Goal: Task Accomplishment & Management: Complete application form

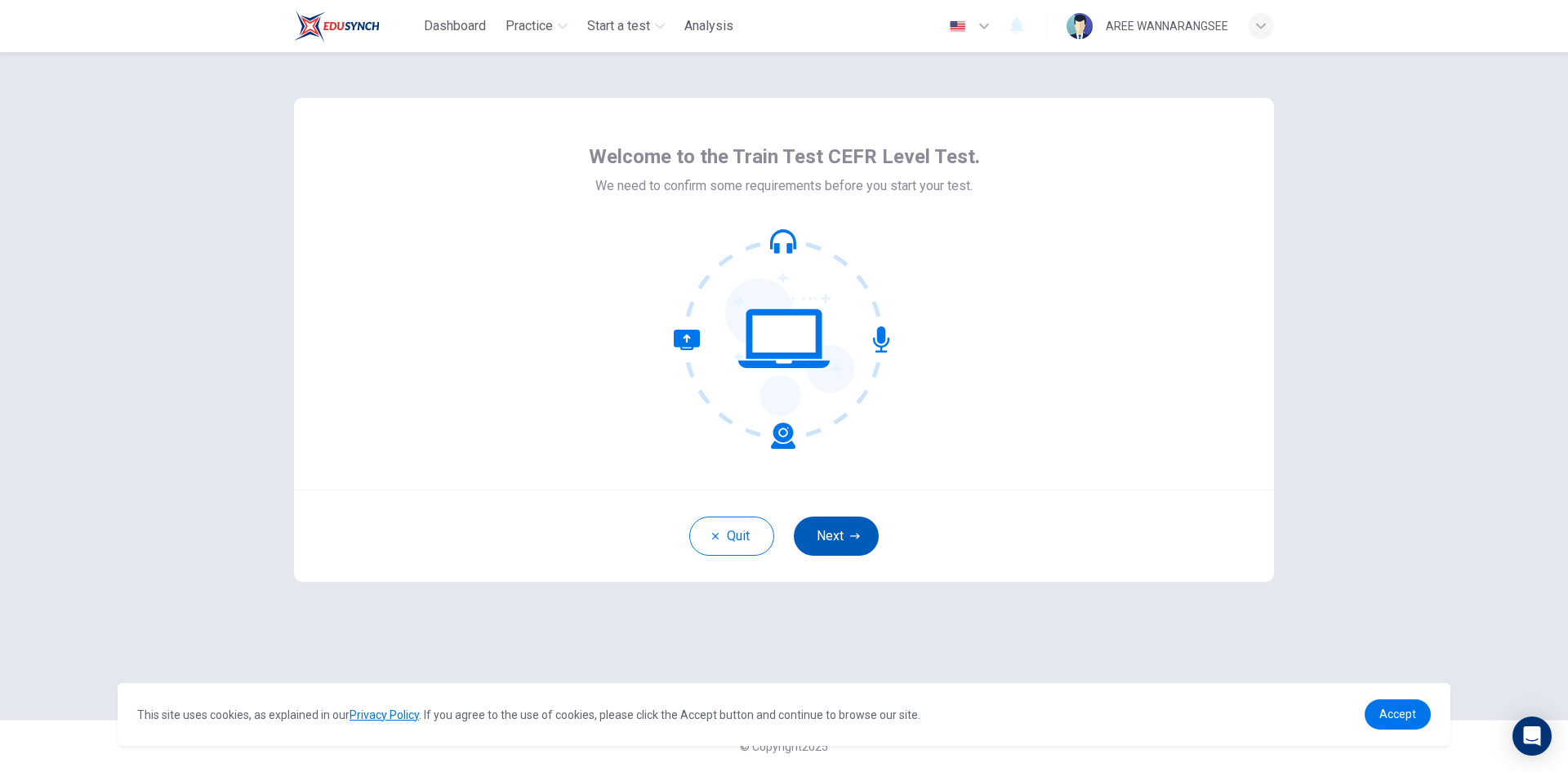
click at [833, 538] on button "Next" at bounding box center [836, 536] width 85 height 39
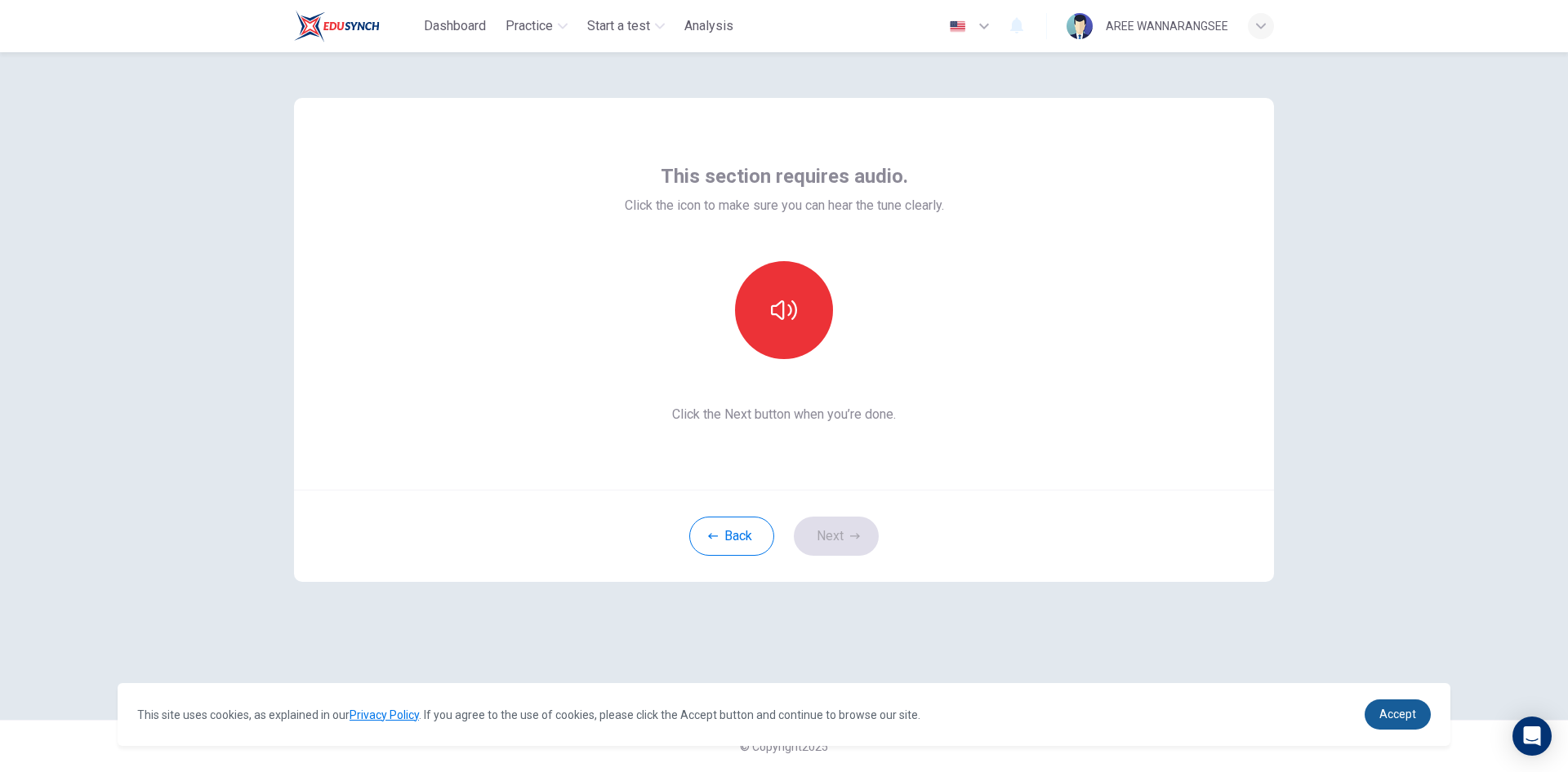
click at [1424, 719] on link "Accept" at bounding box center [1398, 714] width 67 height 30
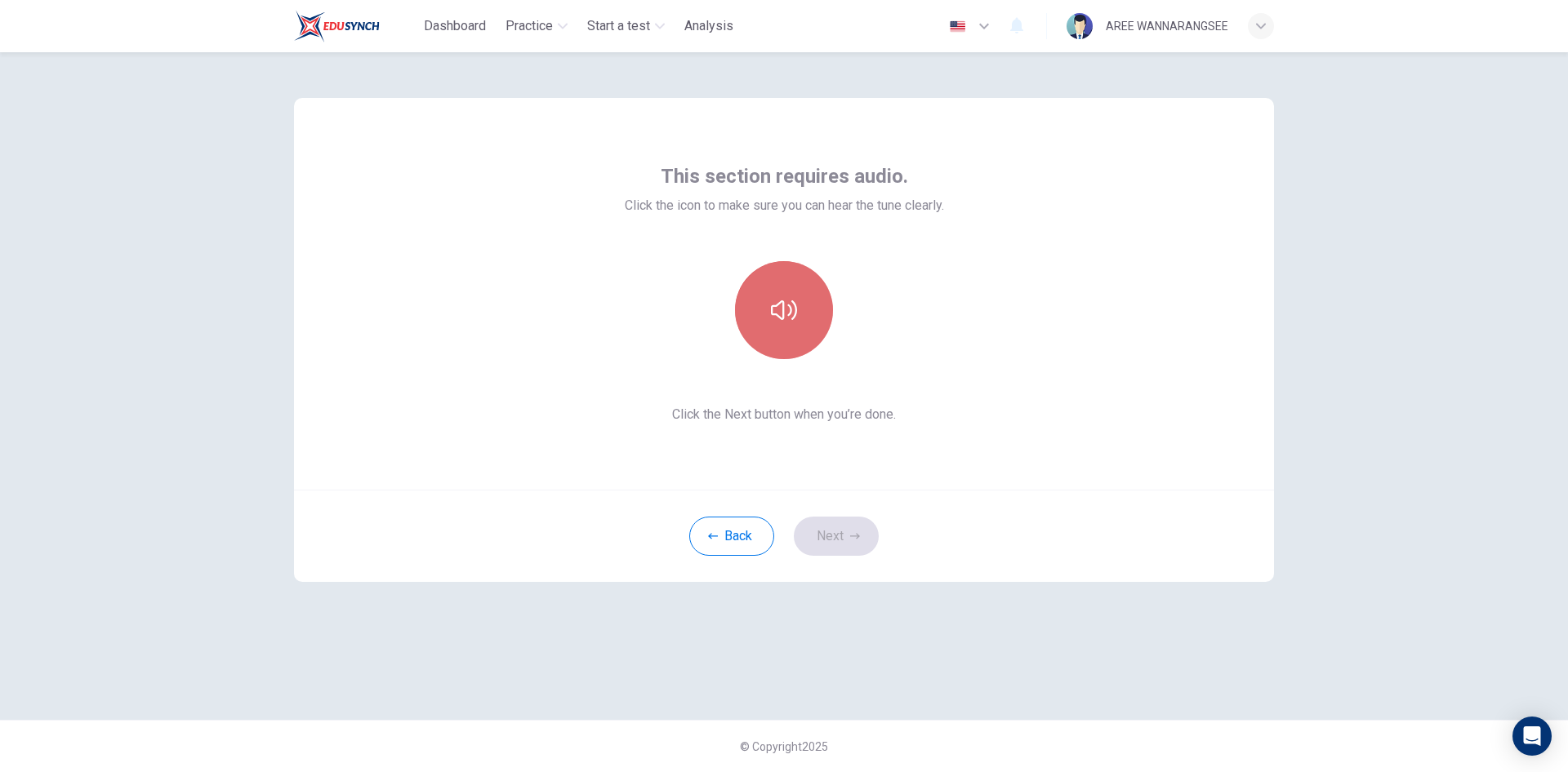
click at [773, 297] on button "button" at bounding box center [784, 309] width 98 height 98
click at [785, 311] on icon "button" at bounding box center [784, 310] width 26 height 26
click at [835, 529] on button "Next" at bounding box center [836, 536] width 85 height 39
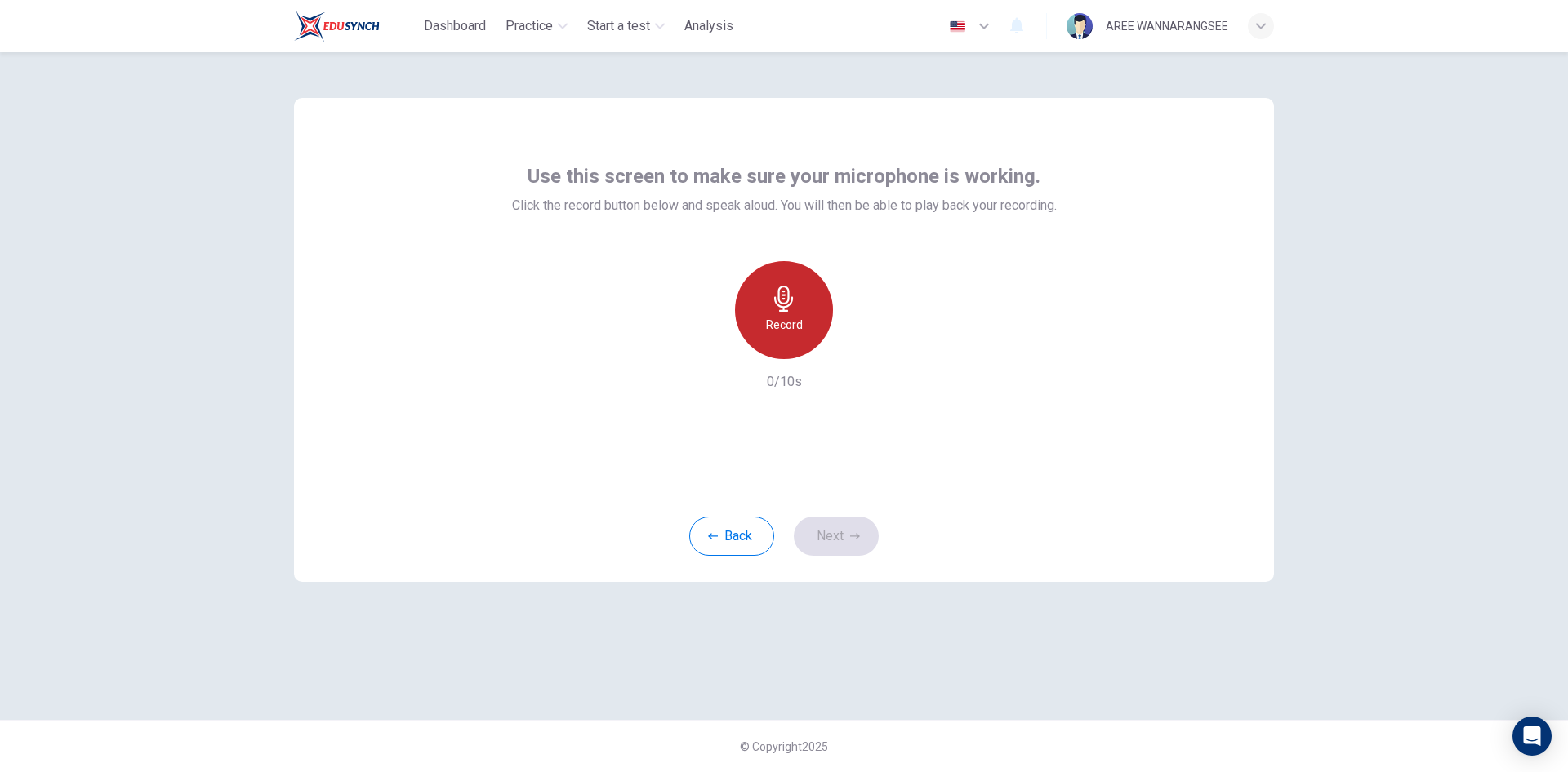
click at [774, 309] on icon "button" at bounding box center [784, 299] width 26 height 26
click at [771, 316] on div "Stop" at bounding box center [784, 309] width 98 height 98
click at [859, 349] on icon "button" at bounding box center [861, 346] width 8 height 10
click at [769, 316] on h6 "Record" at bounding box center [784, 325] width 37 height 20
click at [784, 321] on h6 "Stop" at bounding box center [784, 325] width 24 height 20
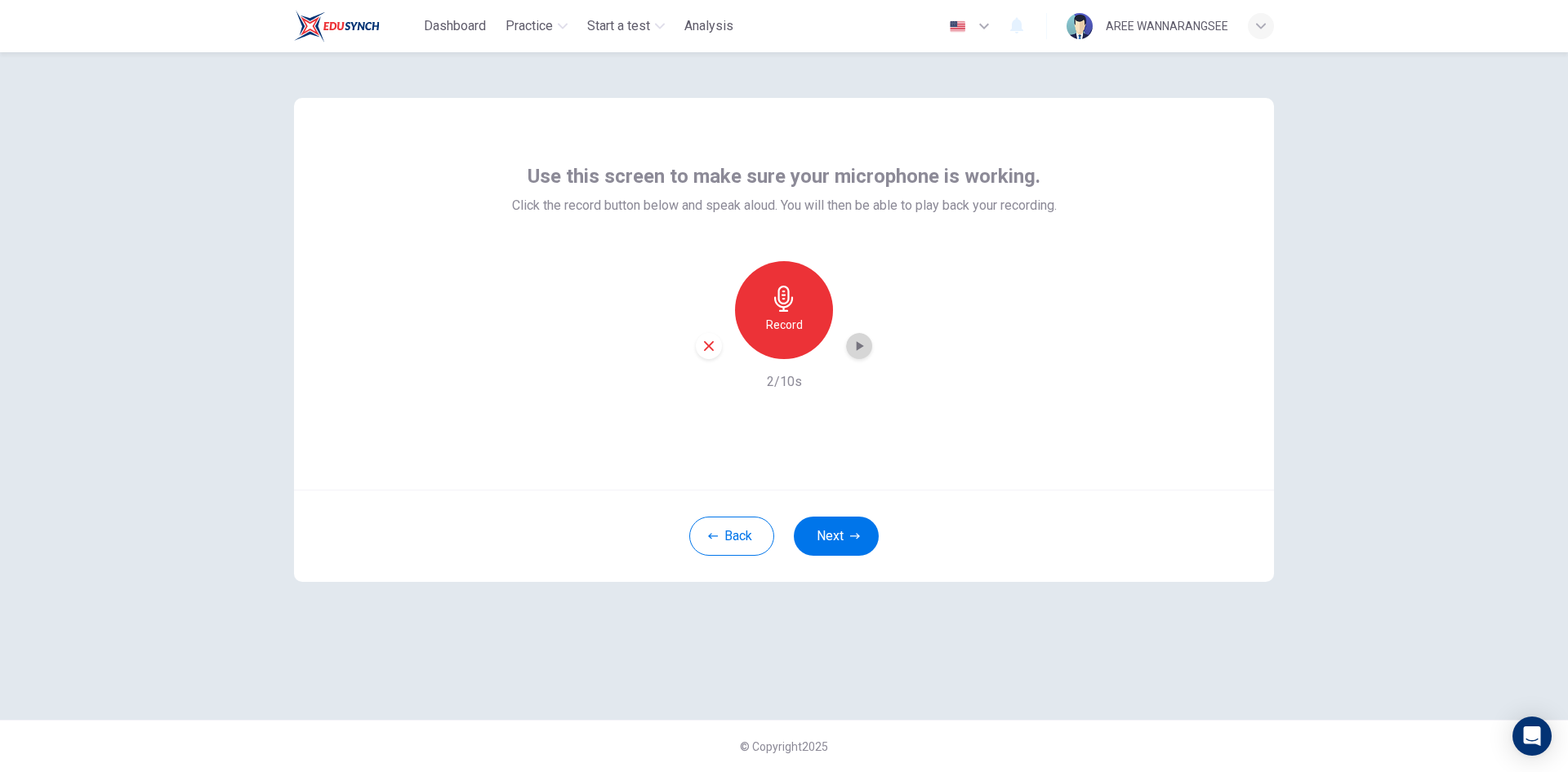
click at [863, 336] on div "button" at bounding box center [859, 346] width 26 height 26
click at [856, 347] on icon "button" at bounding box center [859, 346] width 16 height 16
click at [859, 348] on icon "button" at bounding box center [861, 346] width 8 height 10
click at [802, 331] on div "Record" at bounding box center [784, 309] width 98 height 98
click at [789, 347] on div "Stop" at bounding box center [784, 309] width 98 height 98
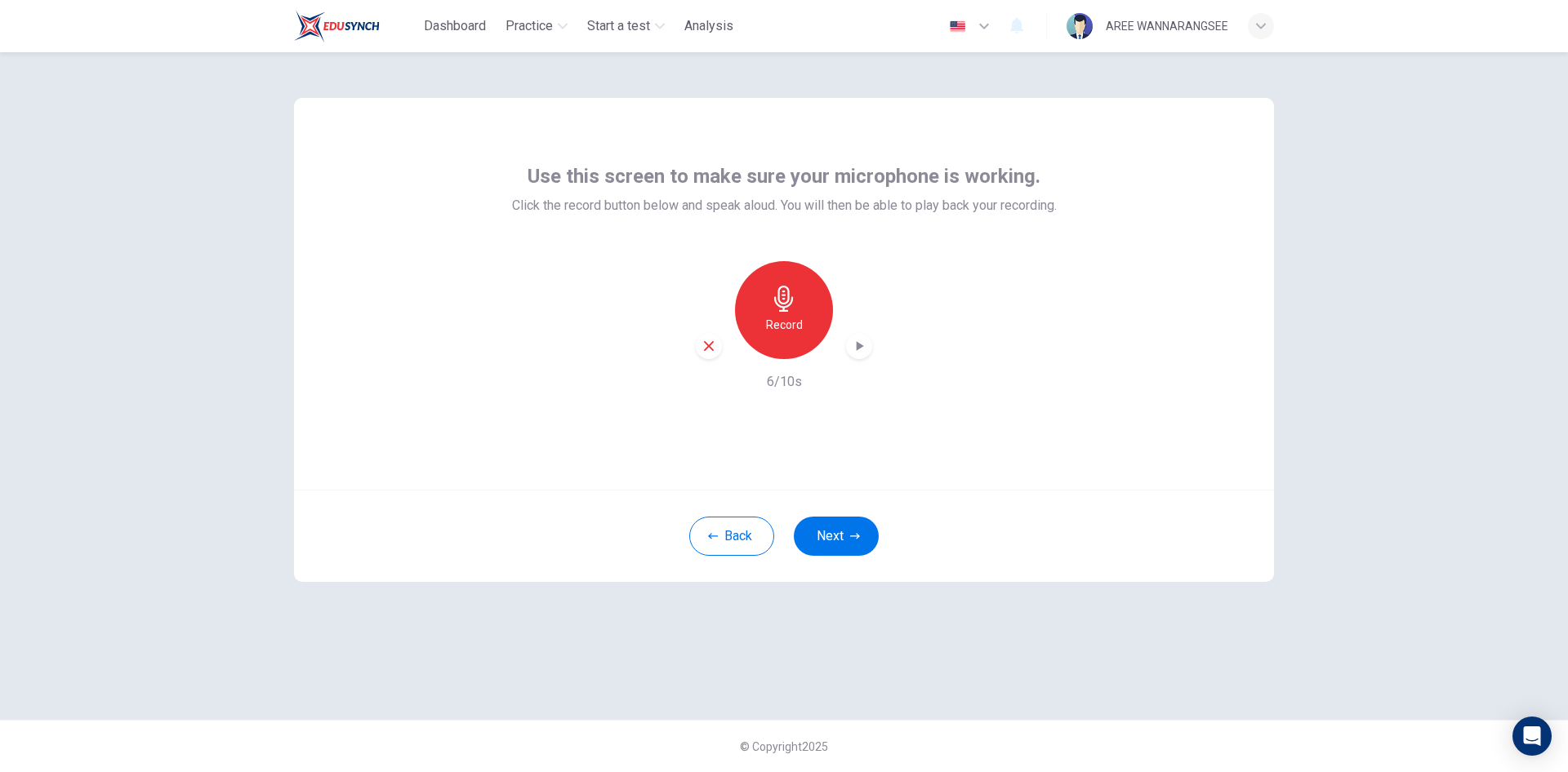
click at [854, 344] on icon "button" at bounding box center [859, 346] width 16 height 16
click at [863, 344] on icon "button" at bounding box center [859, 346] width 16 height 16
click at [1107, 311] on div "Use this screen to make sure your microphone is working. Click the record butto…" at bounding box center [784, 293] width 980 height 392
click at [857, 347] on icon "button" at bounding box center [861, 346] width 8 height 10
drag, startPoint x: 728, startPoint y: 542, endPoint x: 744, endPoint y: 535, distance: 17.5
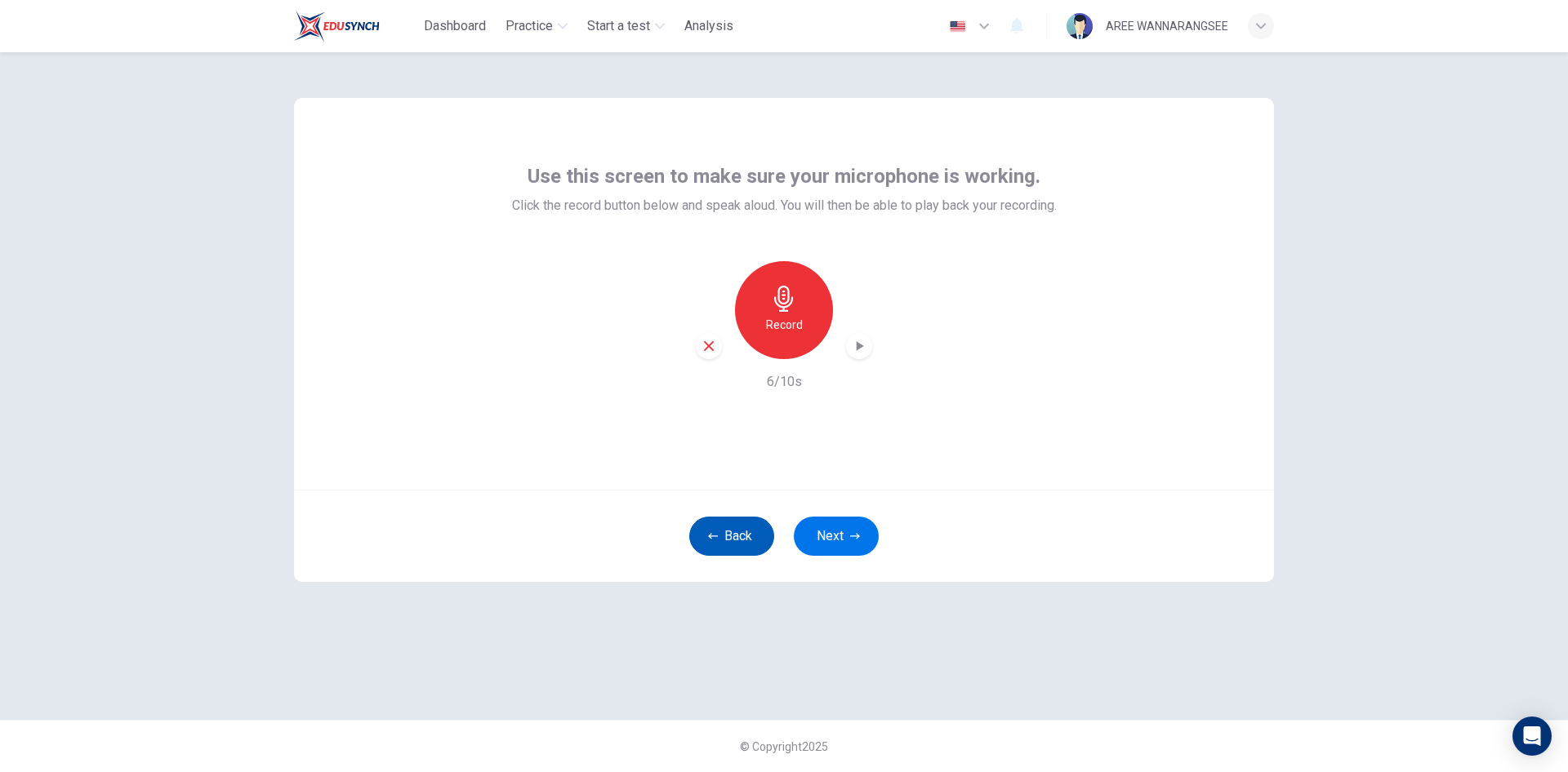
click at [730, 542] on button "Back" at bounding box center [732, 536] width 85 height 39
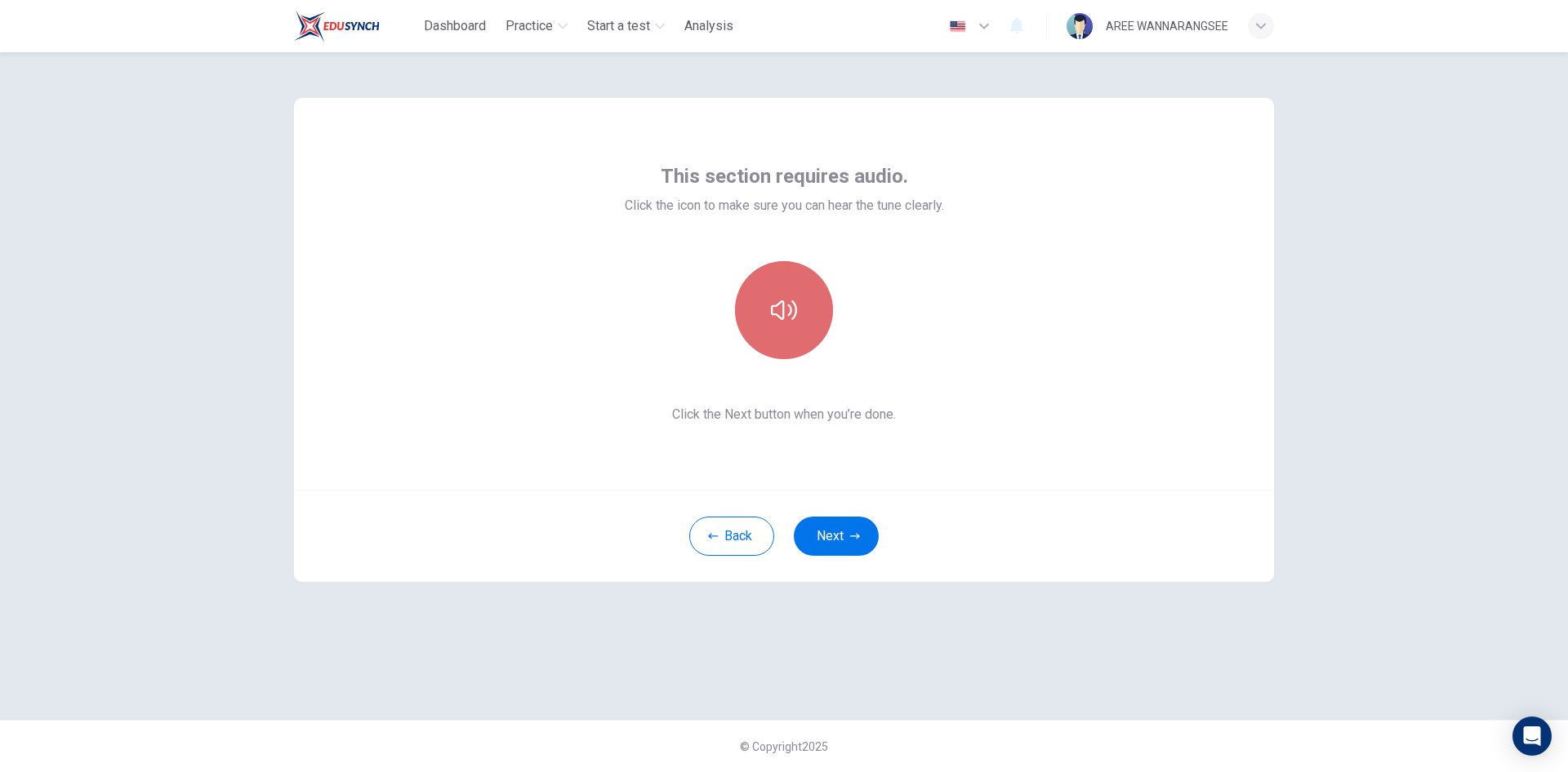
click at [797, 322] on icon "button" at bounding box center [784, 310] width 26 height 26
click at [812, 337] on button "button" at bounding box center [784, 309] width 98 height 98
drag, startPoint x: 814, startPoint y: 299, endPoint x: 827, endPoint y: 297, distance: 13.2
click at [826, 297] on button "button" at bounding box center [784, 309] width 98 height 98
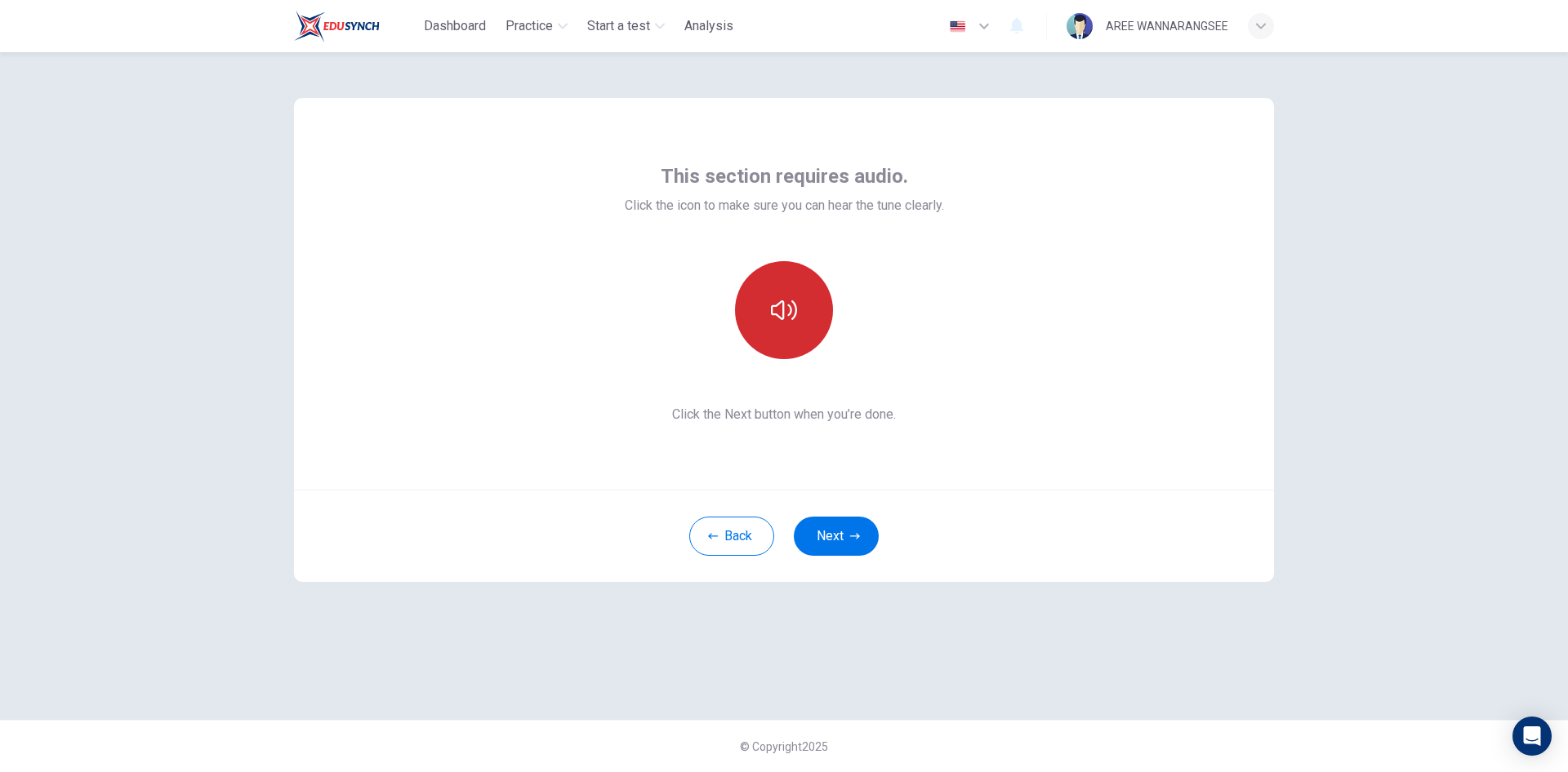
click at [789, 290] on button "button" at bounding box center [784, 309] width 98 height 98
click at [796, 296] on button "button" at bounding box center [784, 309] width 98 height 98
click at [795, 322] on icon "button" at bounding box center [784, 310] width 26 height 26
click at [804, 306] on button "button" at bounding box center [784, 309] width 98 height 98
click at [853, 532] on icon "button" at bounding box center [854, 536] width 10 height 10
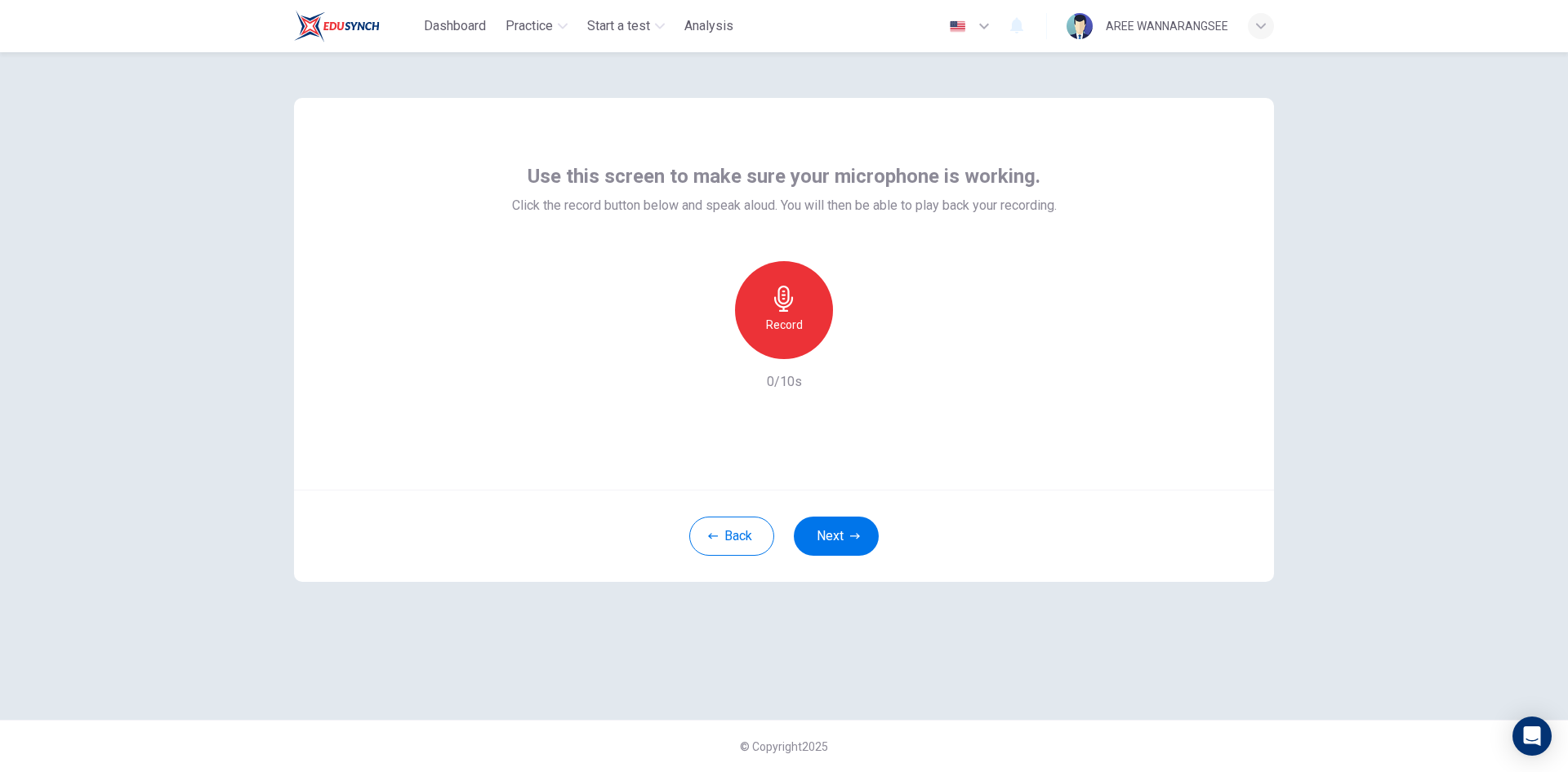
click at [806, 303] on div "Record" at bounding box center [784, 309] width 98 height 98
click at [791, 309] on icon "button" at bounding box center [784, 299] width 26 height 26
click at [787, 312] on div "Record" at bounding box center [784, 309] width 98 height 98
drag, startPoint x: 771, startPoint y: 316, endPoint x: 874, endPoint y: 367, distance: 114.9
click at [774, 316] on div "Stop" at bounding box center [784, 309] width 98 height 98
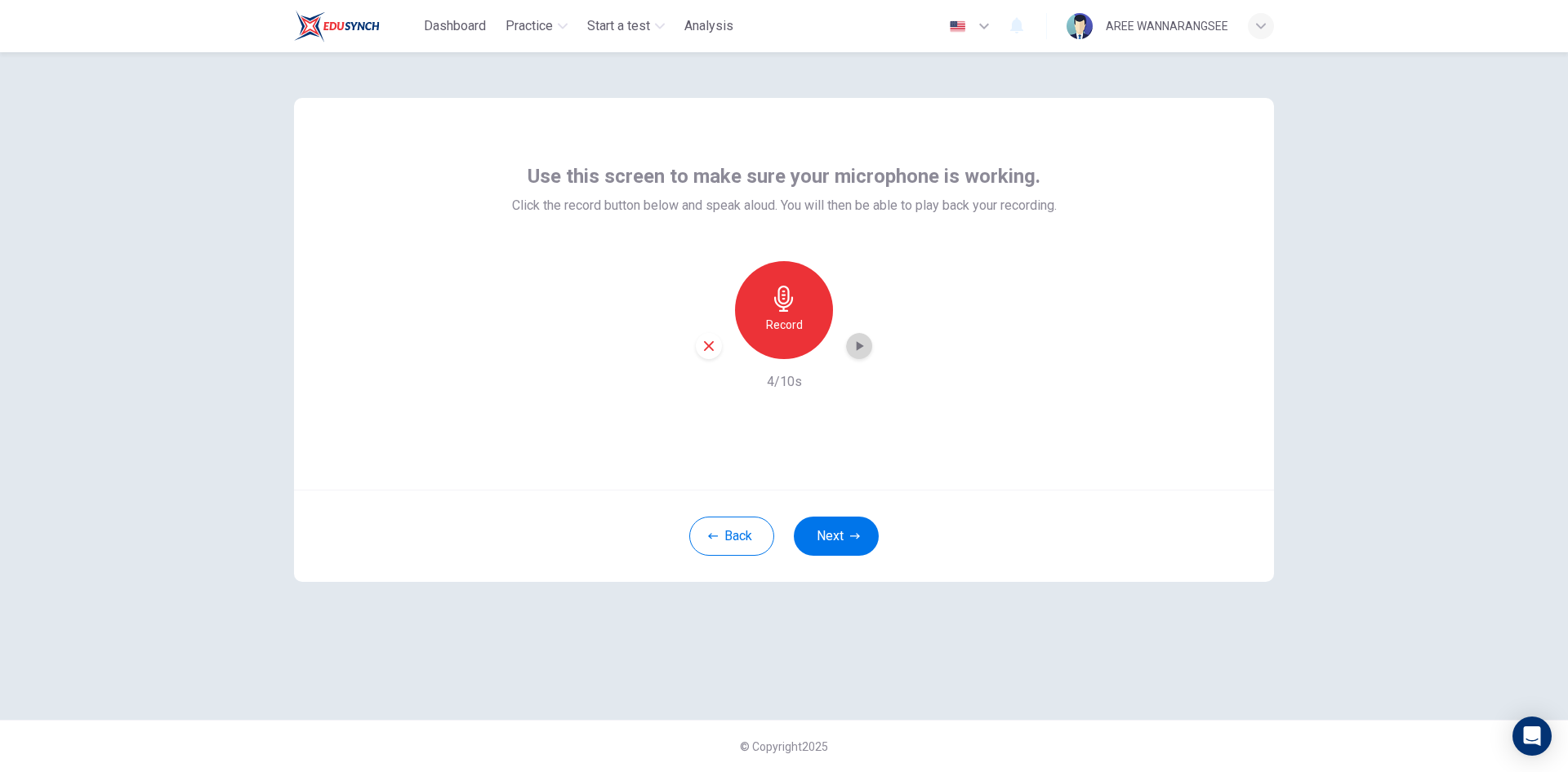
click at [861, 338] on icon "button" at bounding box center [859, 346] width 16 height 16
click at [712, 352] on icon "button" at bounding box center [708, 346] width 15 height 15
drag, startPoint x: 795, startPoint y: 292, endPoint x: 857, endPoint y: 310, distance: 64.6
click at [806, 299] on div "Record" at bounding box center [784, 309] width 98 height 98
click at [781, 319] on h6 "Stop" at bounding box center [784, 325] width 24 height 20
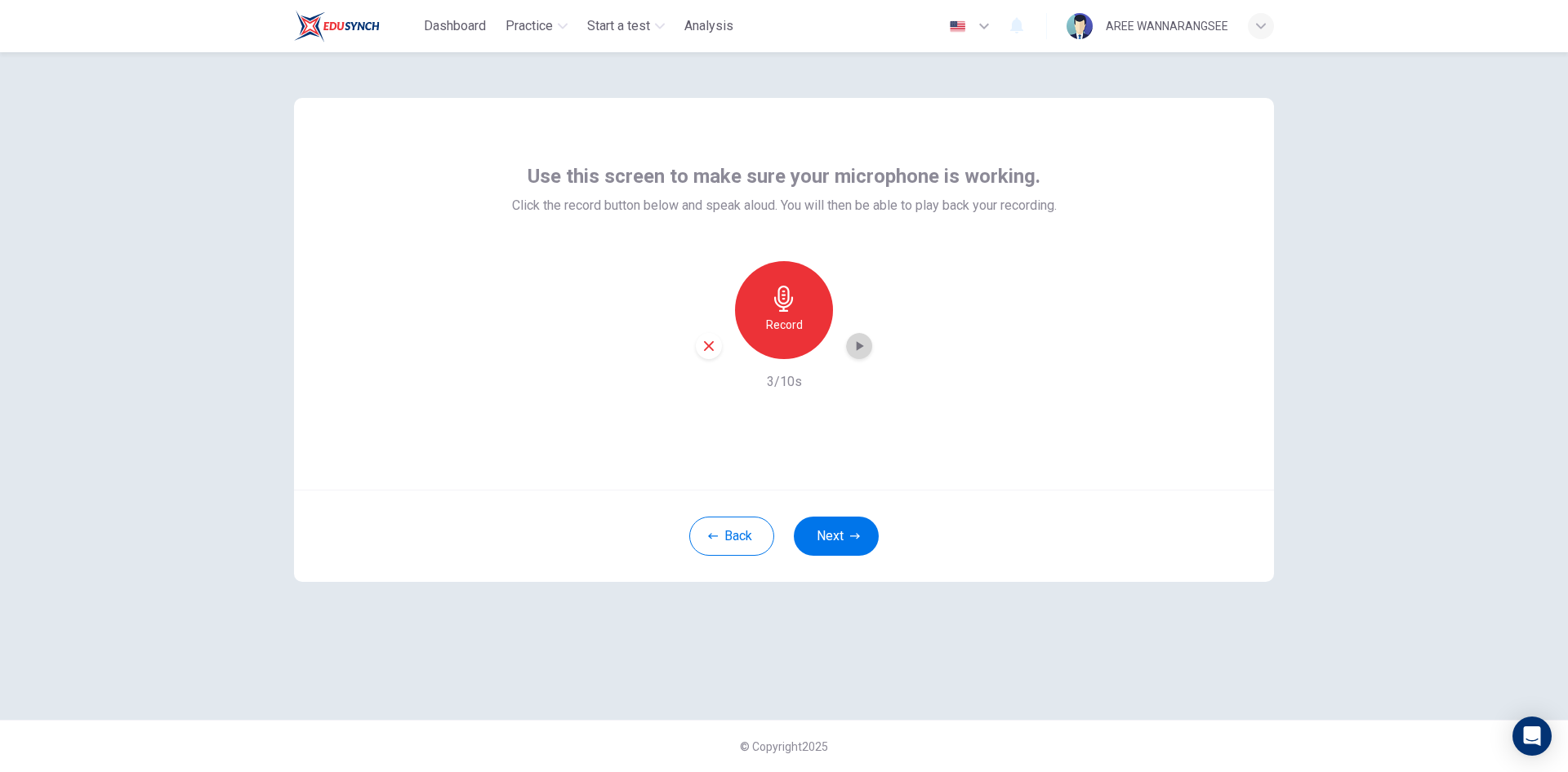
click at [858, 346] on icon "button" at bounding box center [861, 346] width 8 height 10
click at [869, 541] on button "Next" at bounding box center [836, 536] width 85 height 39
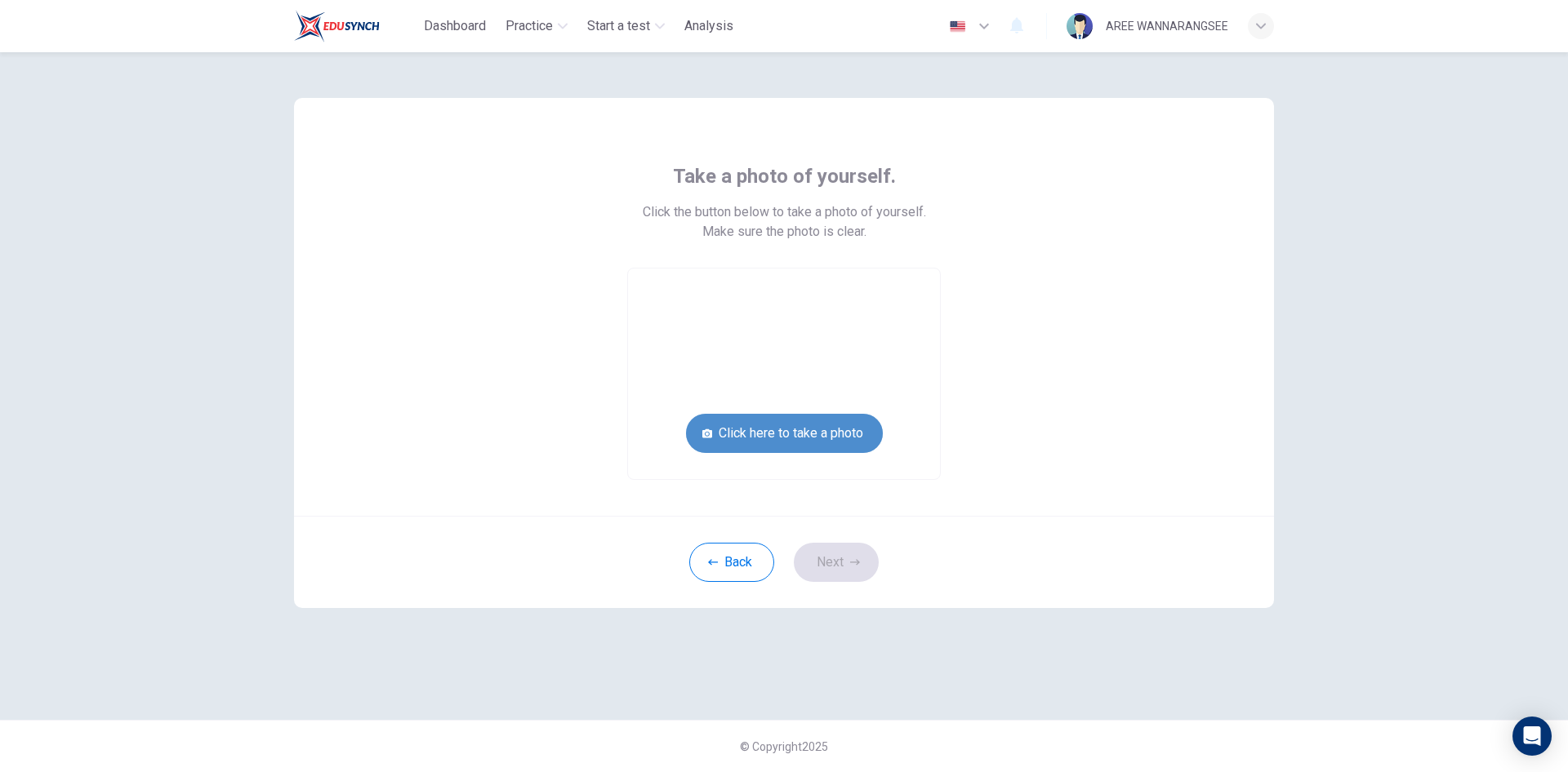
click at [845, 439] on button "Click here to take a photo" at bounding box center [784, 433] width 197 height 39
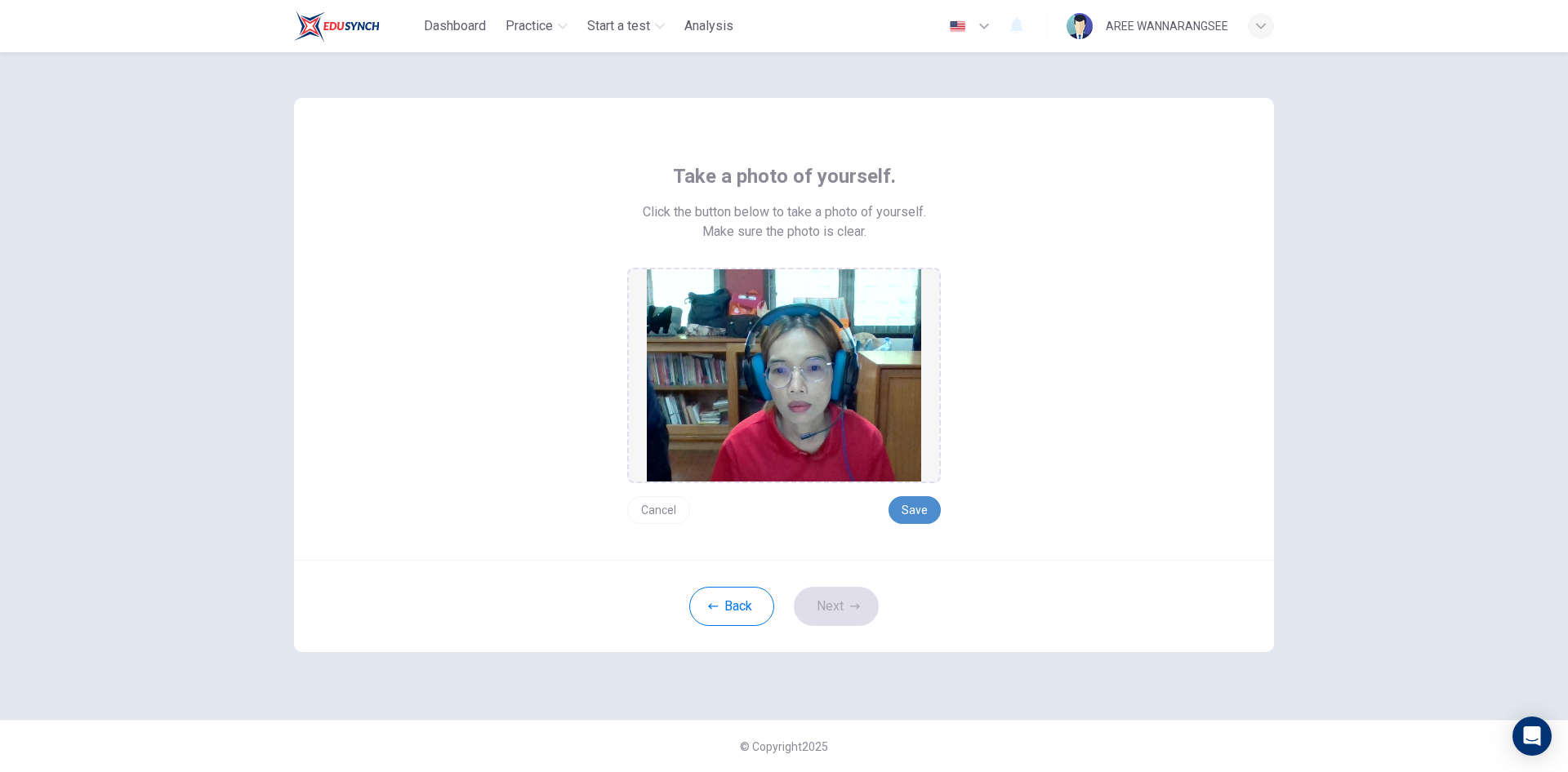
click at [907, 510] on button "Save" at bounding box center [915, 510] width 52 height 28
click at [855, 624] on button "Next" at bounding box center [836, 606] width 85 height 39
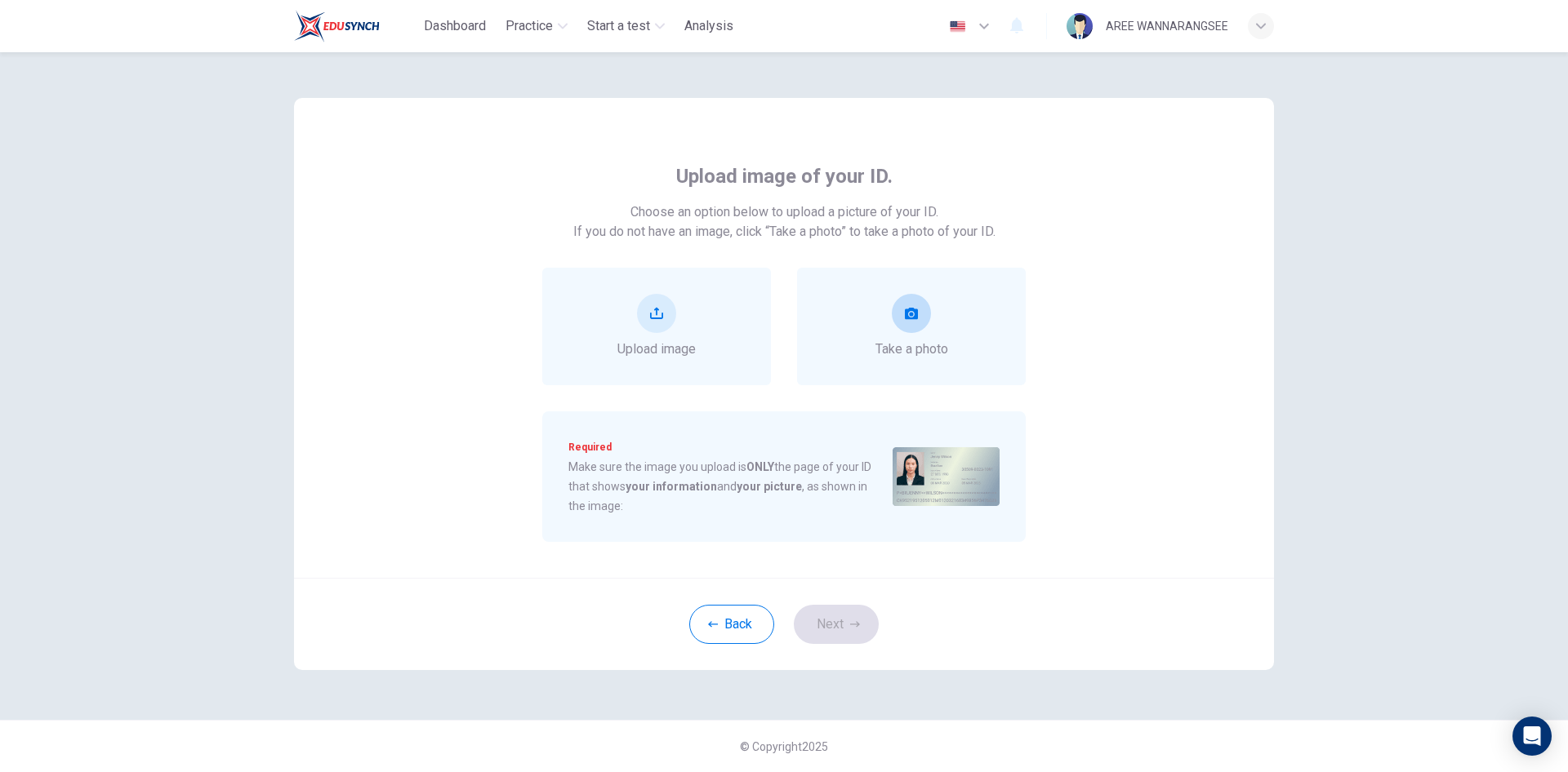
click at [922, 329] on div "Take a photo" at bounding box center [912, 327] width 73 height 66
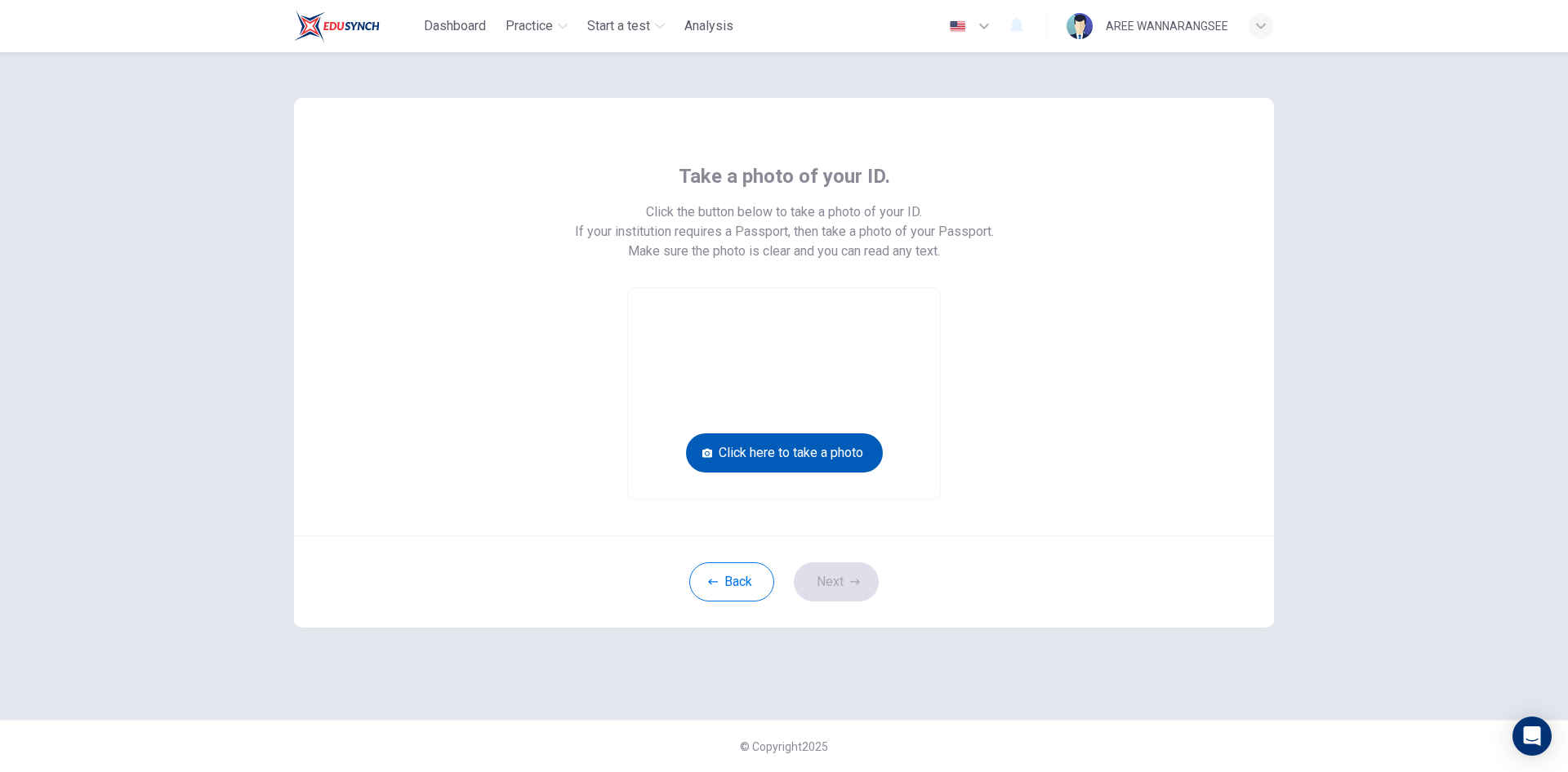
click at [797, 457] on button "Click here to take a photo" at bounding box center [784, 453] width 197 height 39
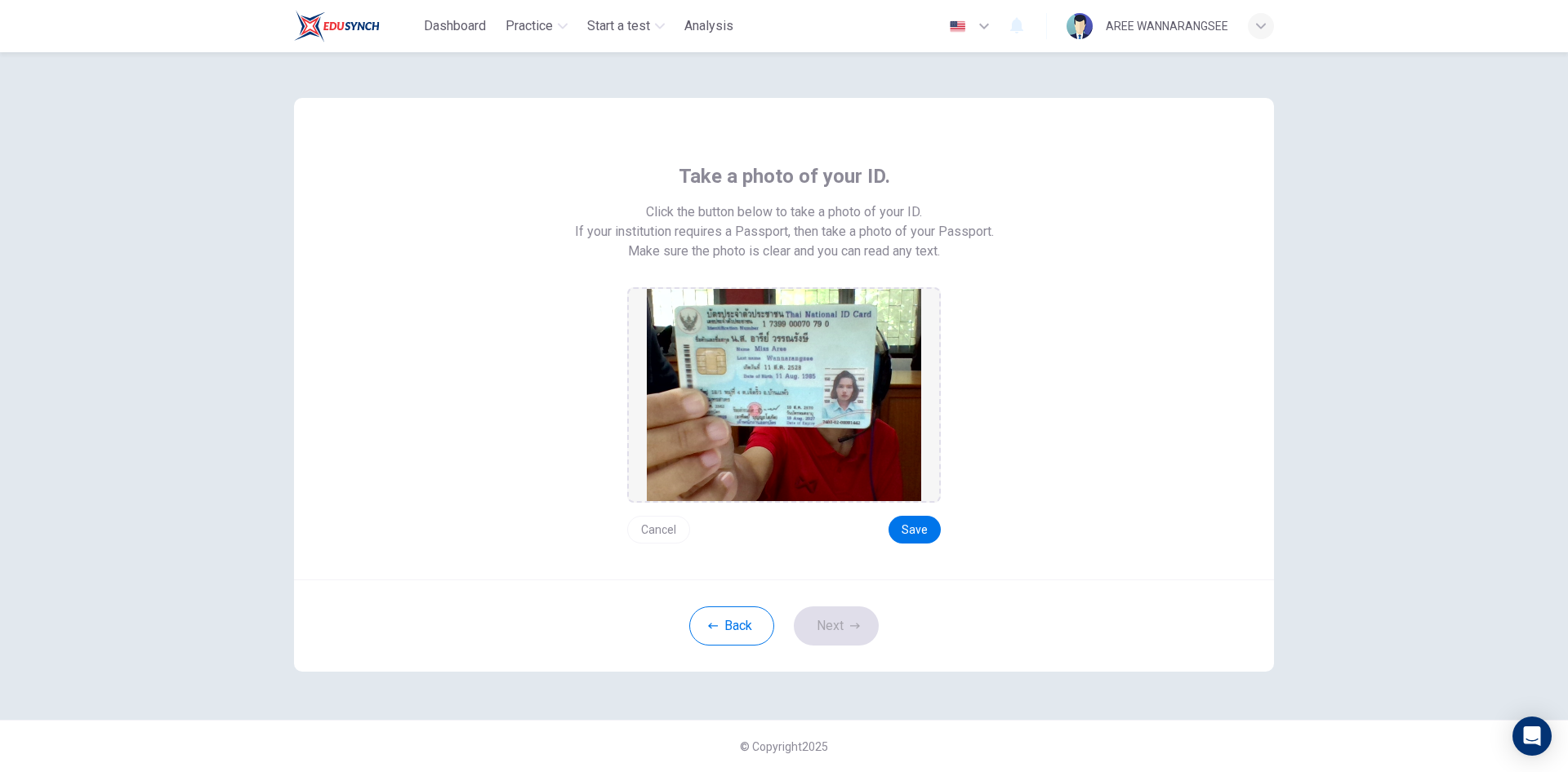
click at [944, 532] on div "Take a photo of your ID. Click the button below to take a photo of your ID. If …" at bounding box center [784, 354] width 739 height 380
click at [900, 524] on button "Save" at bounding box center [915, 530] width 52 height 28
click at [842, 622] on button "Next" at bounding box center [836, 626] width 85 height 39
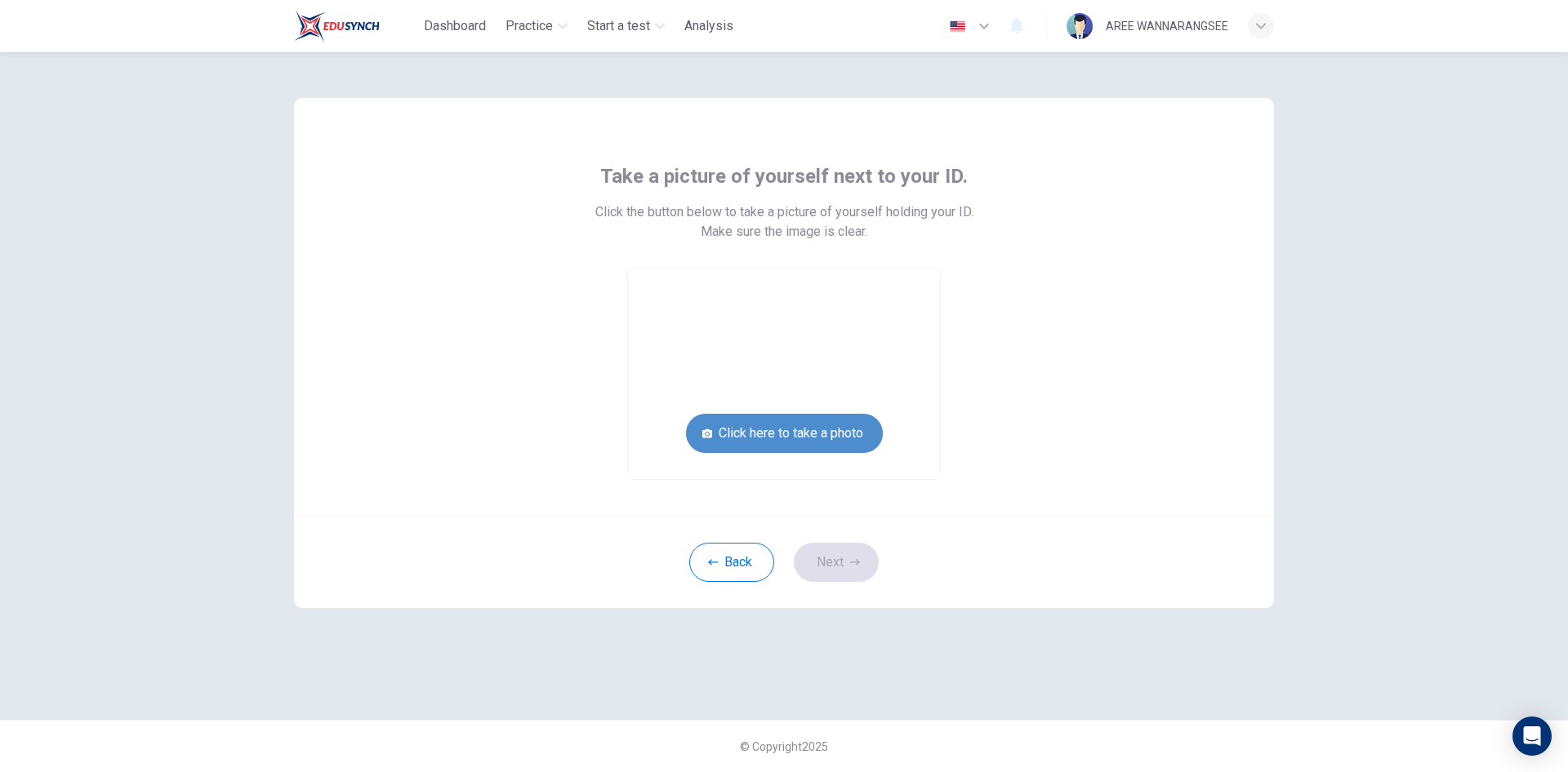
click at [822, 449] on button "Click here to take a photo" at bounding box center [784, 433] width 197 height 39
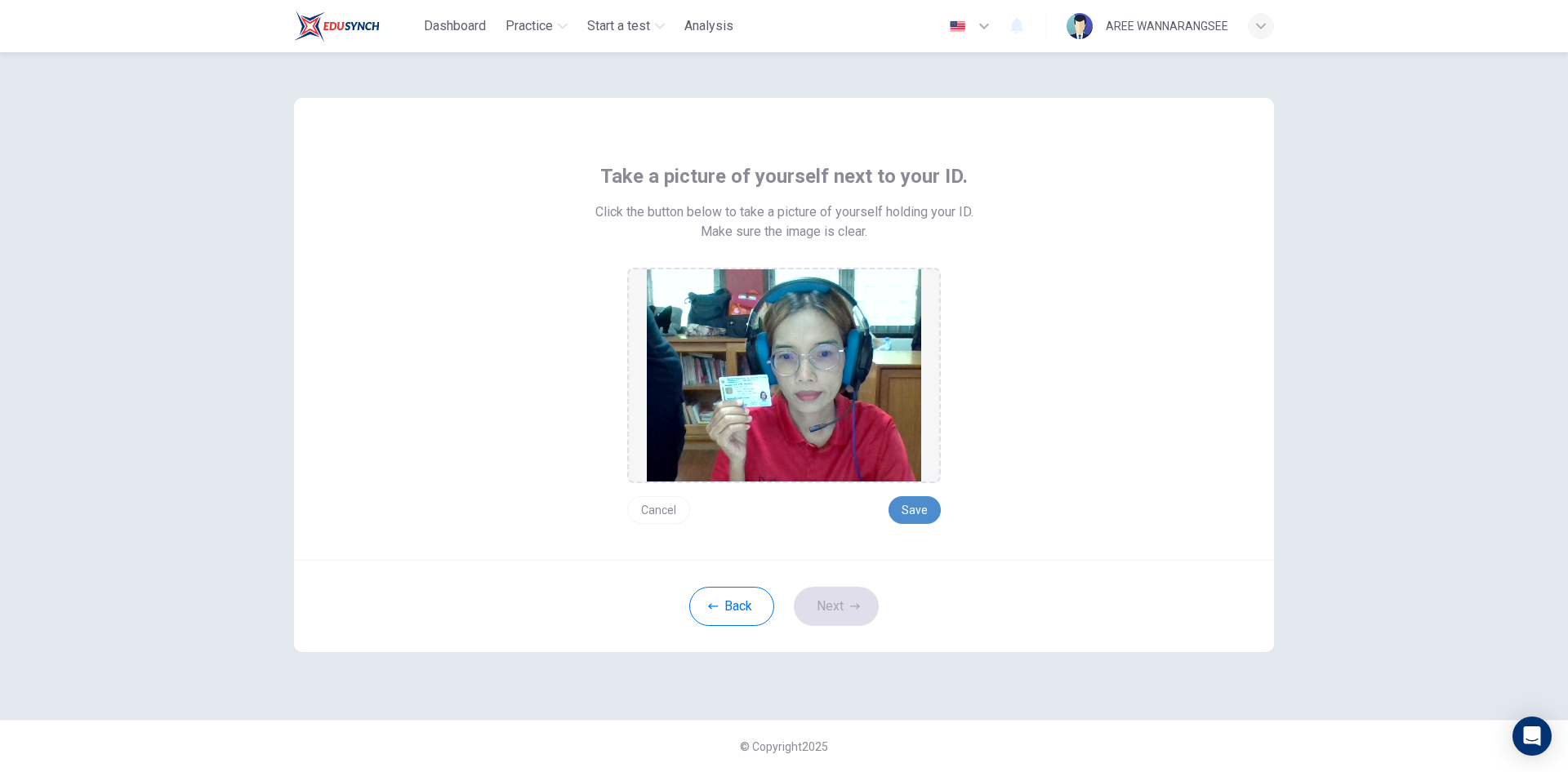
click at [918, 509] on button "Save" at bounding box center [915, 510] width 52 height 28
click at [832, 599] on button "Next" at bounding box center [836, 606] width 85 height 39
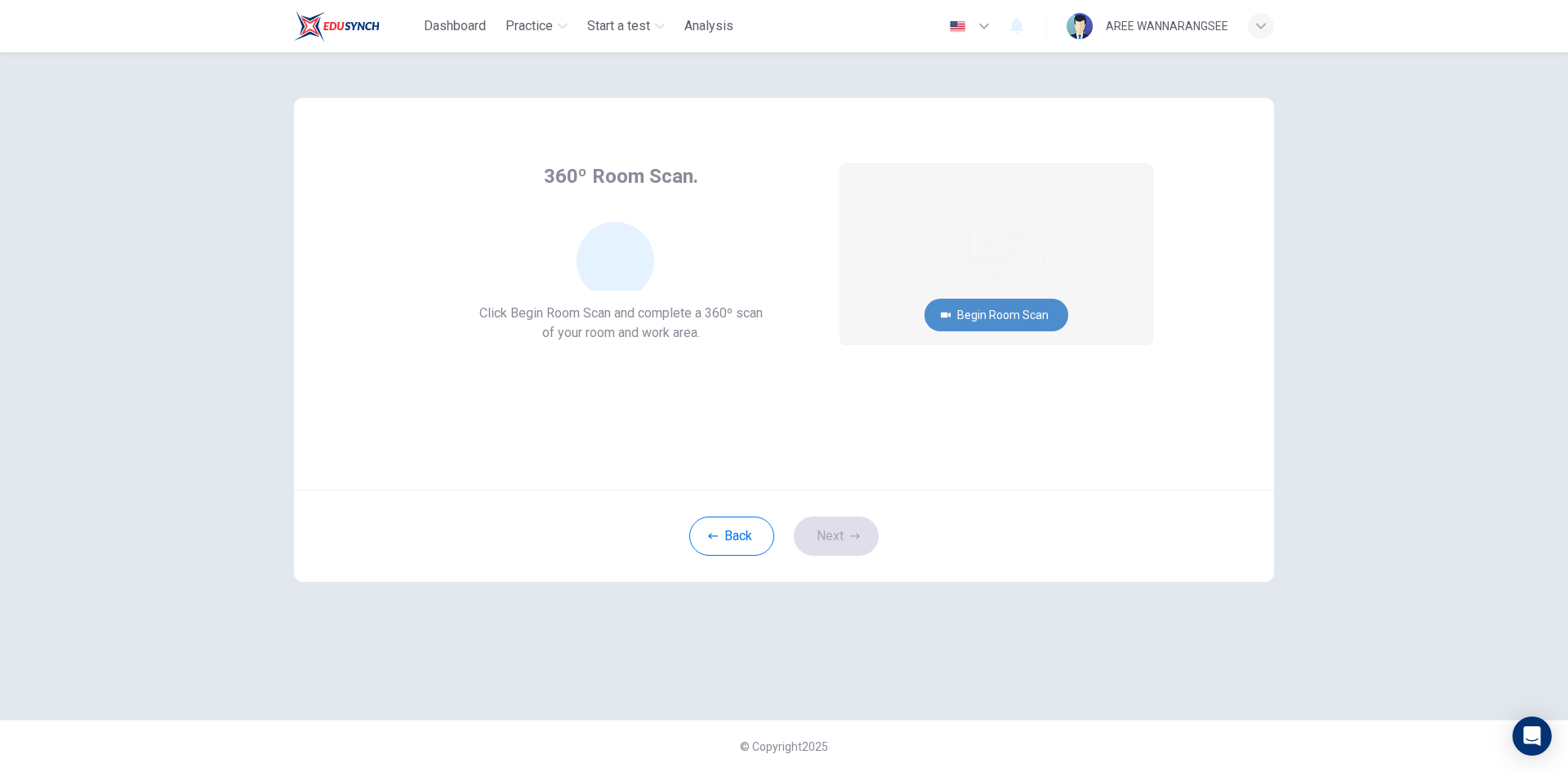
click at [1021, 309] on button "Begin Room Scan" at bounding box center [996, 316] width 144 height 33
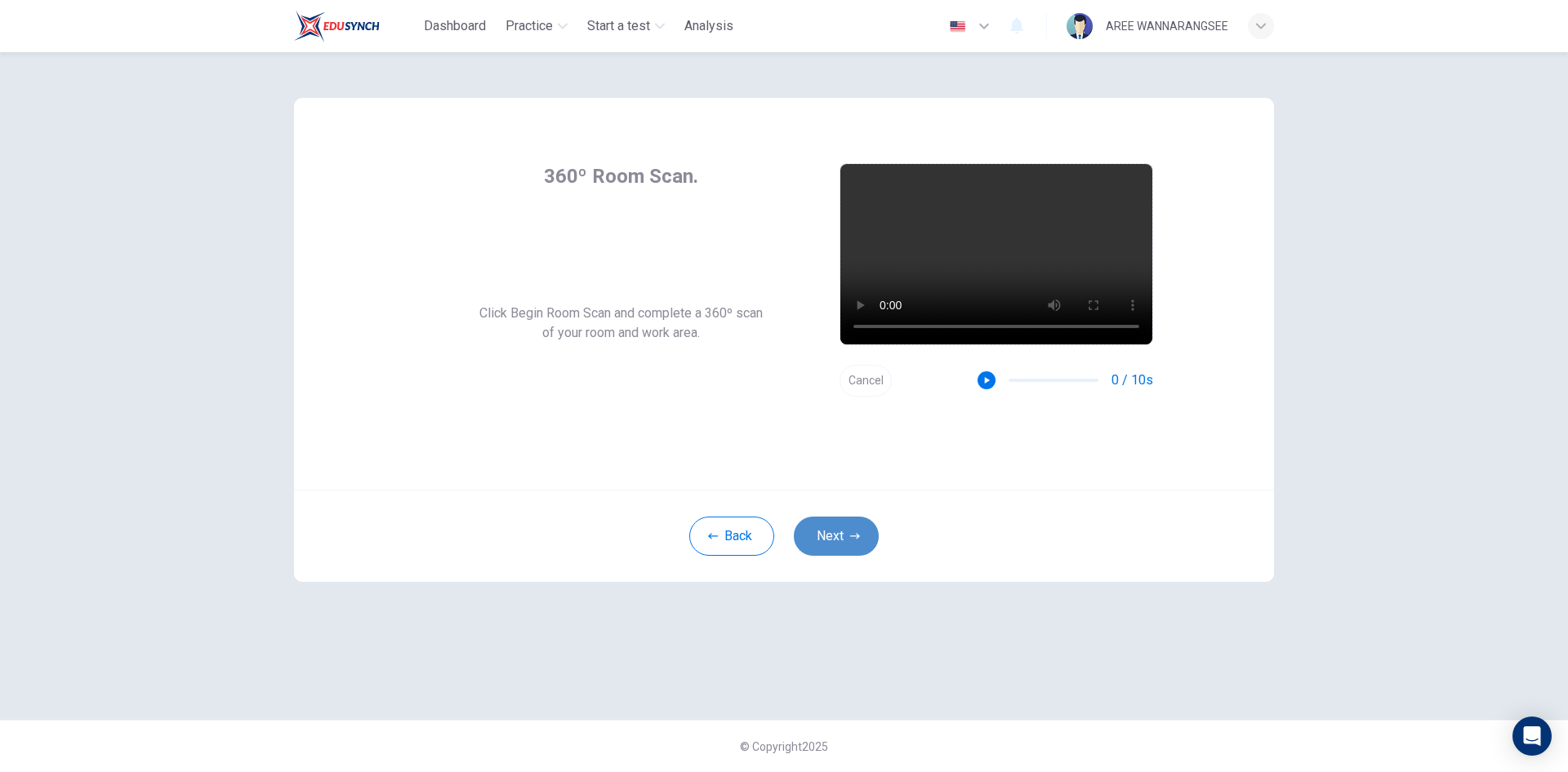
click at [833, 526] on button "Next" at bounding box center [836, 536] width 85 height 39
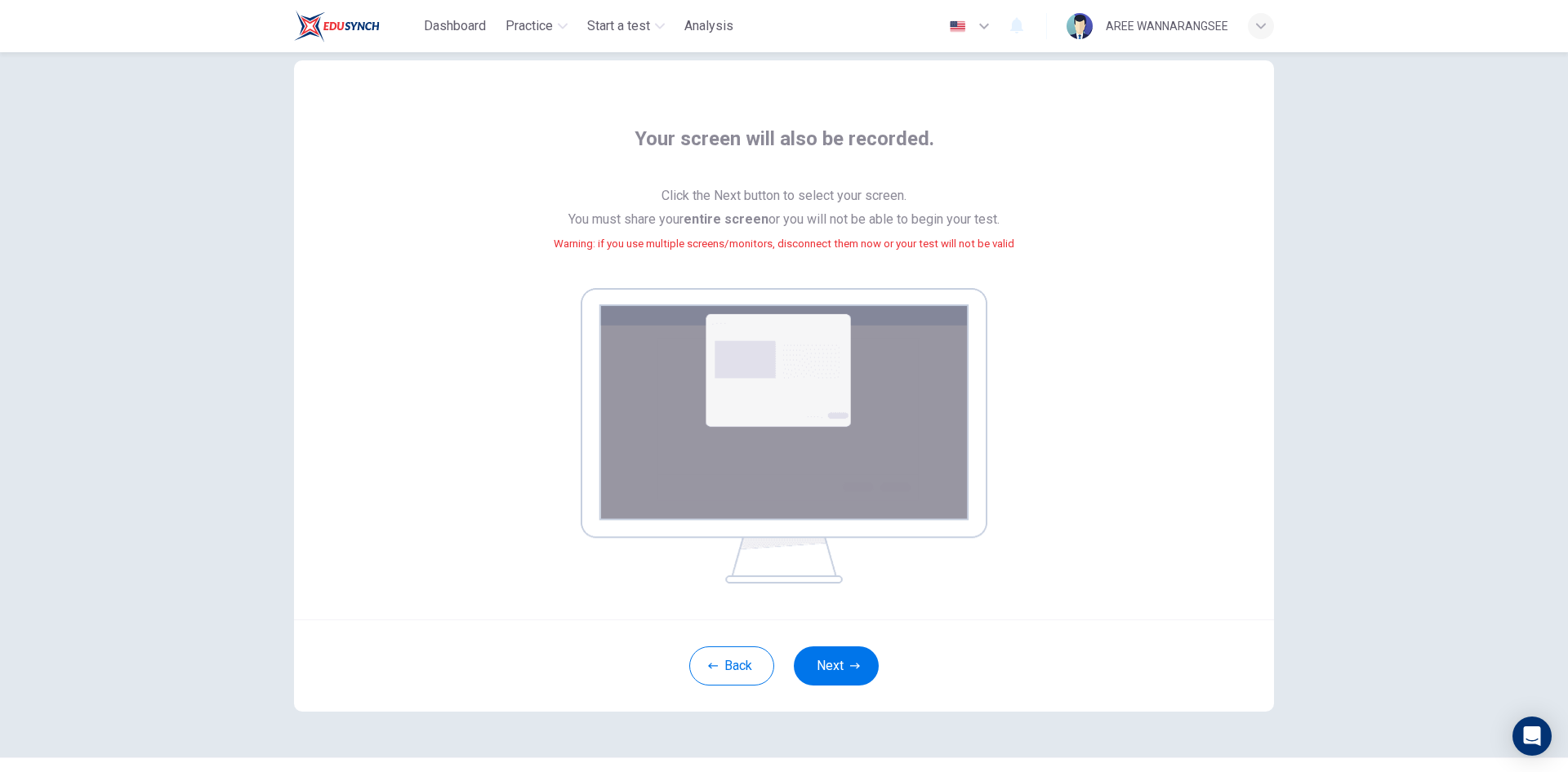
scroll to position [74, 0]
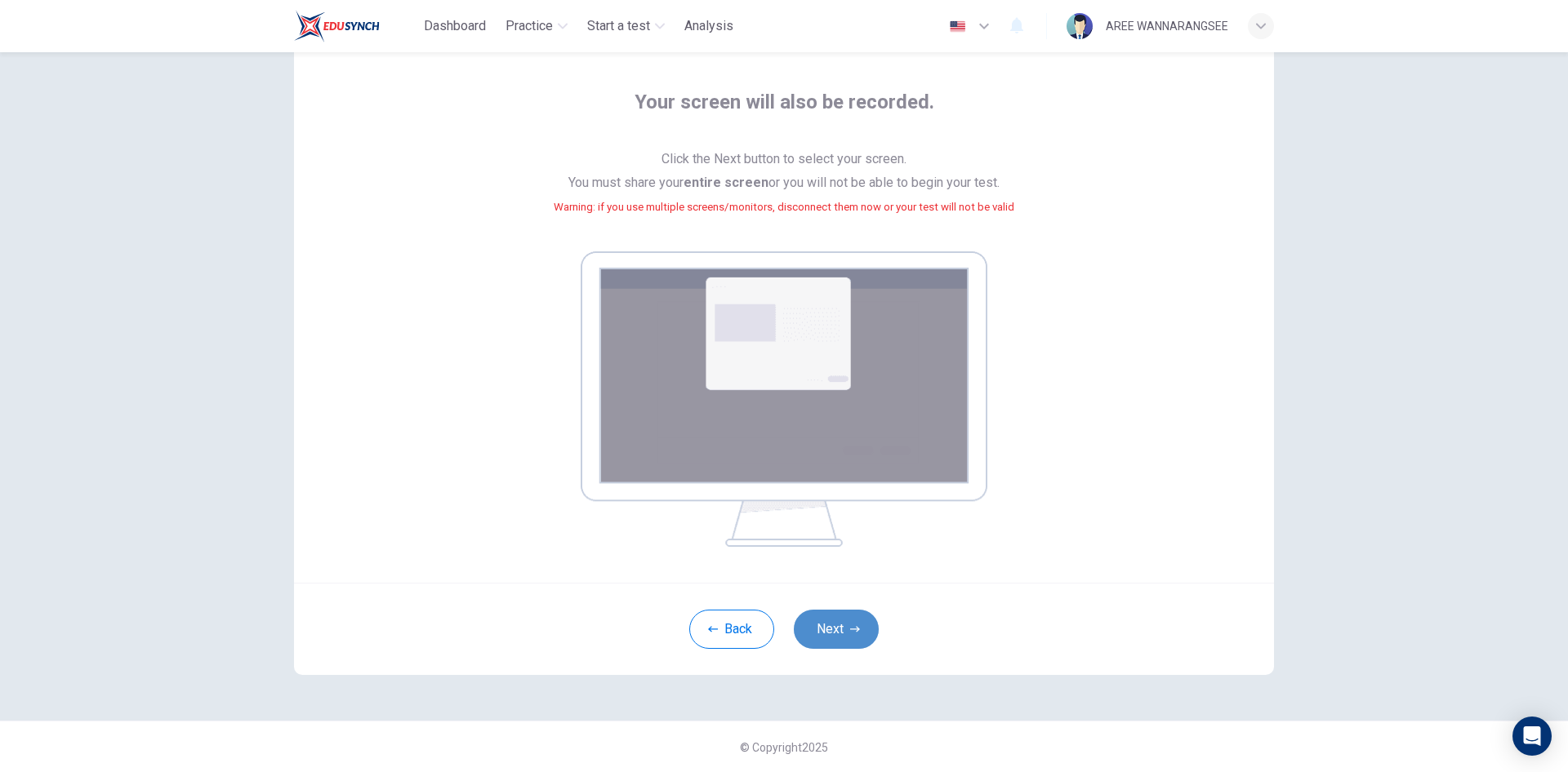
click at [815, 625] on button "Next" at bounding box center [836, 629] width 85 height 39
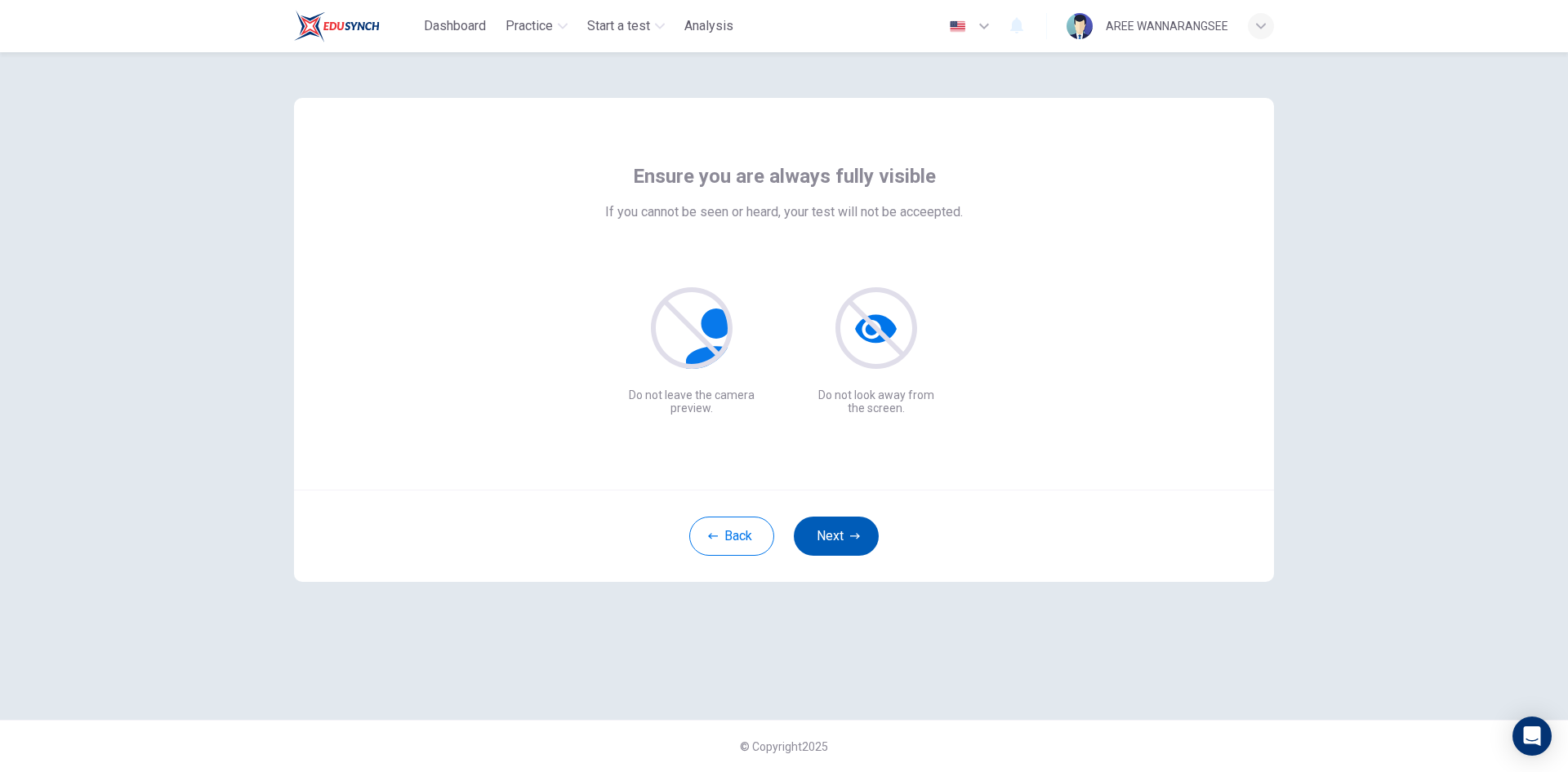
click at [838, 525] on button "Next" at bounding box center [836, 536] width 85 height 39
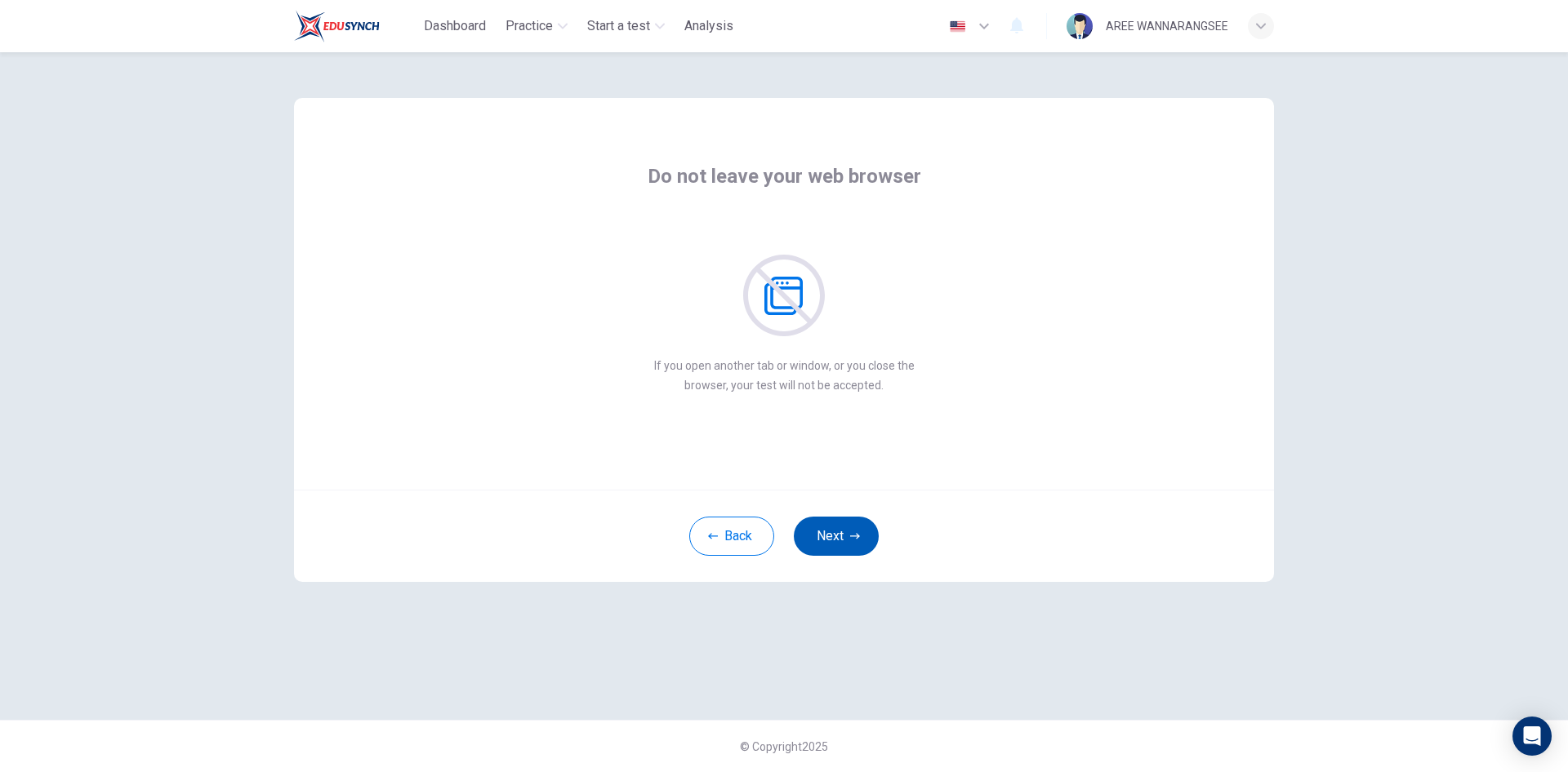
click at [854, 535] on icon "button" at bounding box center [854, 536] width 10 height 10
click at [831, 533] on button "Next" at bounding box center [836, 536] width 85 height 39
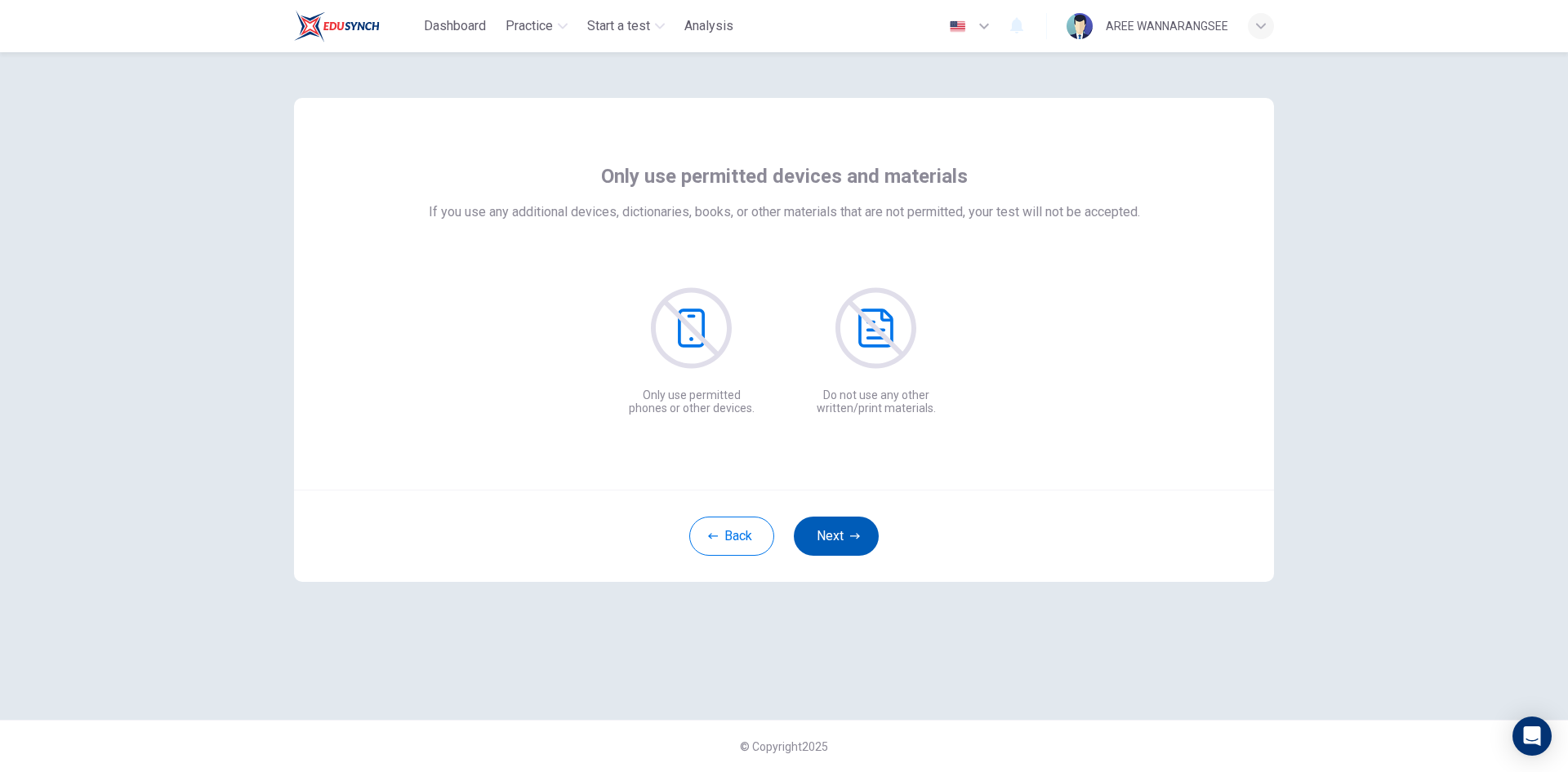
click at [802, 533] on button "Next" at bounding box center [836, 536] width 85 height 39
click at [822, 546] on button "Next" at bounding box center [836, 536] width 85 height 39
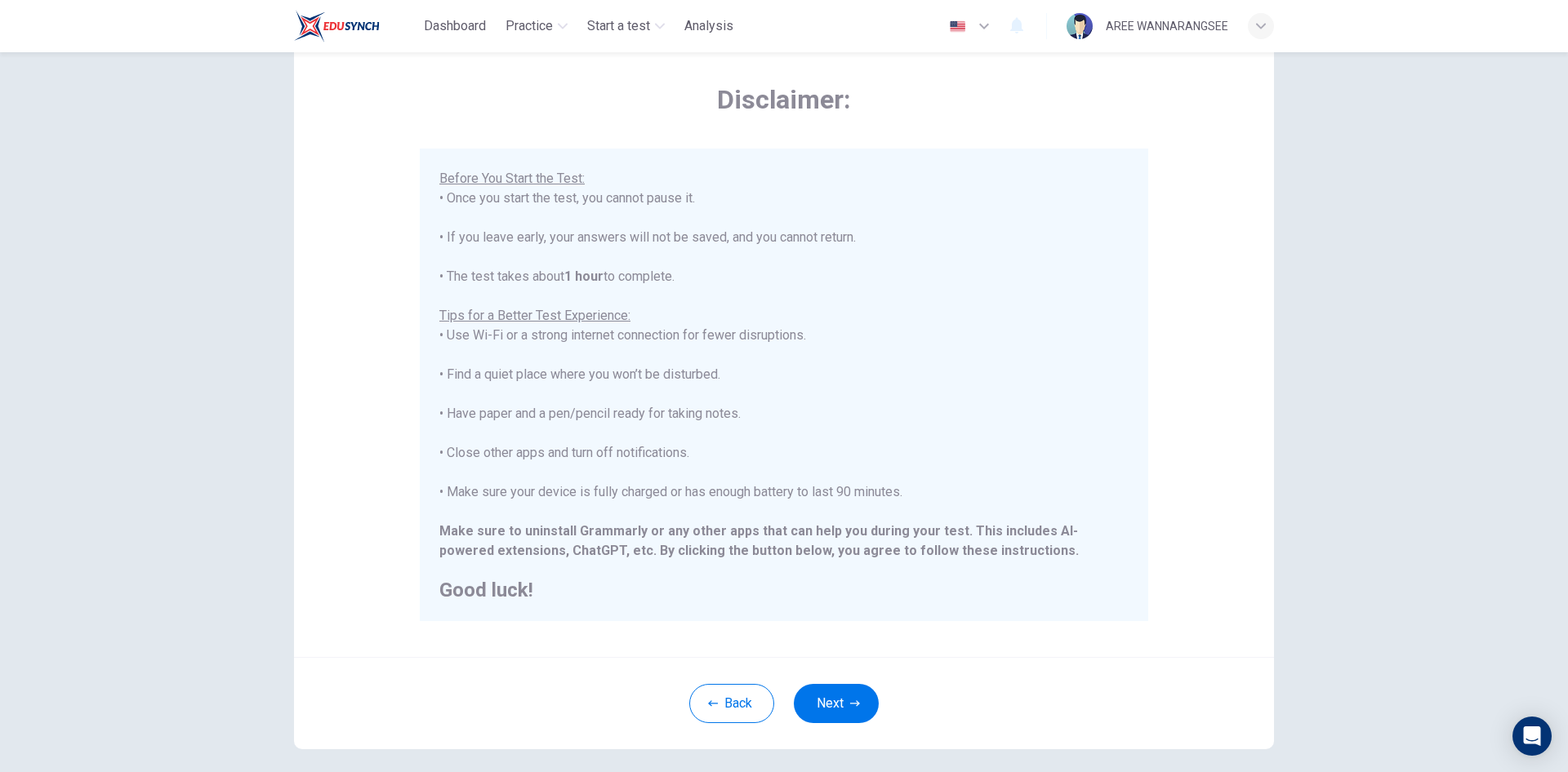
scroll to position [136, 0]
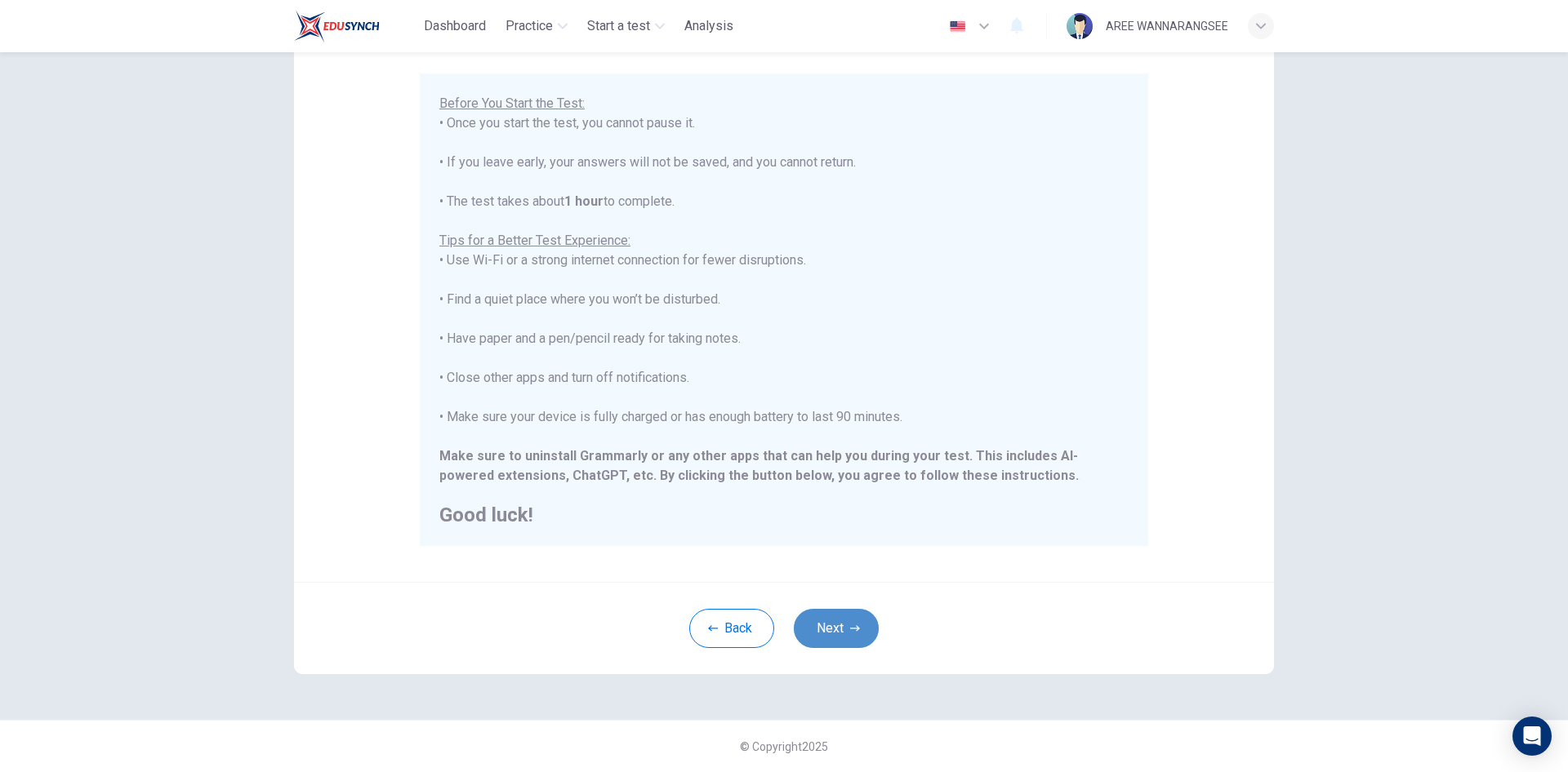
click at [838, 626] on button "Next" at bounding box center [836, 628] width 85 height 39
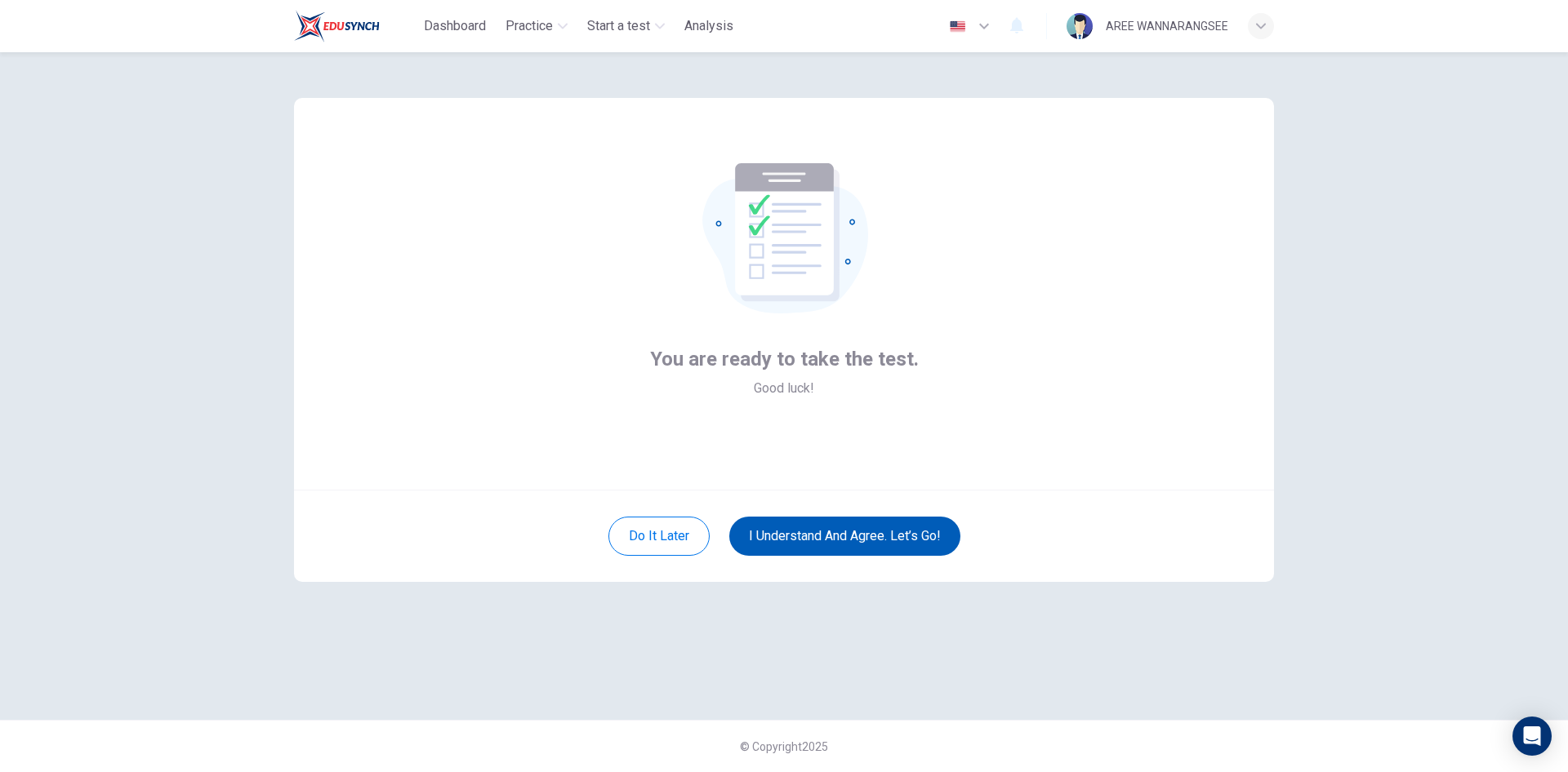
click at [873, 543] on button "I understand and agree. Let’s go!" at bounding box center [844, 536] width 231 height 39
click at [827, 539] on button "I understand and agree. Let’s go!" at bounding box center [844, 536] width 231 height 39
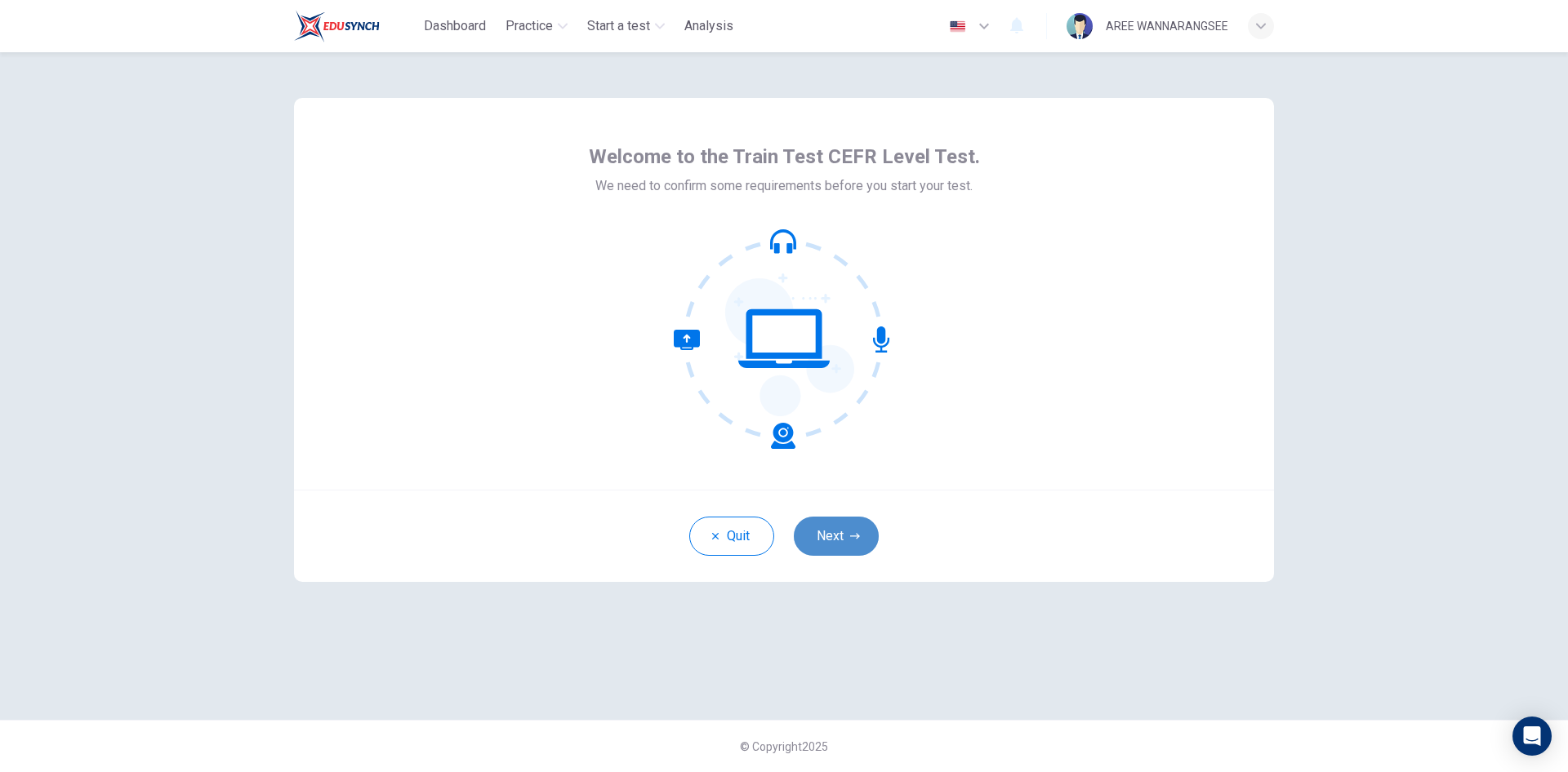
click at [837, 532] on button "Next" at bounding box center [836, 536] width 85 height 39
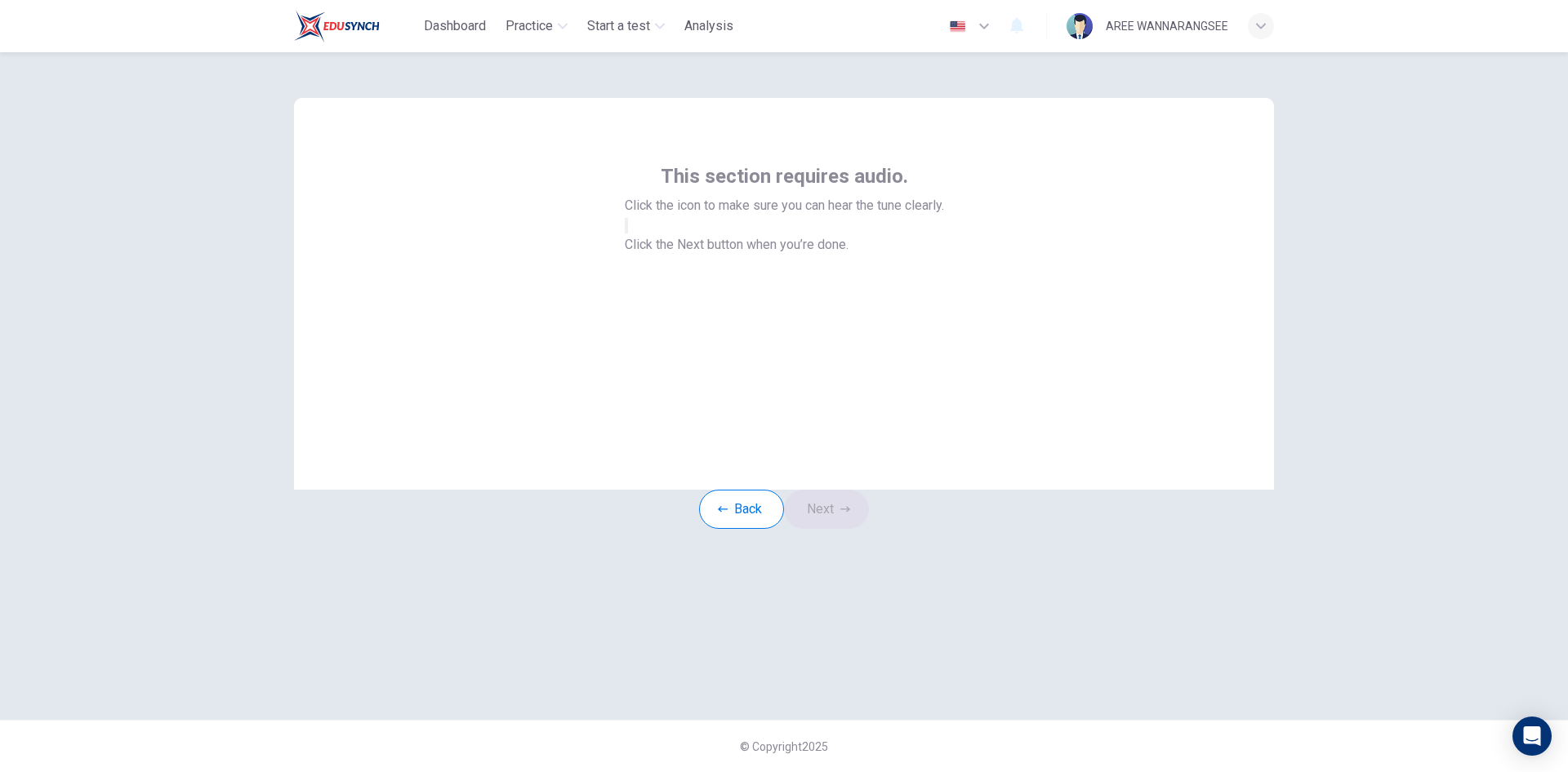
click at [628, 233] on button "button" at bounding box center [627, 226] width 3 height 16
click at [864, 529] on button "Next" at bounding box center [827, 509] width 85 height 39
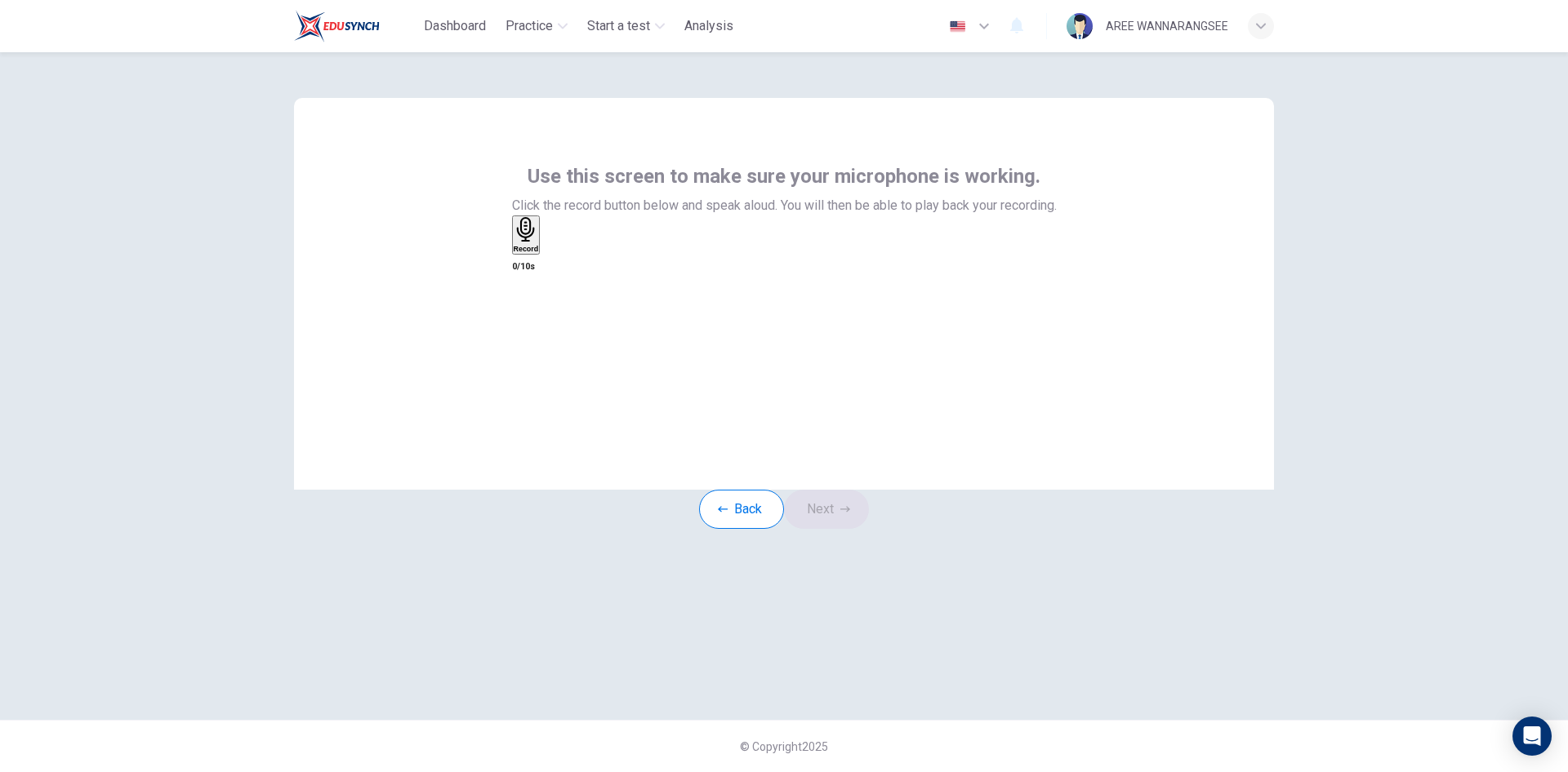
click at [539, 253] on div "Record" at bounding box center [526, 235] width 25 height 36
drag, startPoint x: 788, startPoint y: 300, endPoint x: 848, endPoint y: 323, distance: 64.3
click at [530, 300] on div "Stop" at bounding box center [522, 283] width 16 height 131
click at [560, 267] on icon "button" at bounding box center [556, 261] width 9 height 11
click at [833, 529] on button "Next" at bounding box center [827, 509] width 85 height 39
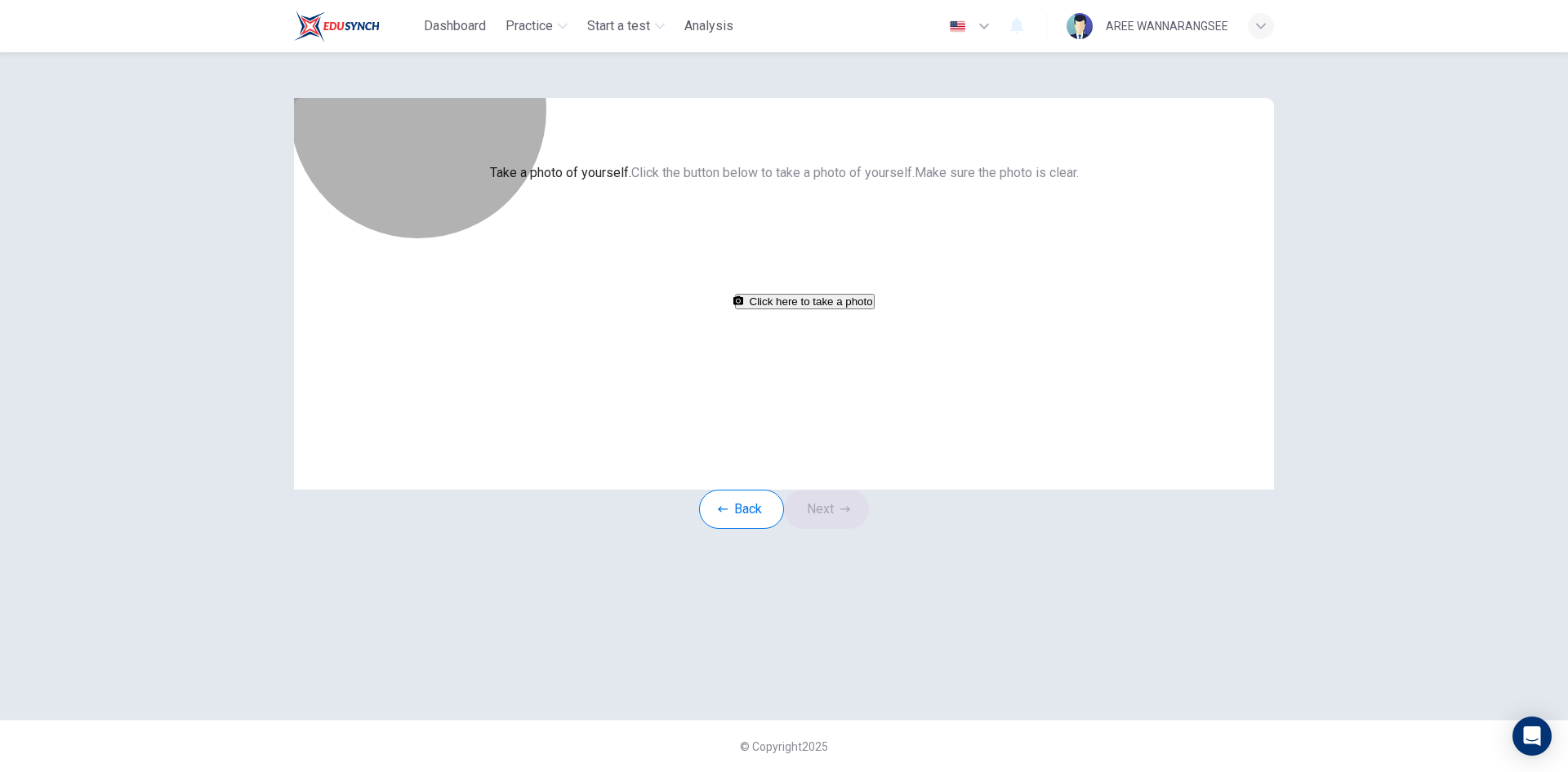
click at [809, 309] on button "Click here to take a photo" at bounding box center [805, 302] width 140 height 16
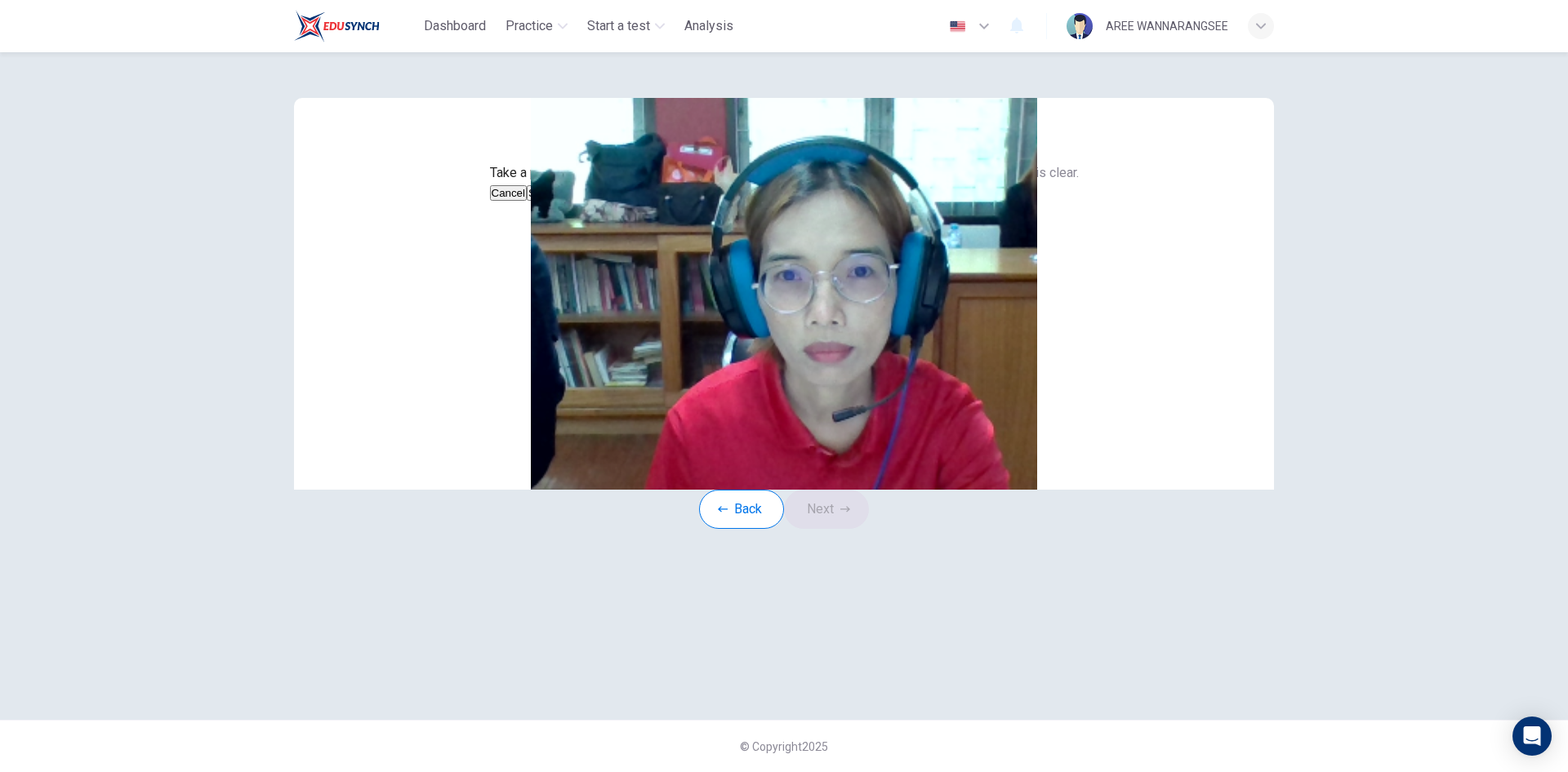
click at [554, 201] on button "Save" at bounding box center [541, 193] width 28 height 16
click at [845, 529] on button "Next" at bounding box center [827, 509] width 85 height 39
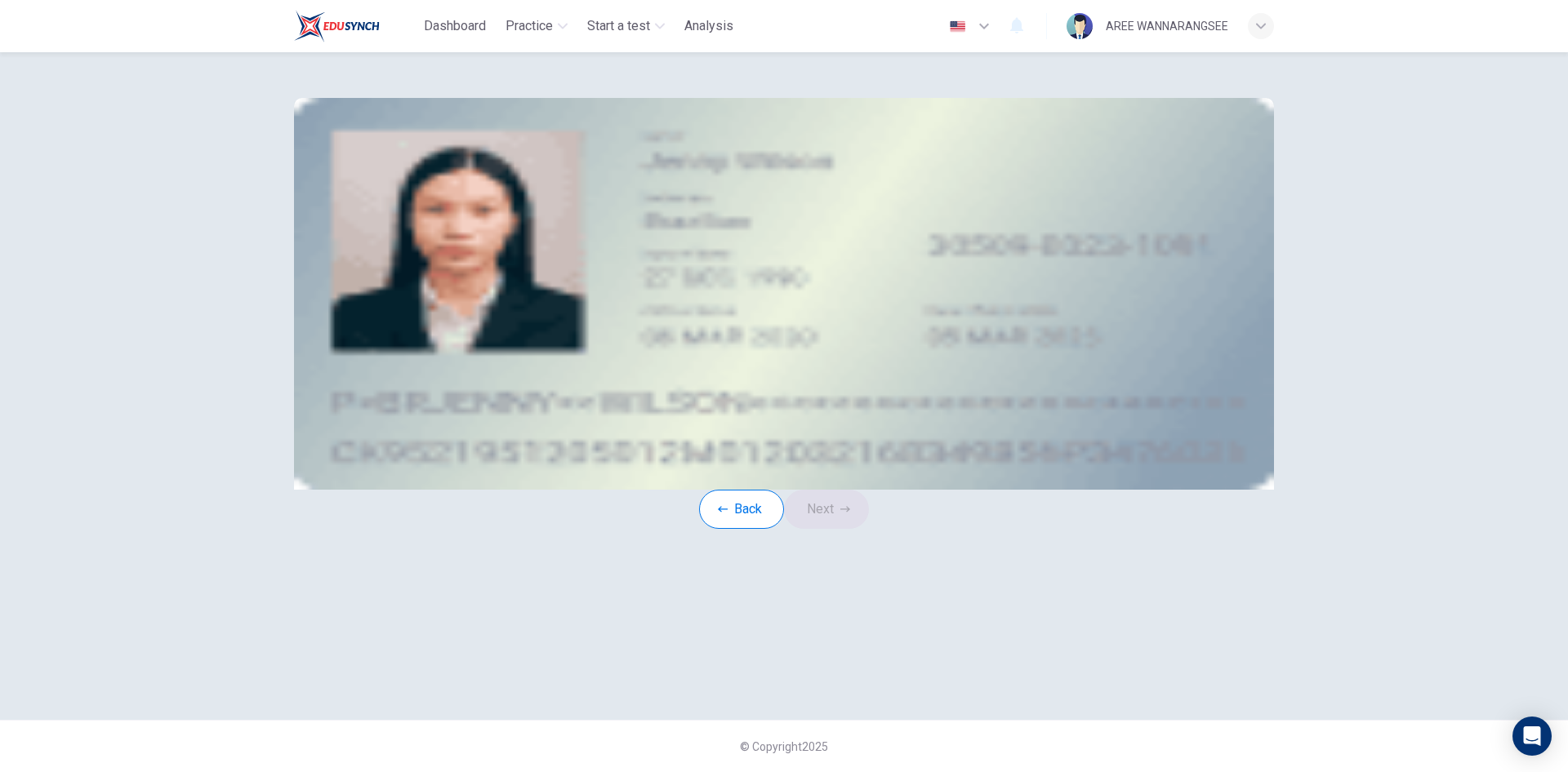
drag, startPoint x: 863, startPoint y: 324, endPoint x: 875, endPoint y: 321, distance: 12.4
click at [875, 242] on div "Take a photo" at bounding box center [784, 232] width 739 height 20
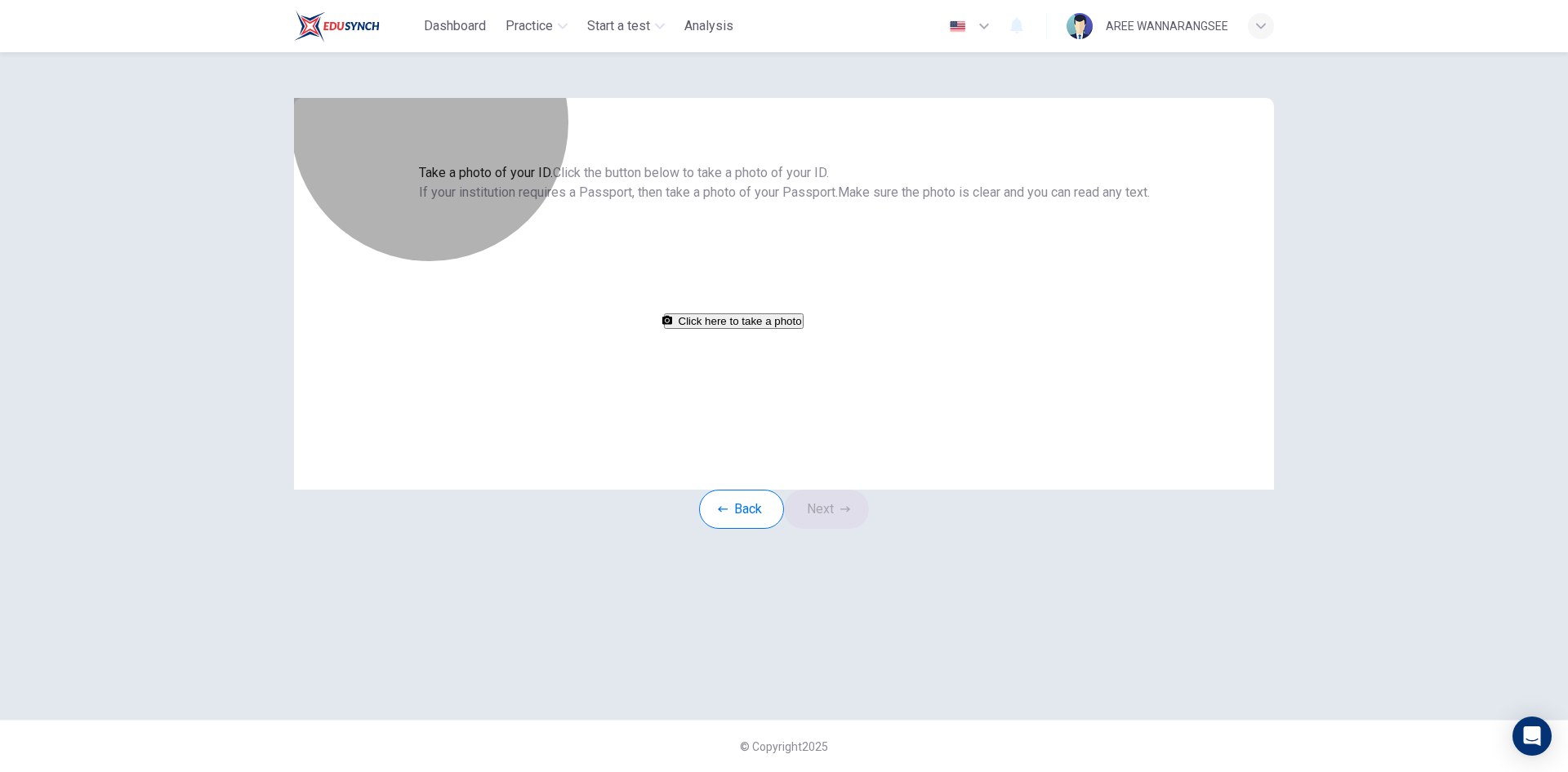
click at [803, 329] on button "Click here to take a photo" at bounding box center [734, 322] width 140 height 16
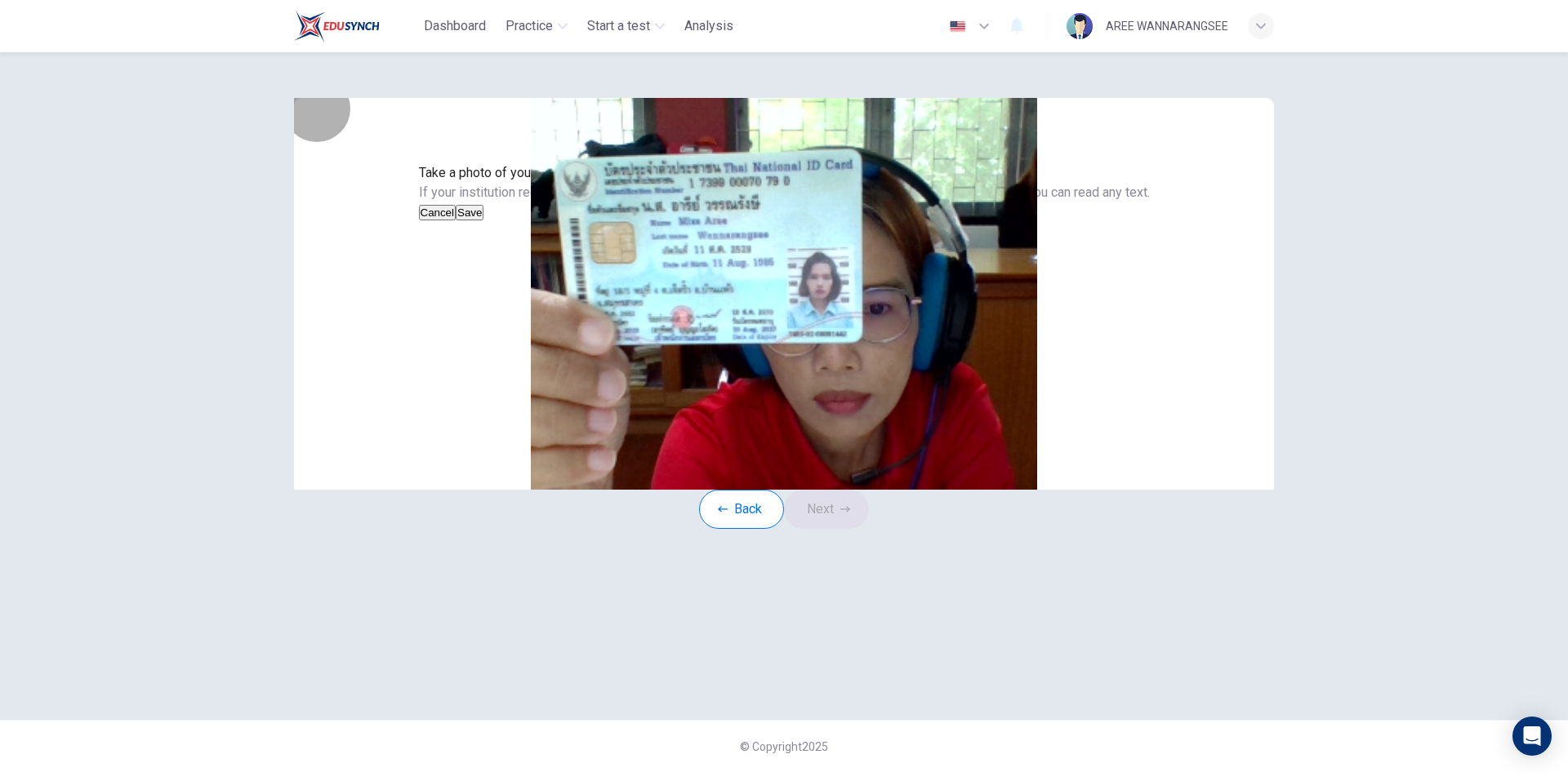
click at [483, 220] on button "Save" at bounding box center [470, 213] width 28 height 16
click at [828, 529] on button "Next" at bounding box center [827, 509] width 85 height 39
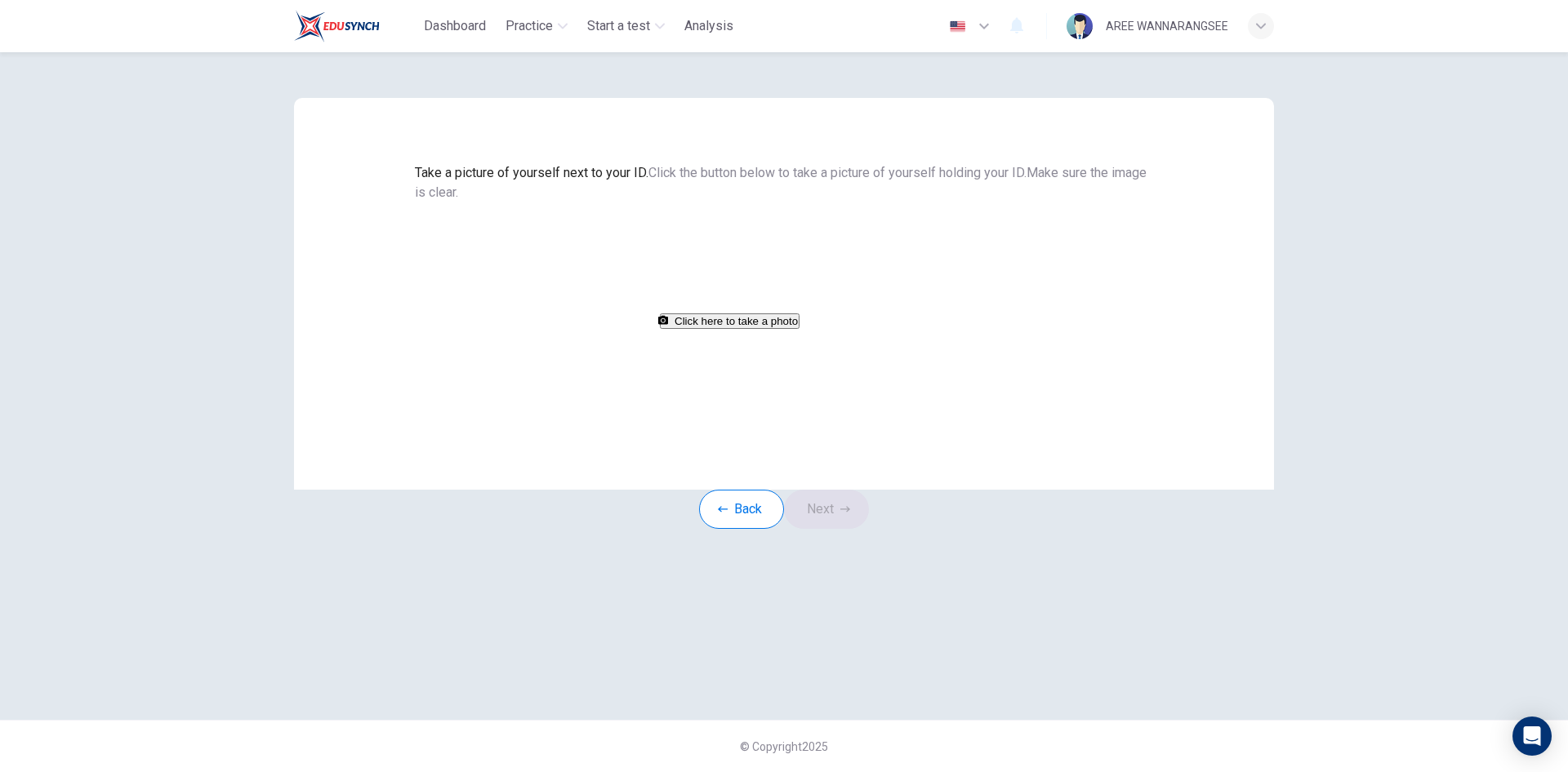
click at [800, 329] on button "Click here to take a photo" at bounding box center [730, 322] width 140 height 16
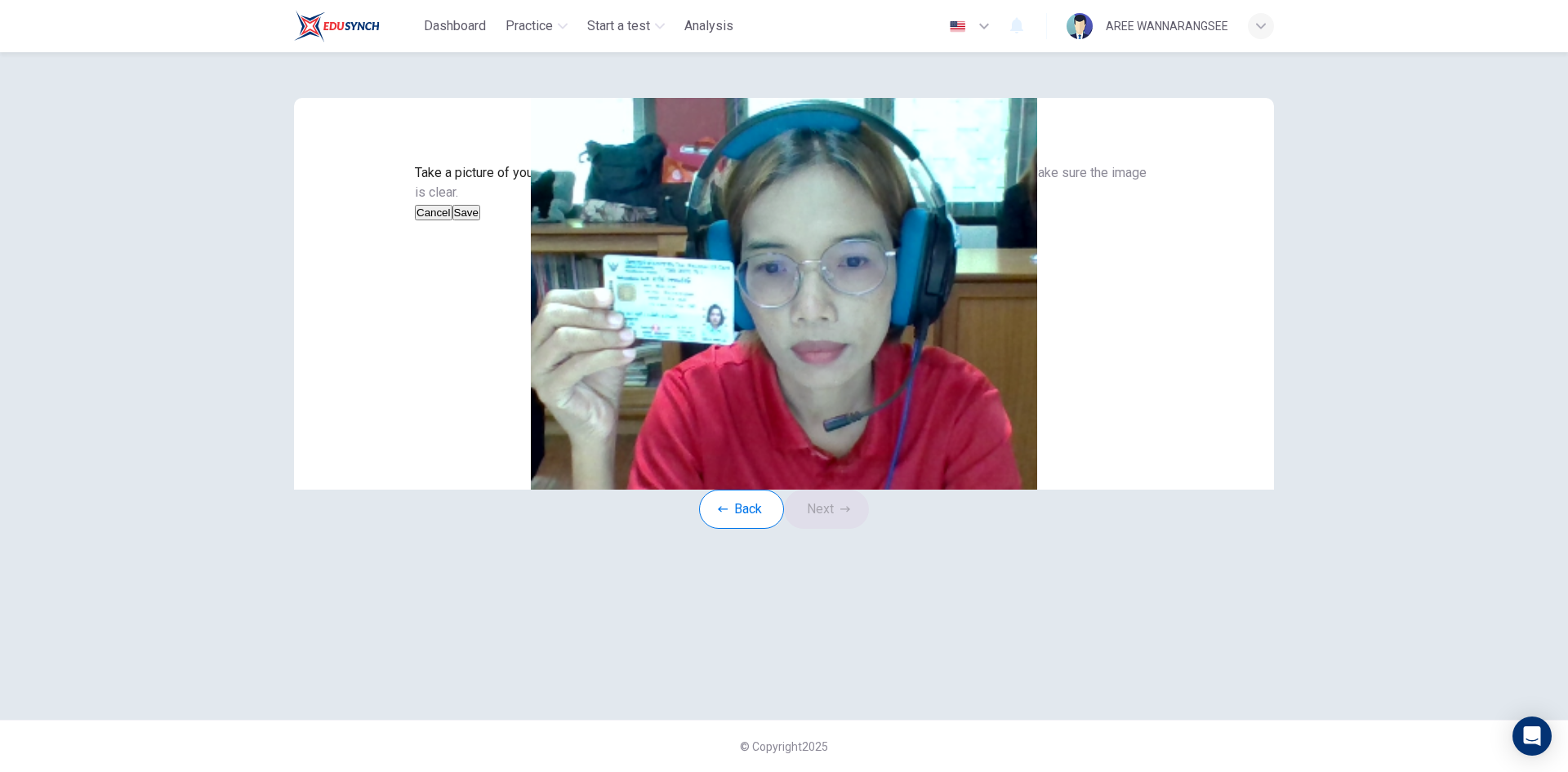
click at [480, 220] on button "Save" at bounding box center [466, 213] width 28 height 16
click at [852, 529] on button "Next" at bounding box center [827, 509] width 85 height 39
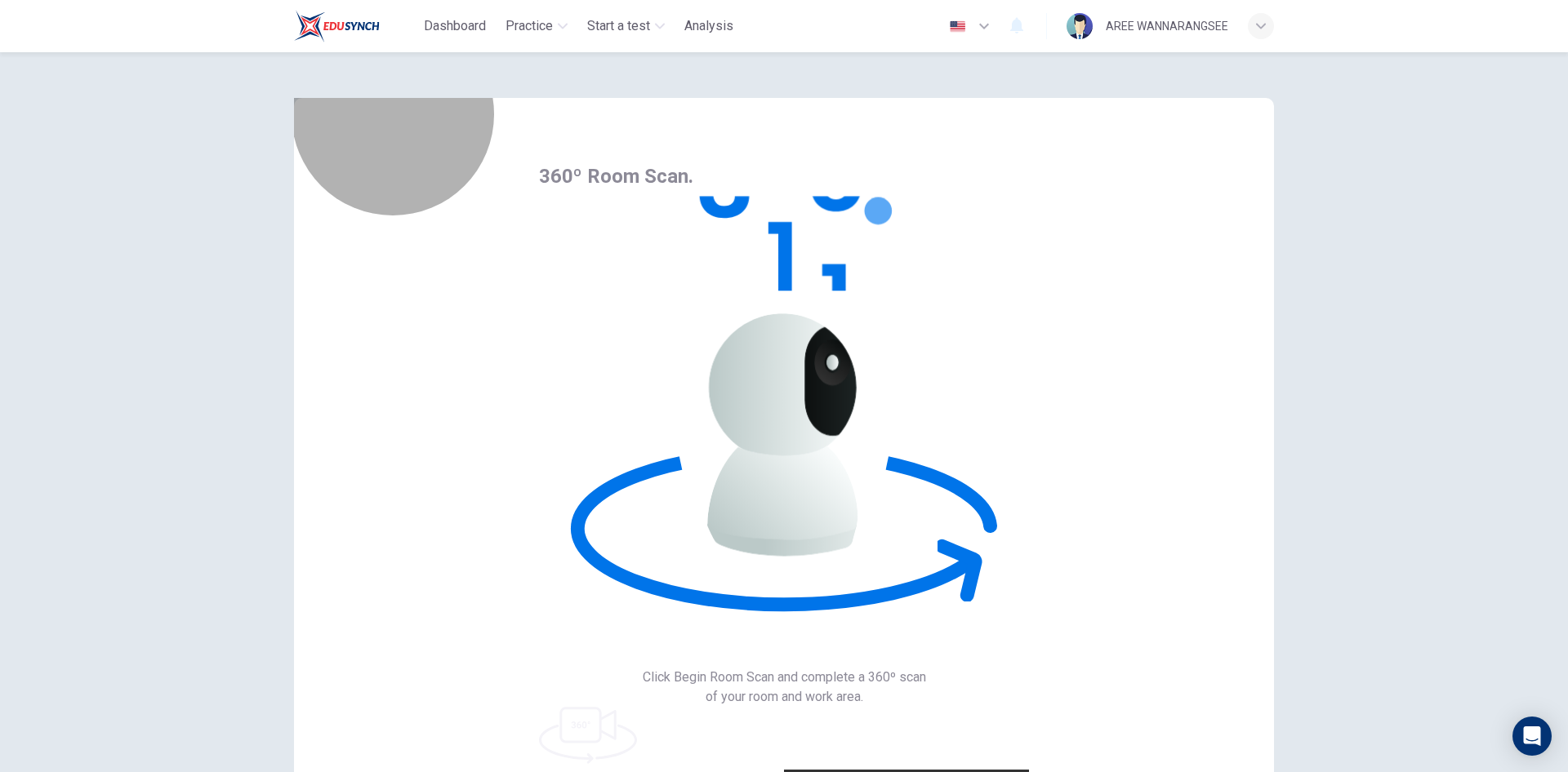
drag, startPoint x: 1024, startPoint y: 315, endPoint x: 1027, endPoint y: 306, distance: 9.5
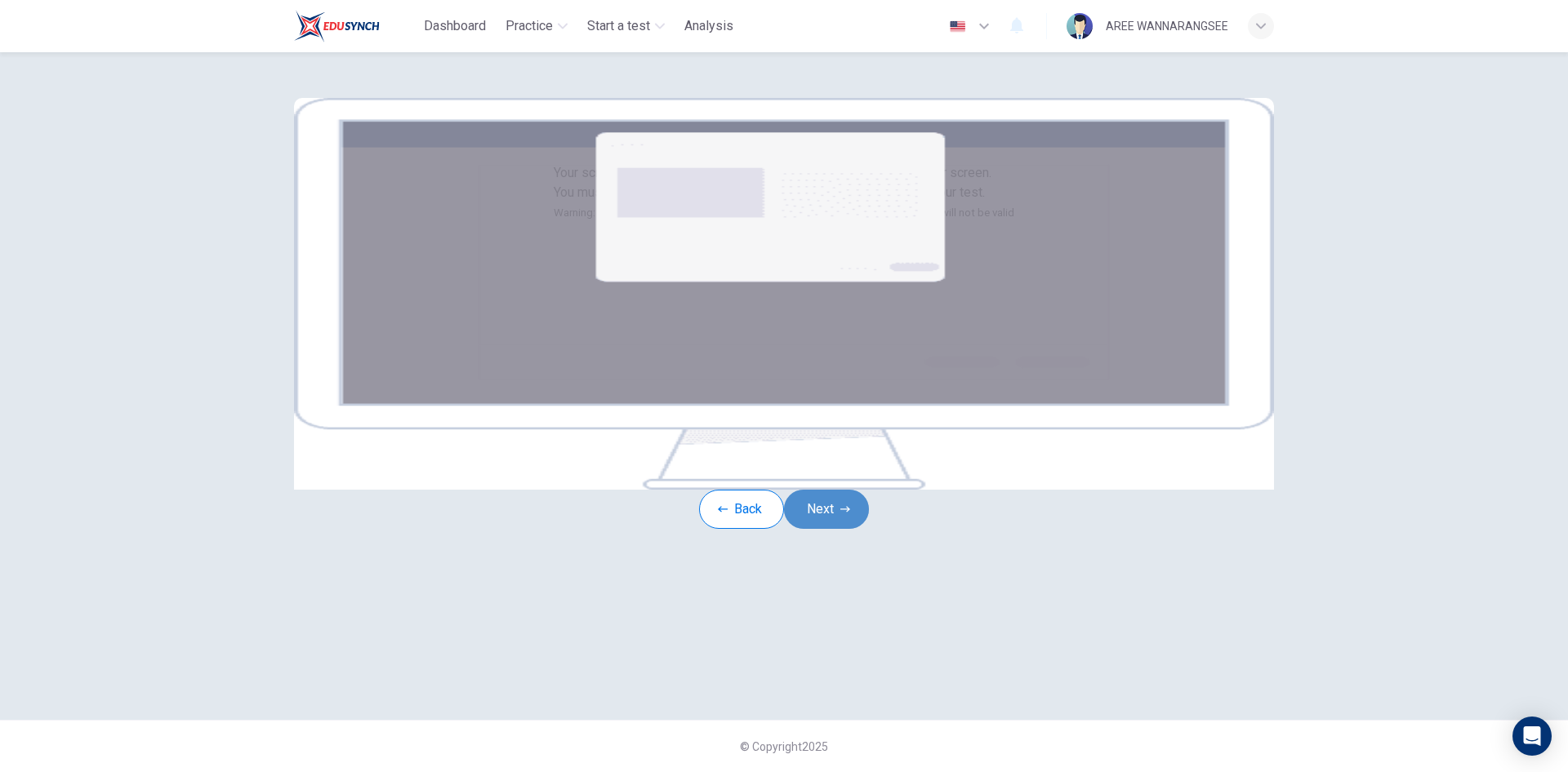
click at [850, 514] on icon "button" at bounding box center [845, 509] width 10 height 10
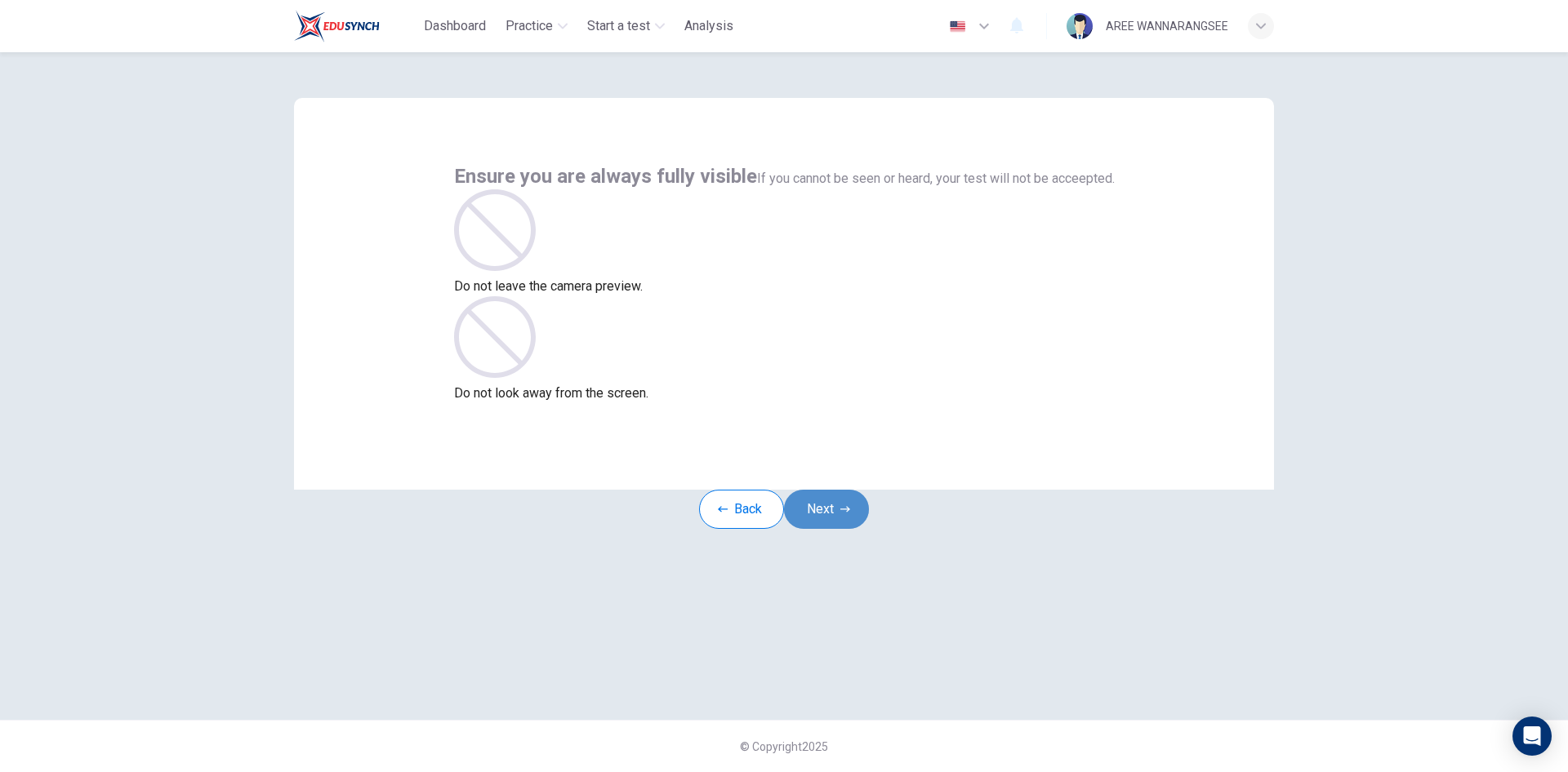
click at [850, 514] on icon "button" at bounding box center [845, 509] width 10 height 10
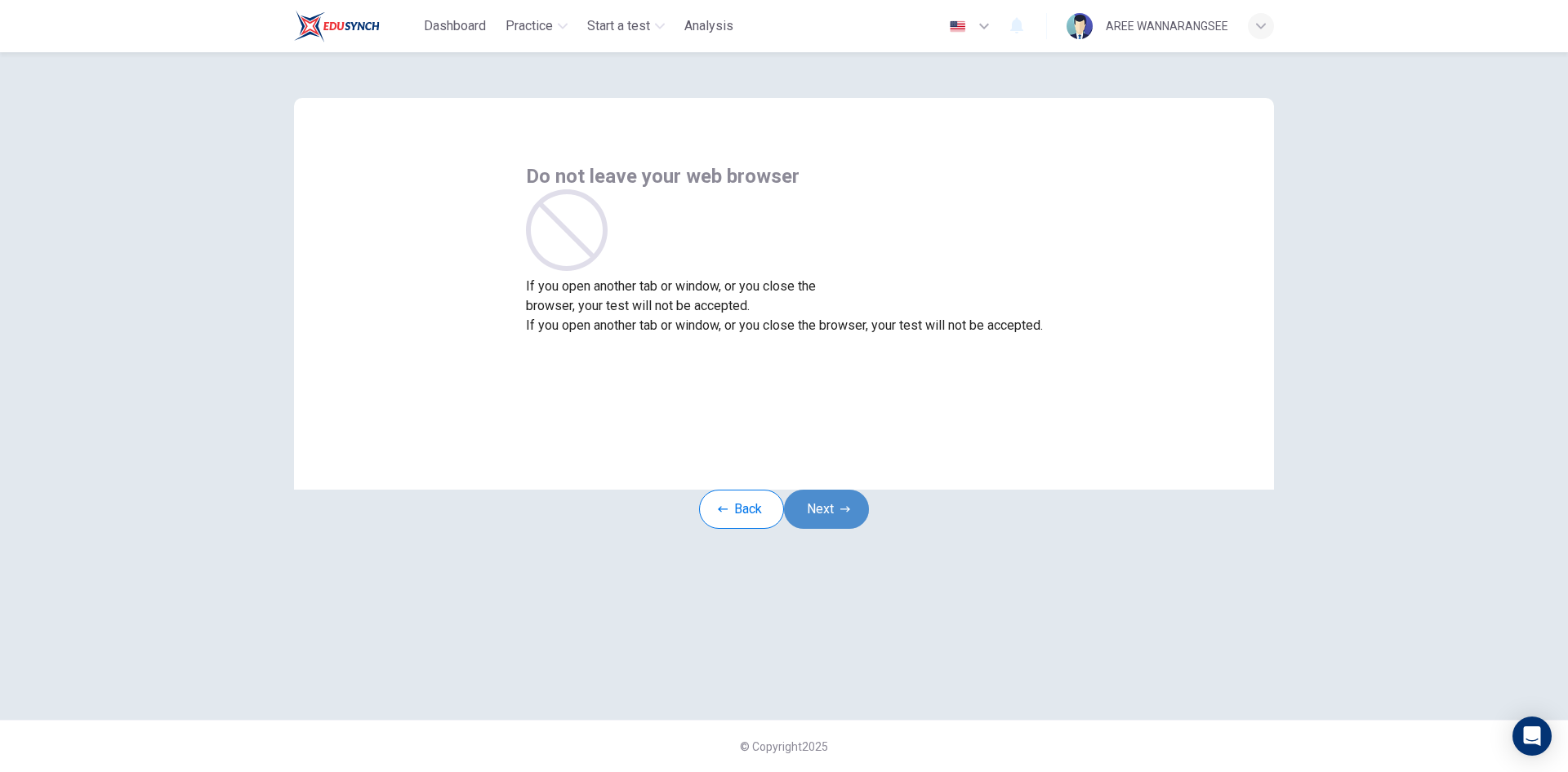
click at [860, 529] on button "Next" at bounding box center [827, 509] width 85 height 39
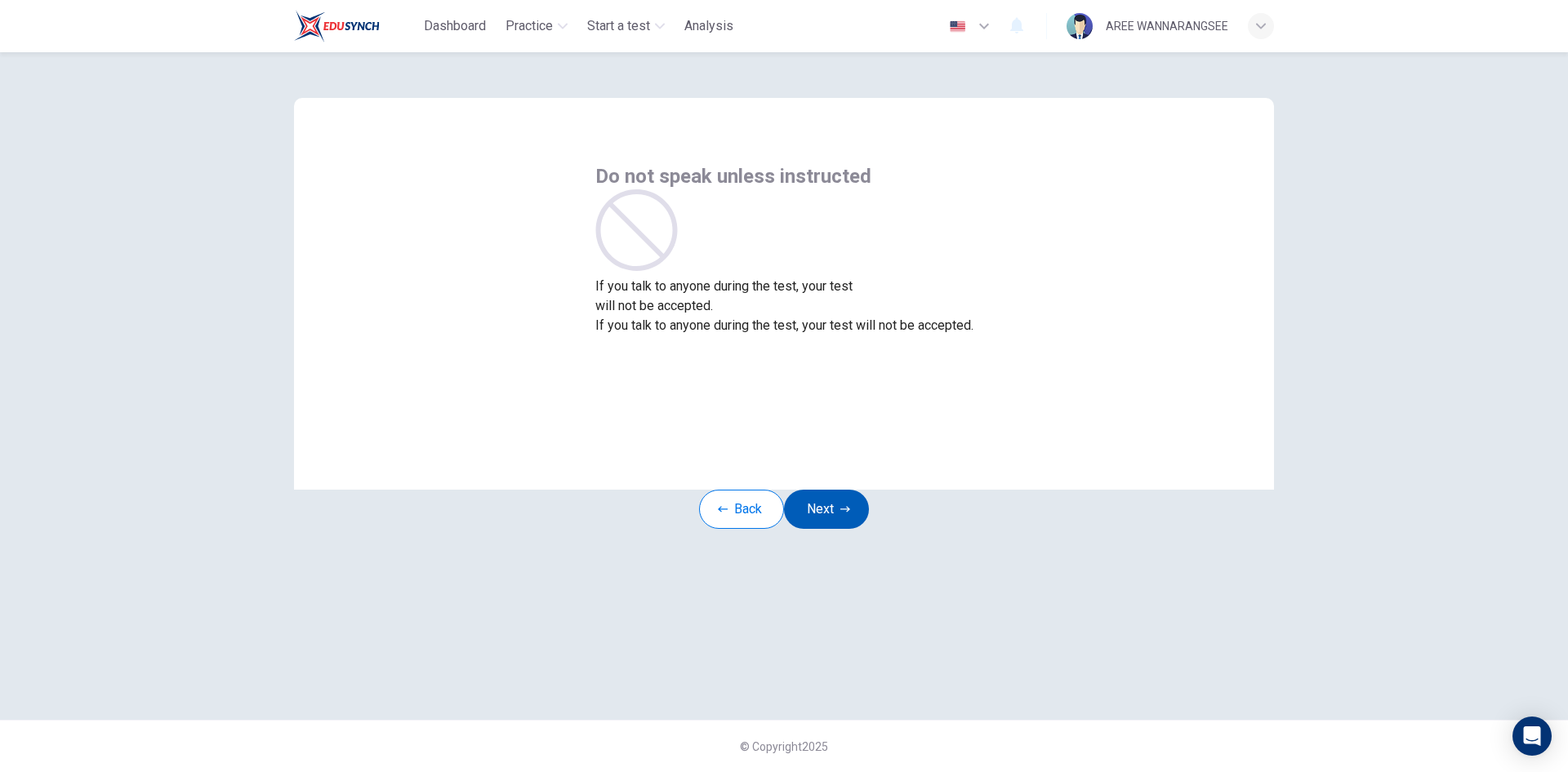
click at [861, 529] on button "Next" at bounding box center [827, 509] width 85 height 39
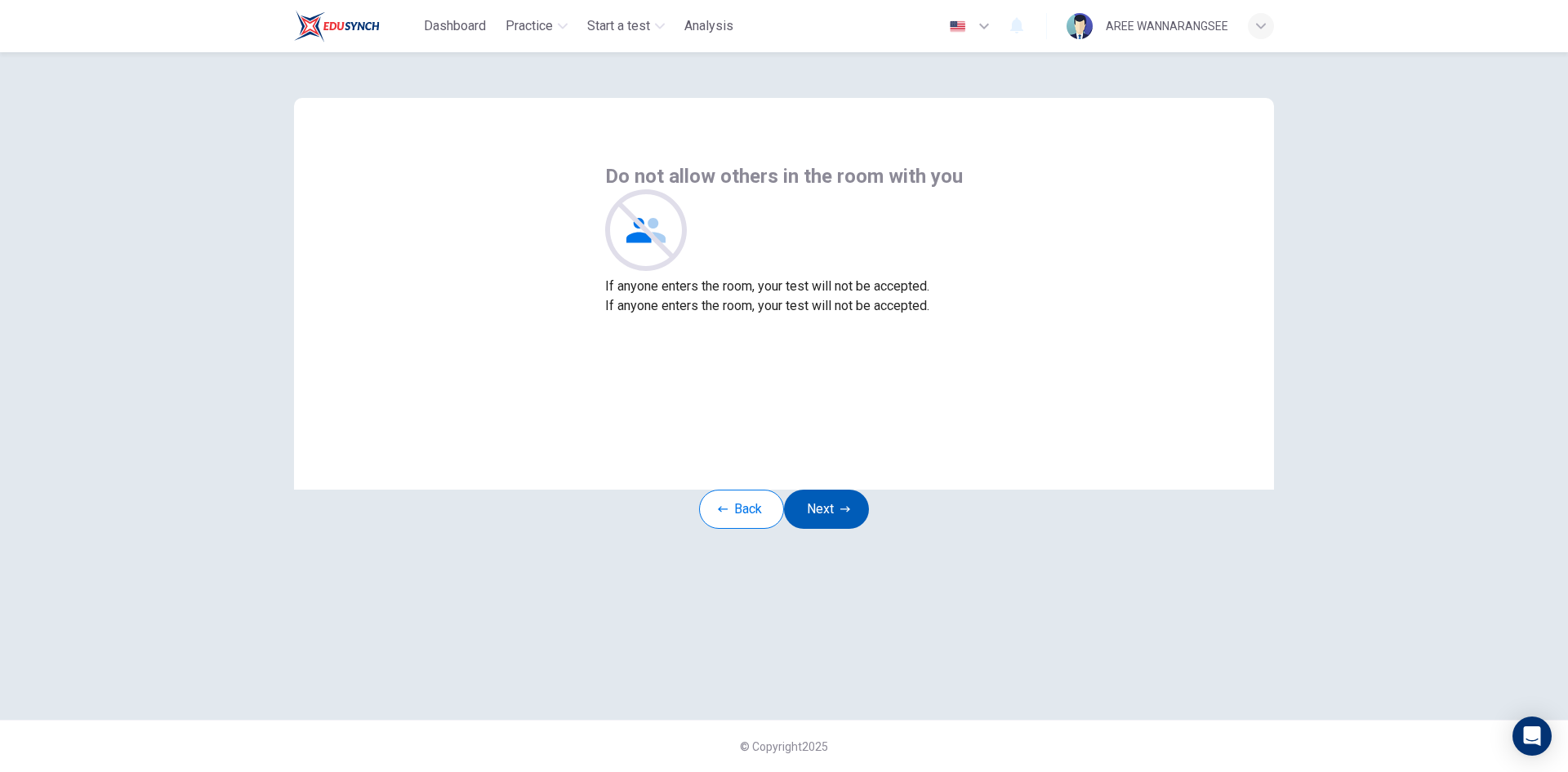
click at [861, 529] on button "Next" at bounding box center [827, 509] width 85 height 39
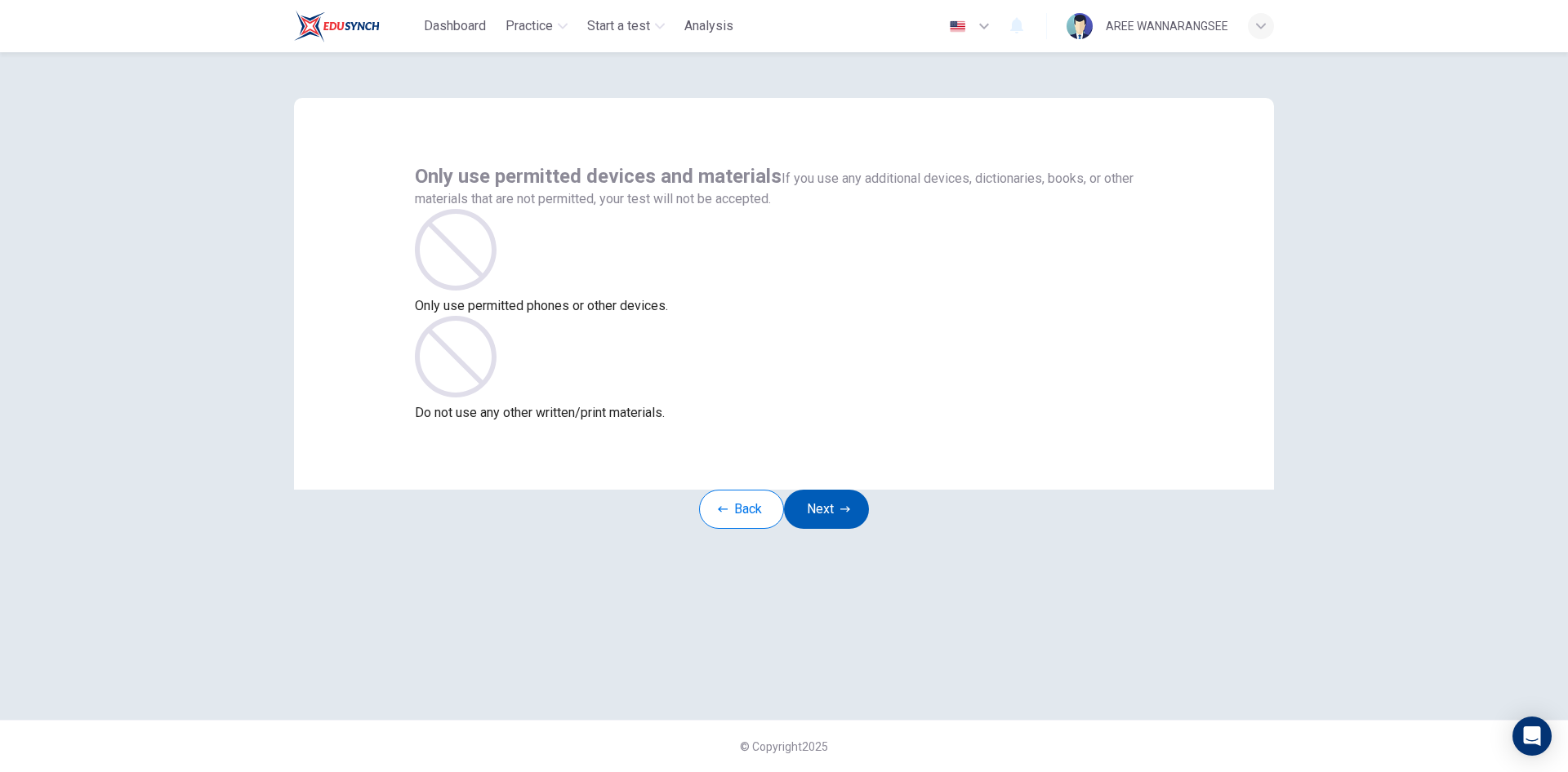
click at [867, 529] on button "Next" at bounding box center [827, 509] width 85 height 39
click at [868, 529] on button "Next" at bounding box center [827, 509] width 85 height 39
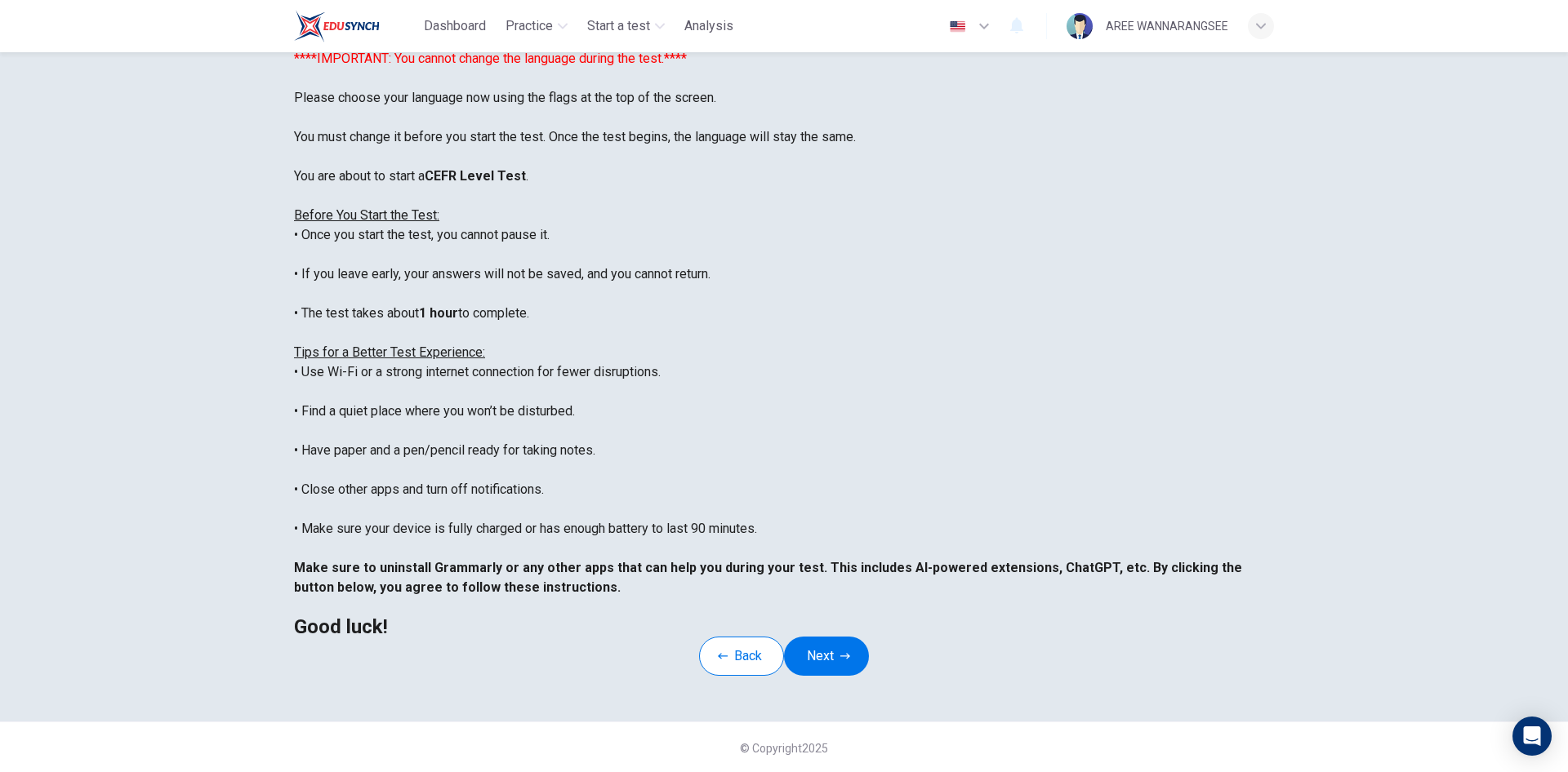
scroll to position [136, 0]
click at [823, 635] on button "Next" at bounding box center [827, 654] width 85 height 39
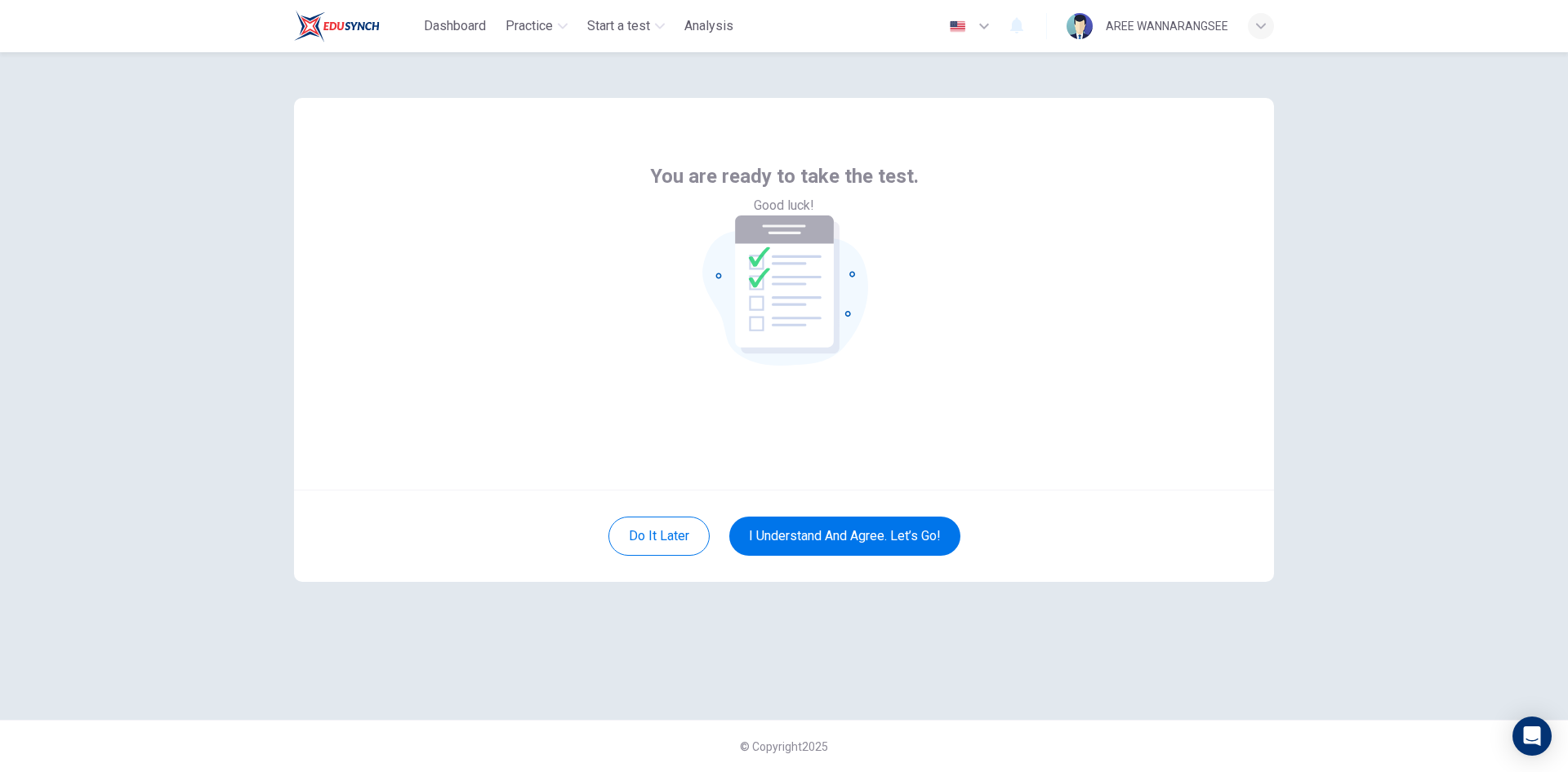
scroll to position [0, 0]
click at [895, 527] on button "I understand and agree. Let’s go!" at bounding box center [844, 536] width 231 height 39
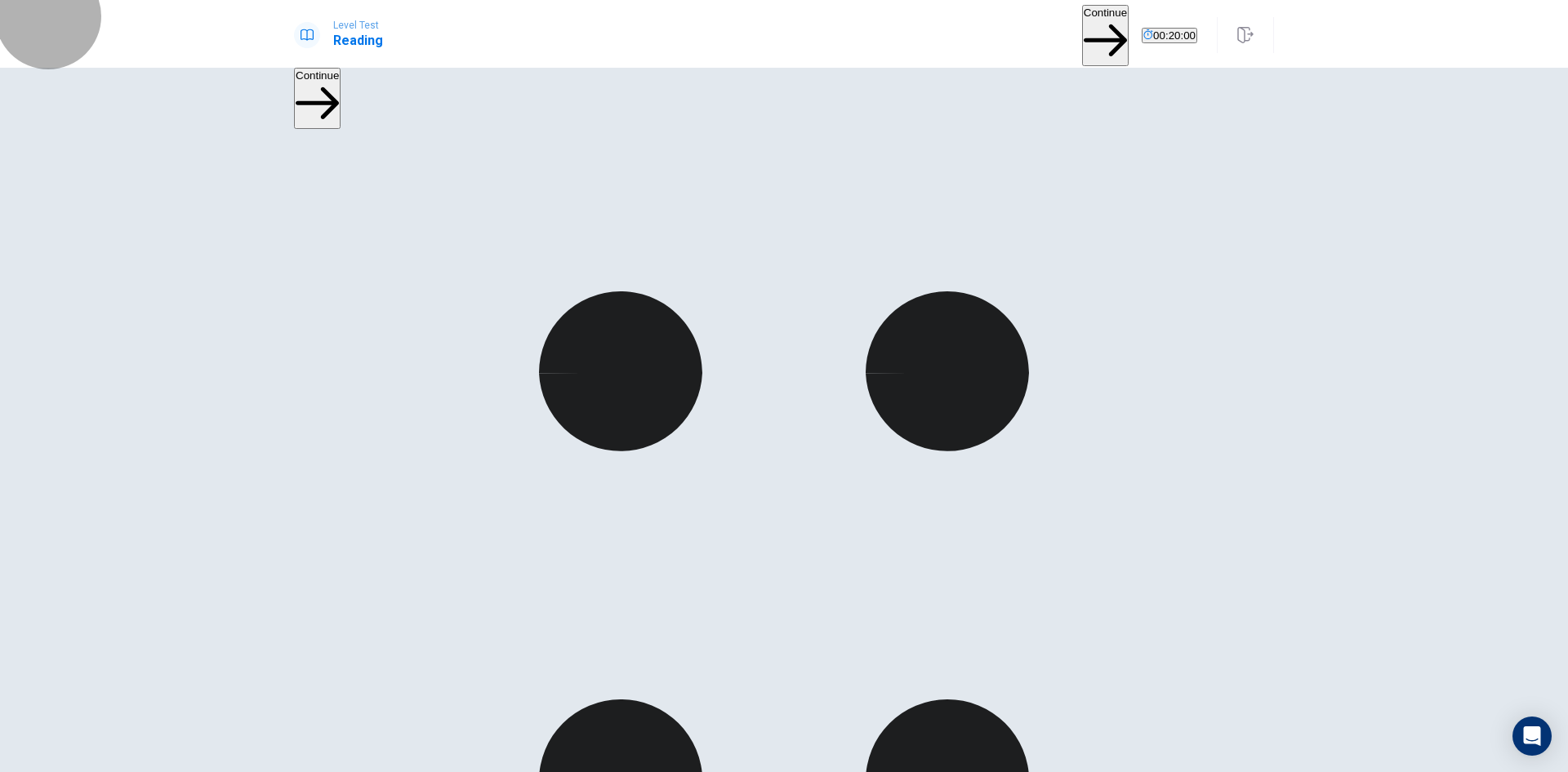
click at [1082, 28] on button "Continue" at bounding box center [1105, 35] width 47 height 61
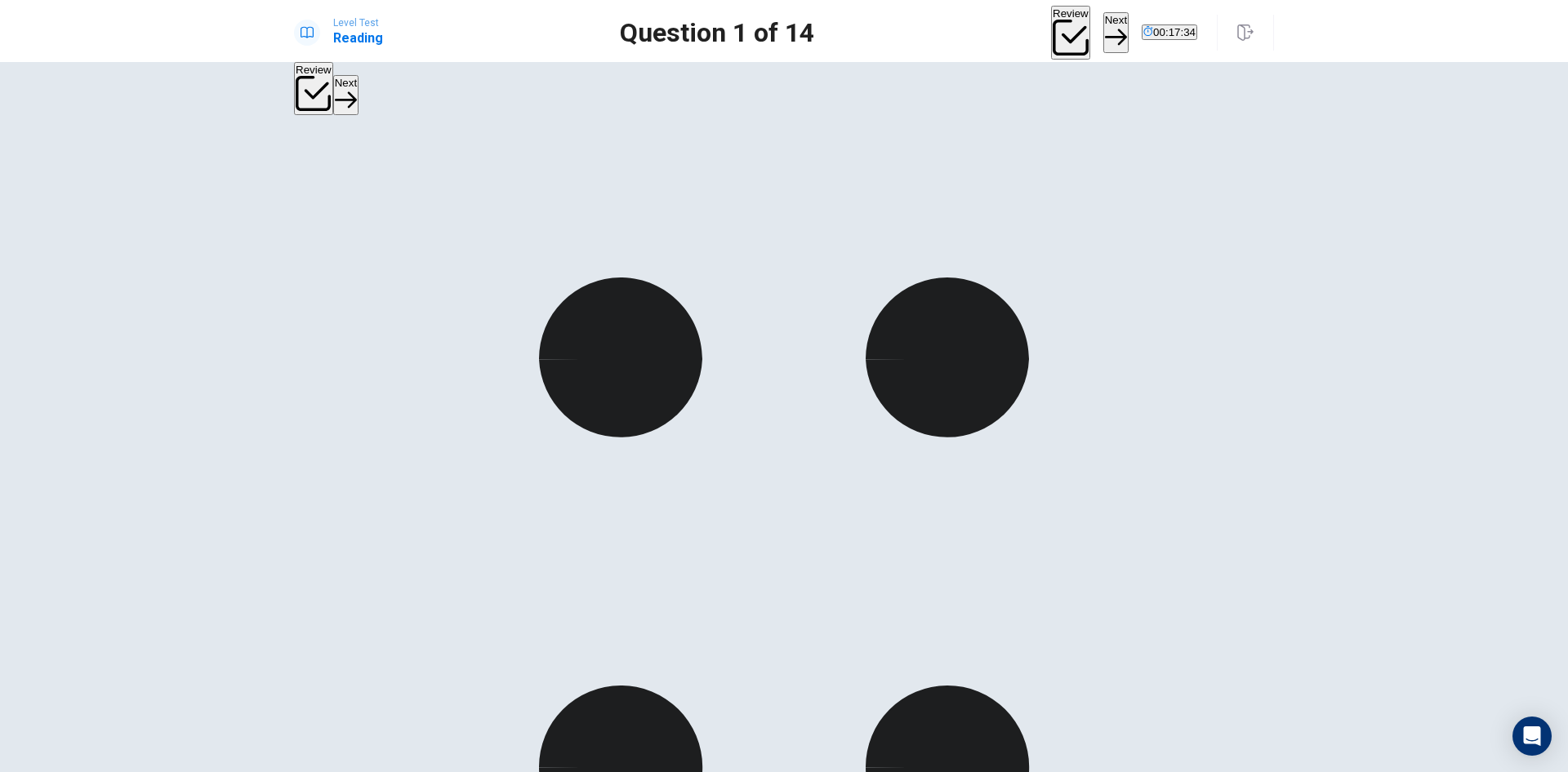
scroll to position [381, 0]
click at [1104, 28] on button "Next" at bounding box center [1116, 32] width 25 height 40
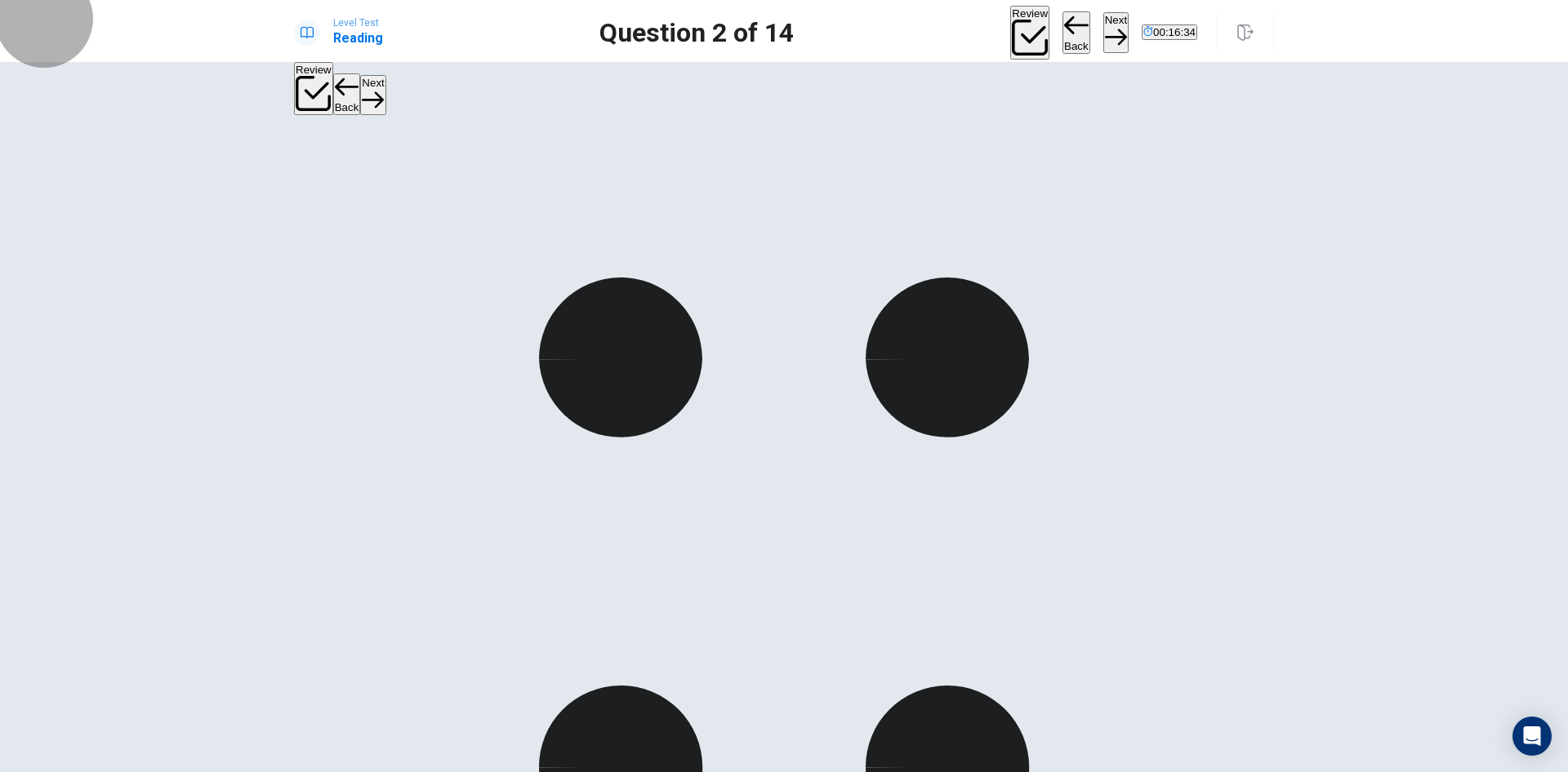
click at [1104, 30] on button "Next" at bounding box center [1116, 32] width 25 height 40
click at [1104, 27] on button "Next" at bounding box center [1116, 32] width 25 height 40
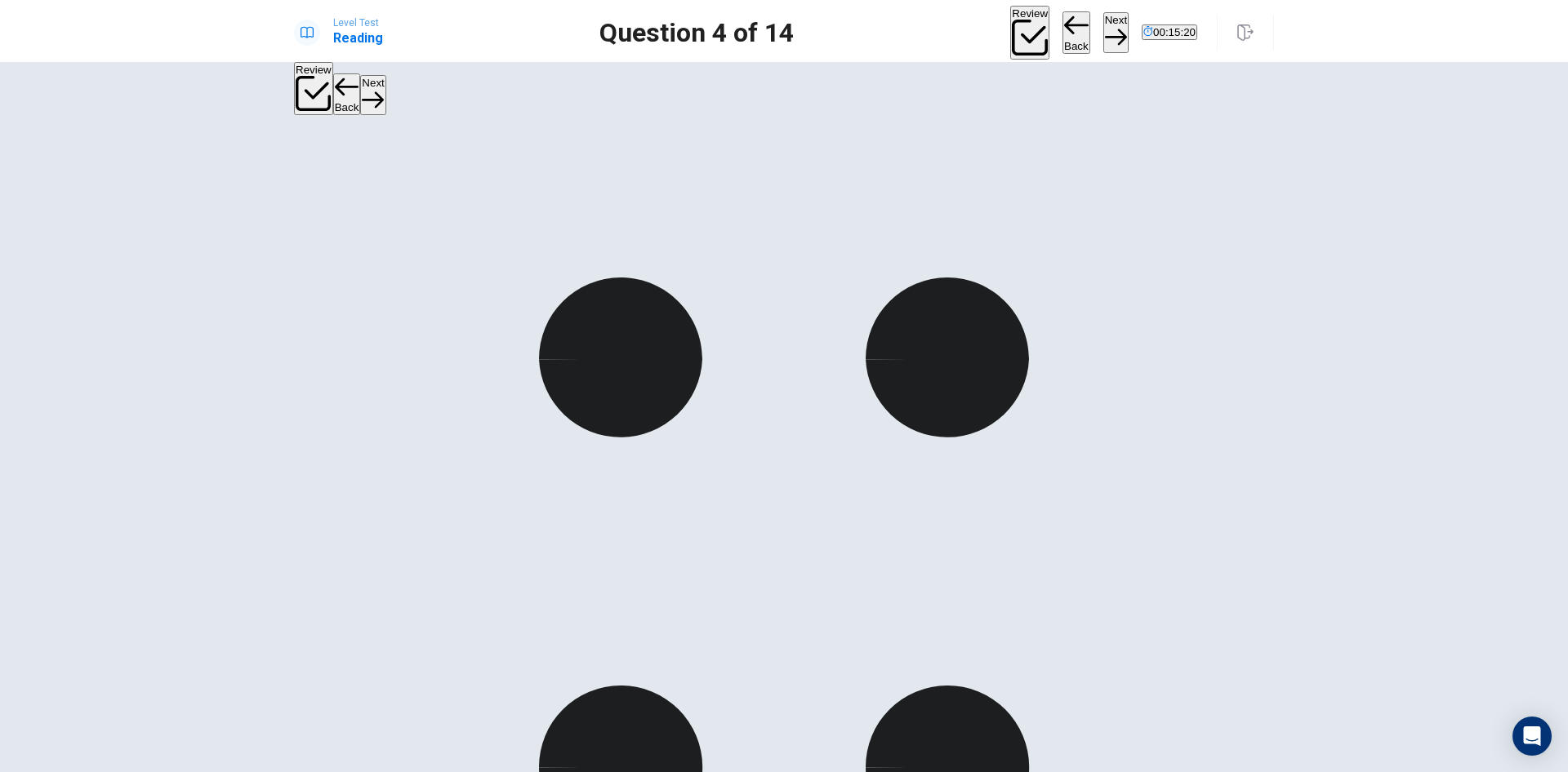
click at [1104, 29] on button "Next" at bounding box center [1116, 32] width 25 height 40
click at [1104, 28] on button "Next" at bounding box center [1116, 32] width 25 height 40
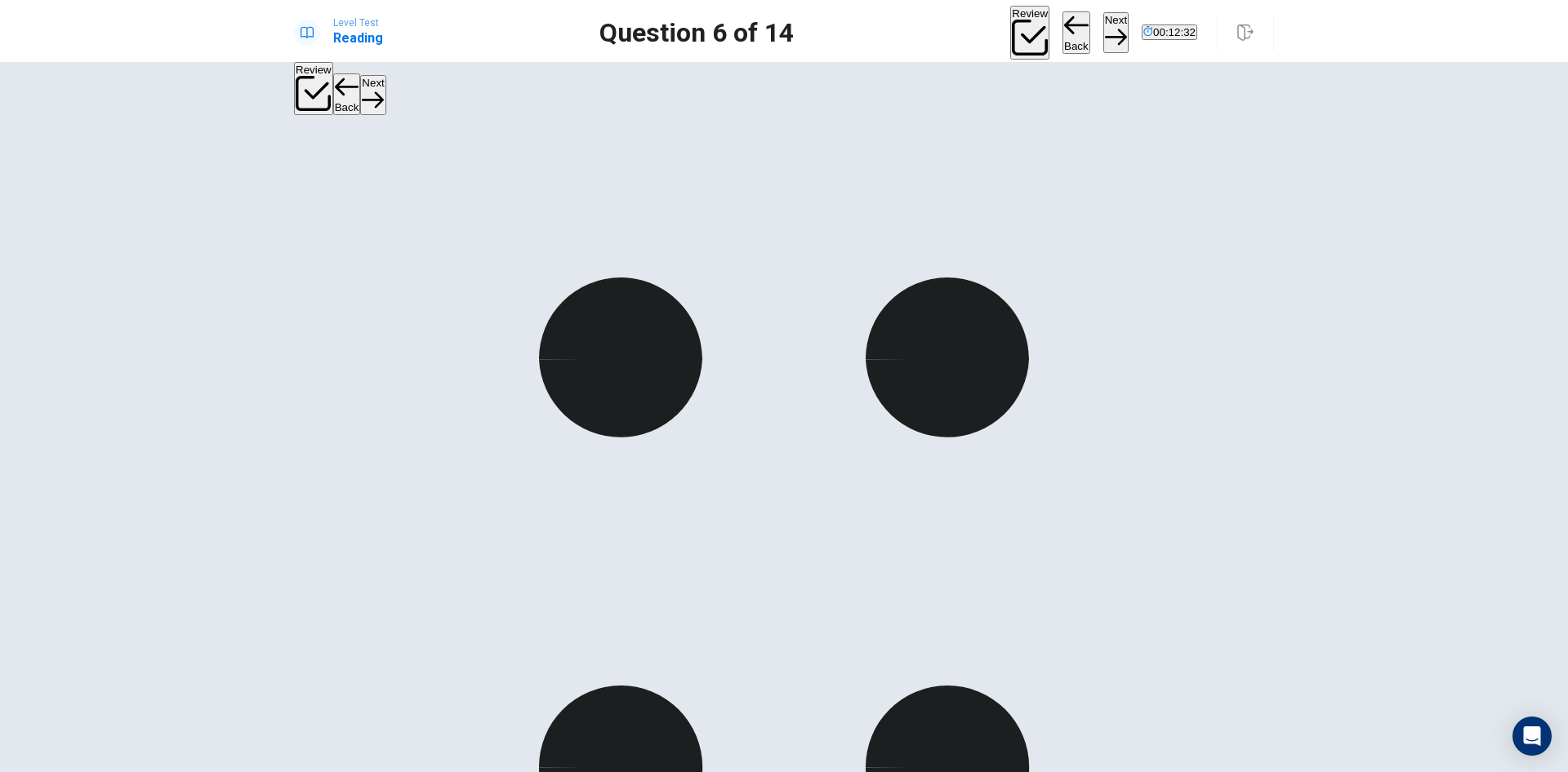
click at [1104, 22] on button "Next" at bounding box center [1116, 32] width 25 height 40
click at [1104, 25] on button "Next" at bounding box center [1116, 32] width 25 height 40
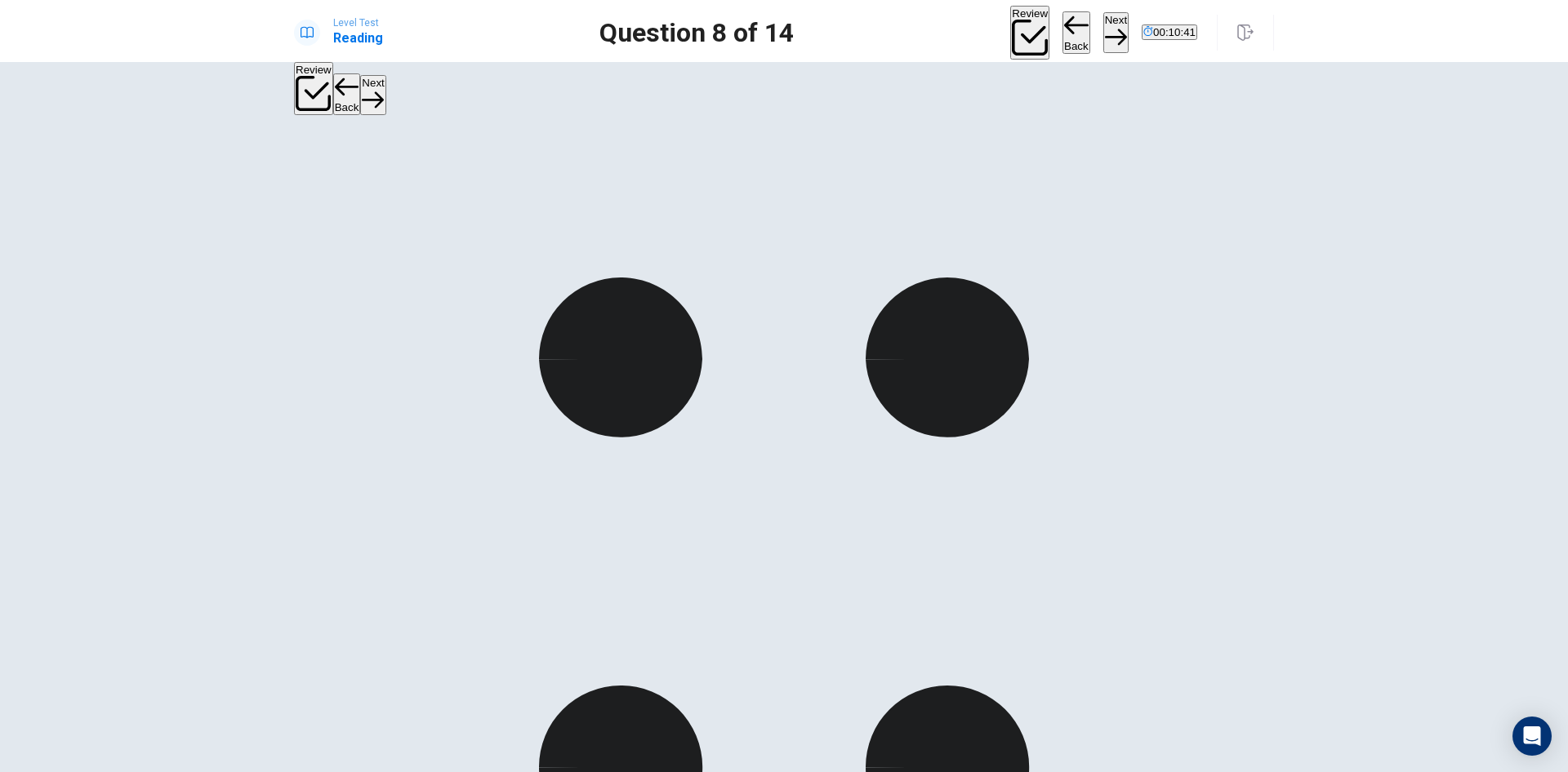
click at [1104, 18] on button "Next" at bounding box center [1116, 32] width 25 height 40
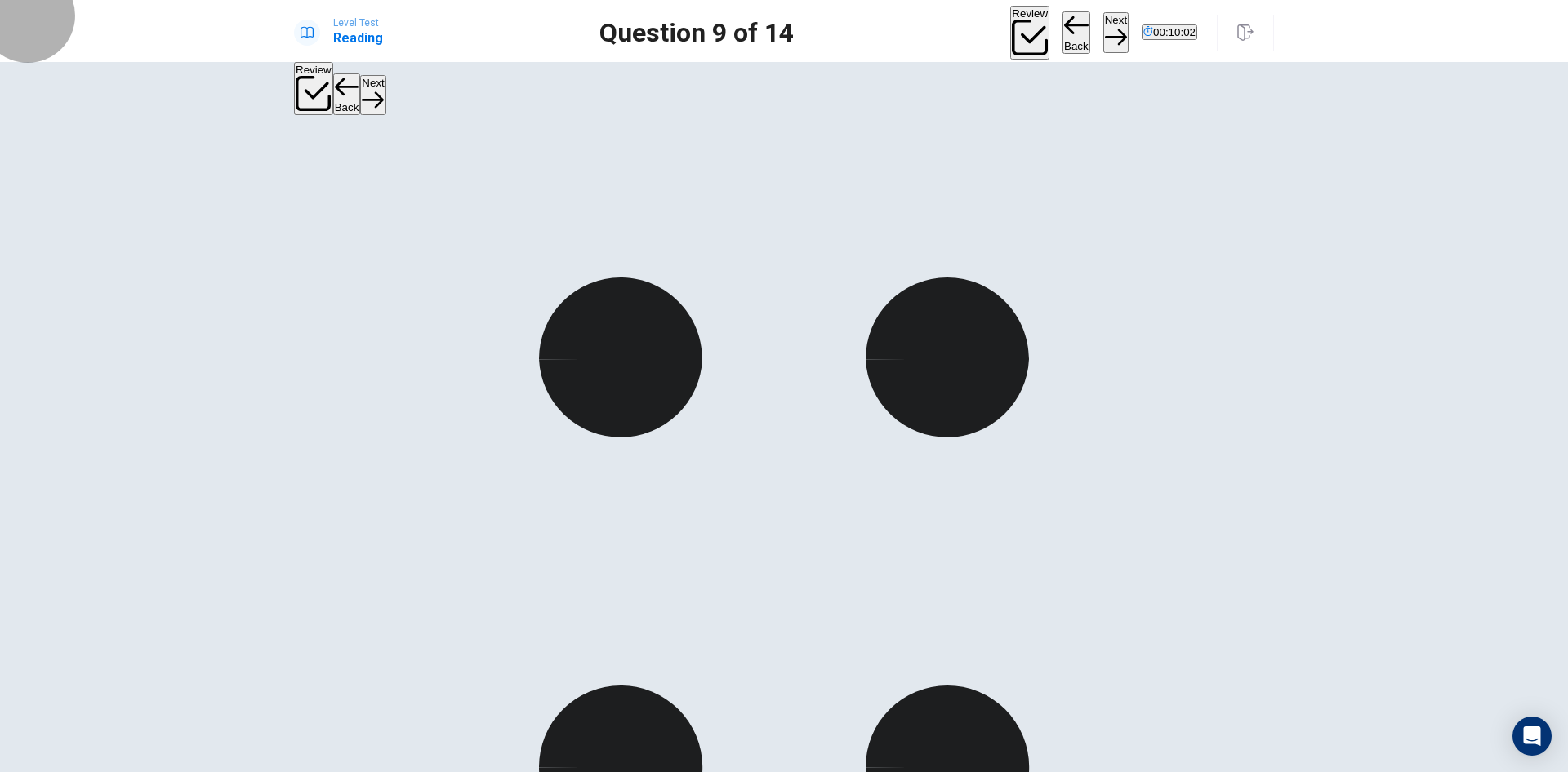
click at [1104, 27] on button "Next" at bounding box center [1116, 32] width 25 height 40
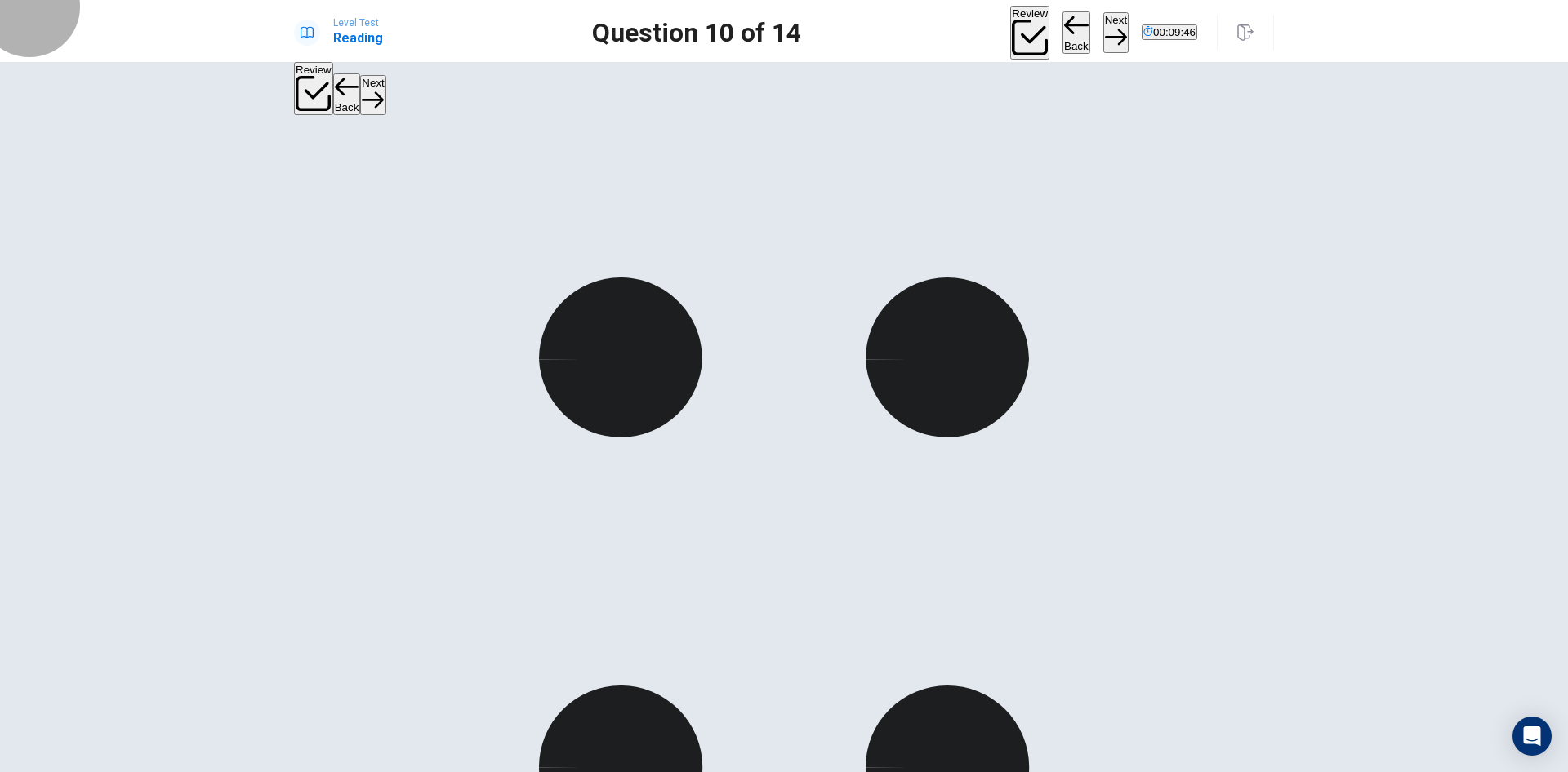
click at [1104, 18] on button "Next" at bounding box center [1116, 32] width 25 height 40
click at [1104, 22] on button "Next" at bounding box center [1116, 32] width 25 height 40
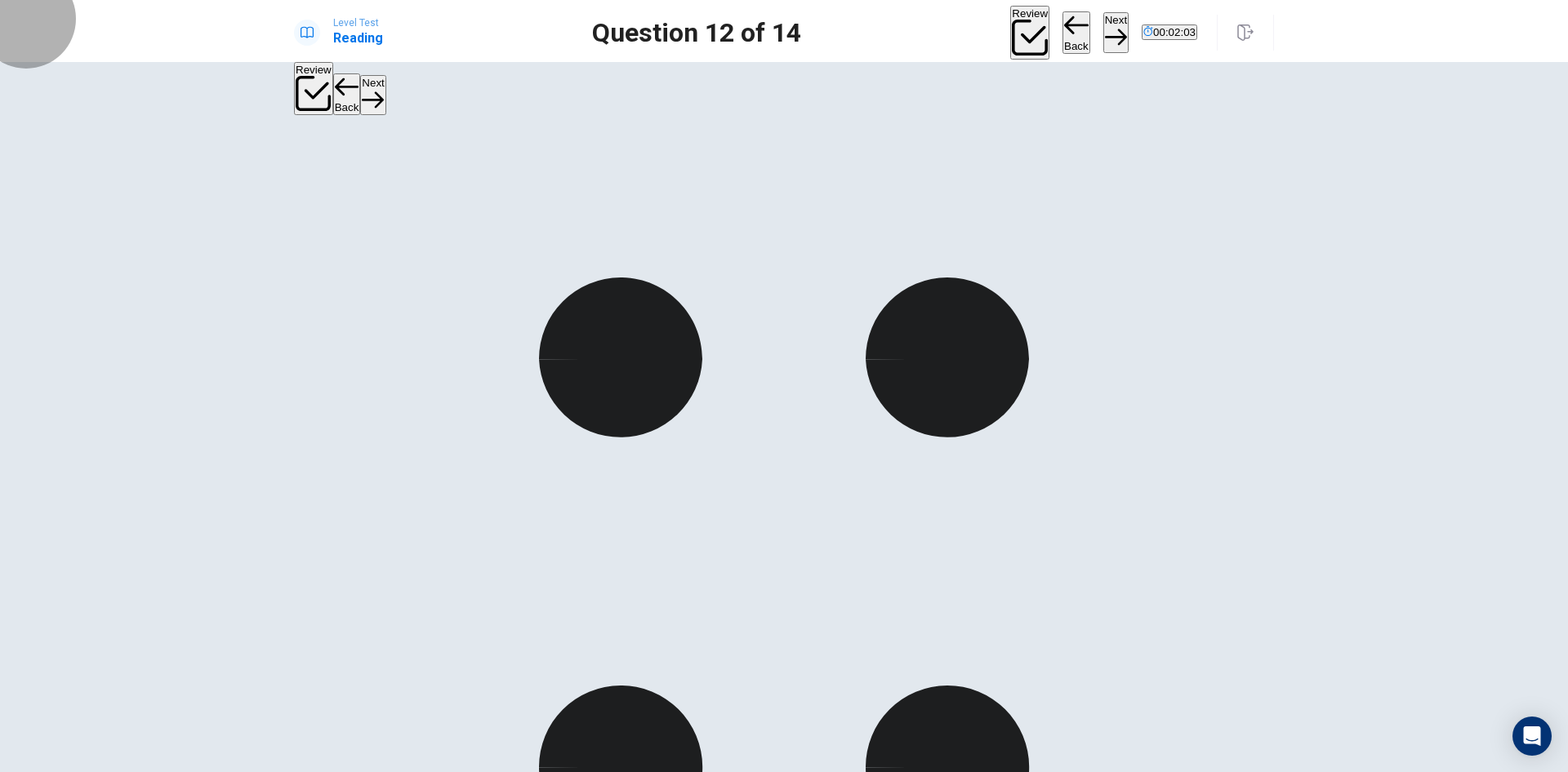
click at [1104, 30] on button "Next" at bounding box center [1116, 32] width 25 height 40
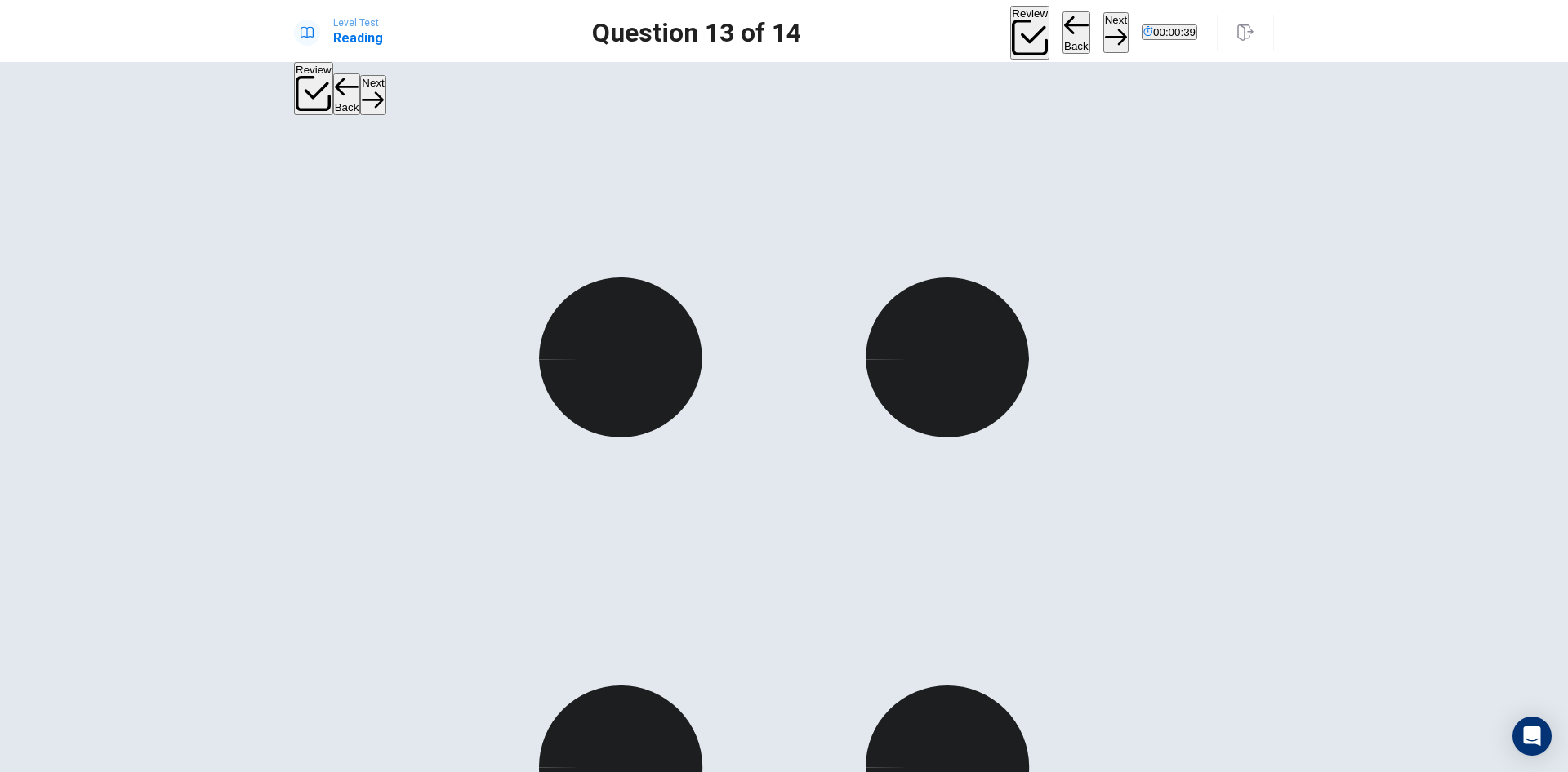
click at [1104, 26] on button "Next" at bounding box center [1116, 32] width 25 height 40
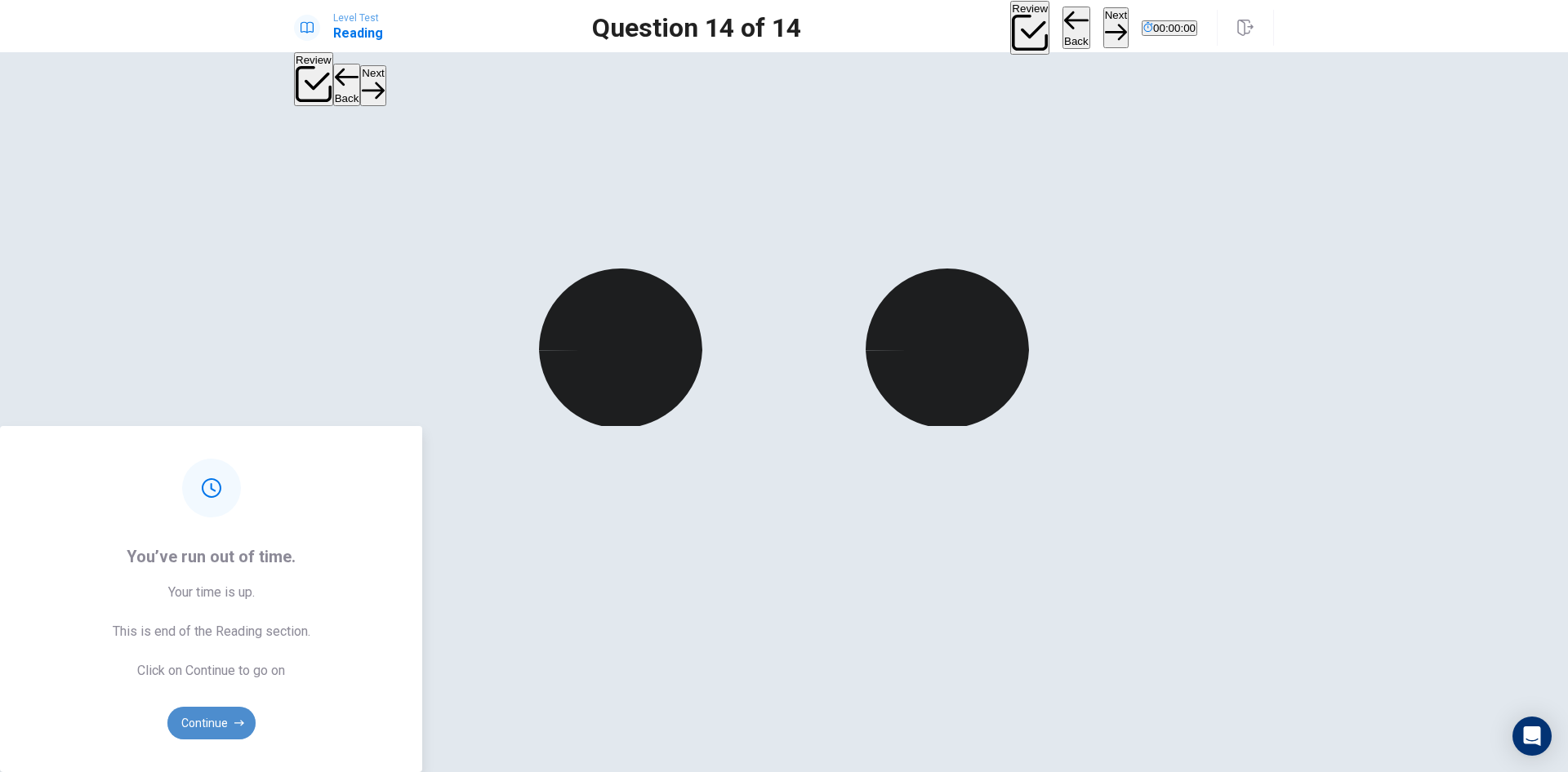
click at [256, 707] on button "Continue" at bounding box center [212, 724] width 88 height 33
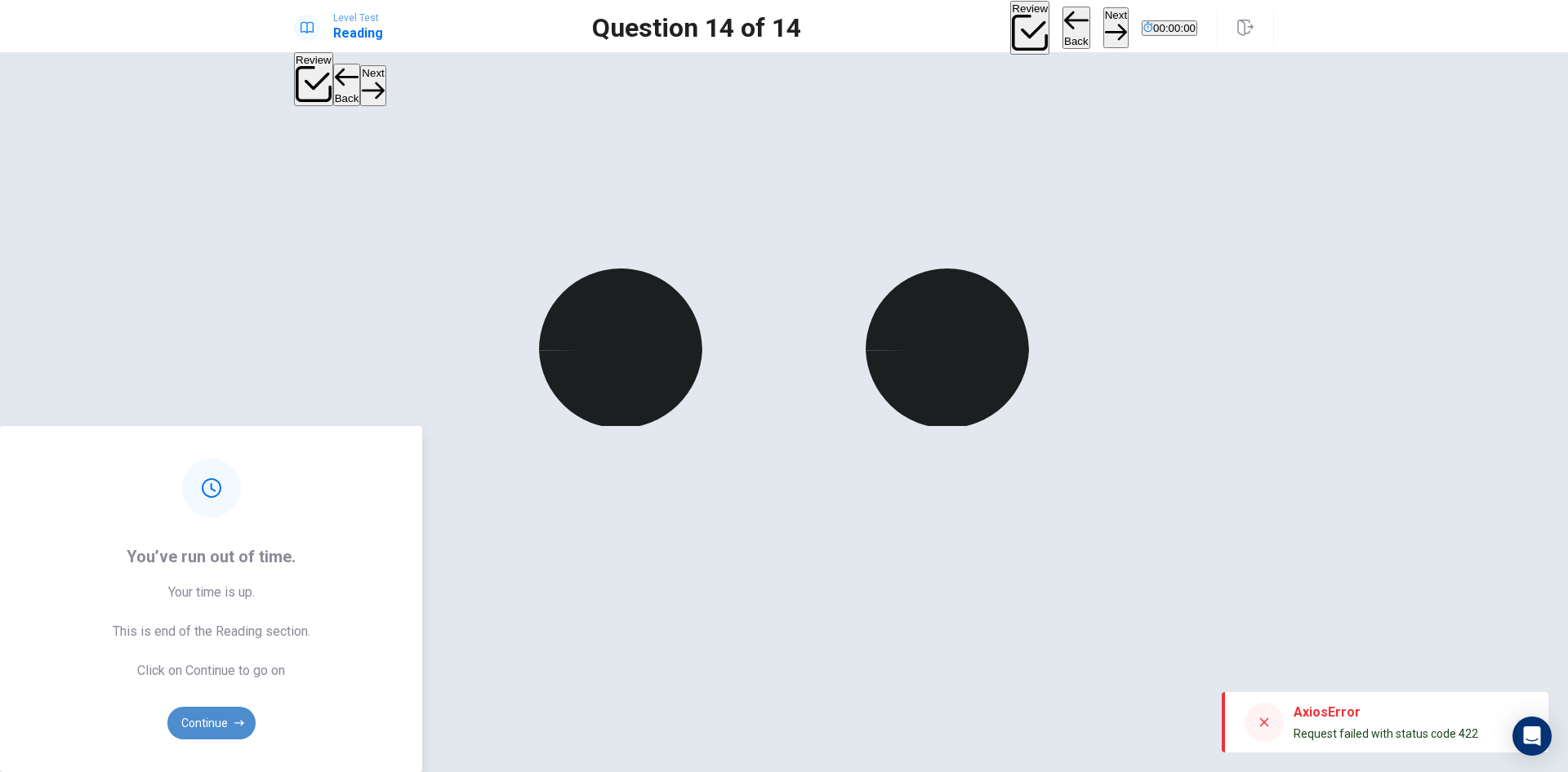
click at [256, 707] on button "Continue" at bounding box center [212, 724] width 88 height 33
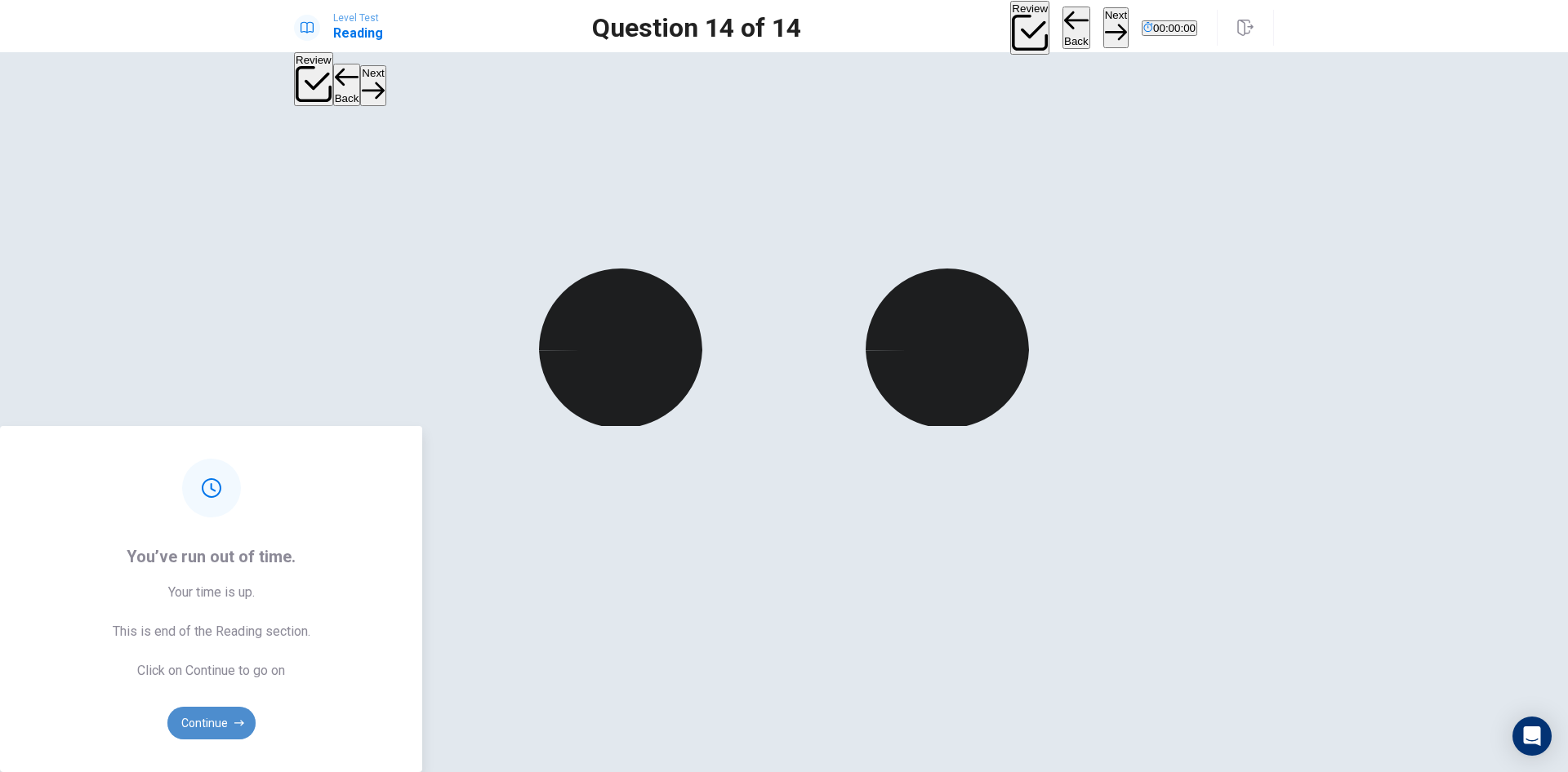
click at [256, 707] on button "Continue" at bounding box center [212, 724] width 88 height 33
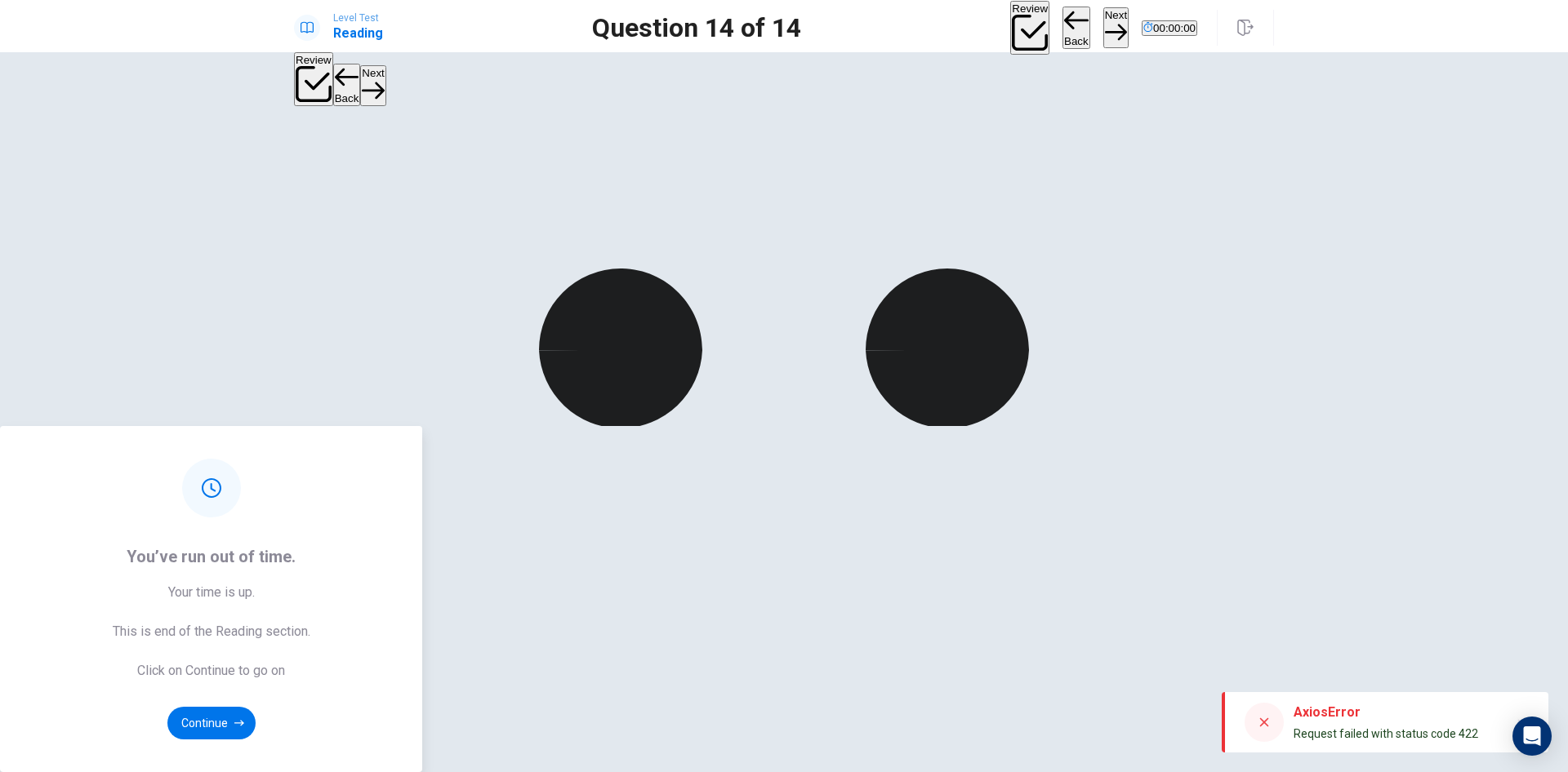
click at [256, 707] on button "Continue" at bounding box center [212, 724] width 88 height 33
click at [1206, 426] on div "You’ve run out of time. Your time is up. This is end of the Reading section. Cl…" at bounding box center [784, 599] width 1568 height 346
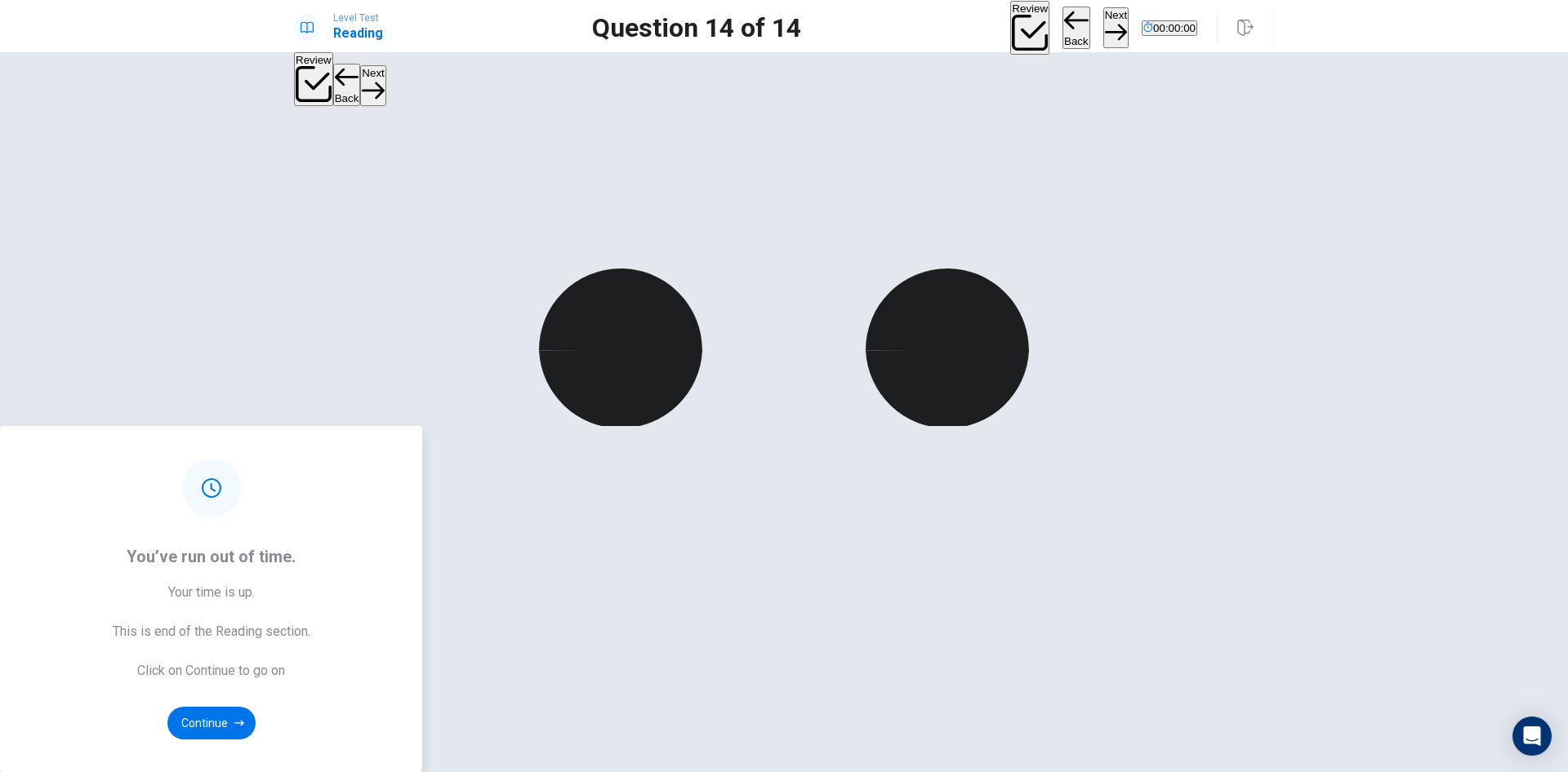
click at [256, 707] on button "Continue" at bounding box center [212, 724] width 88 height 33
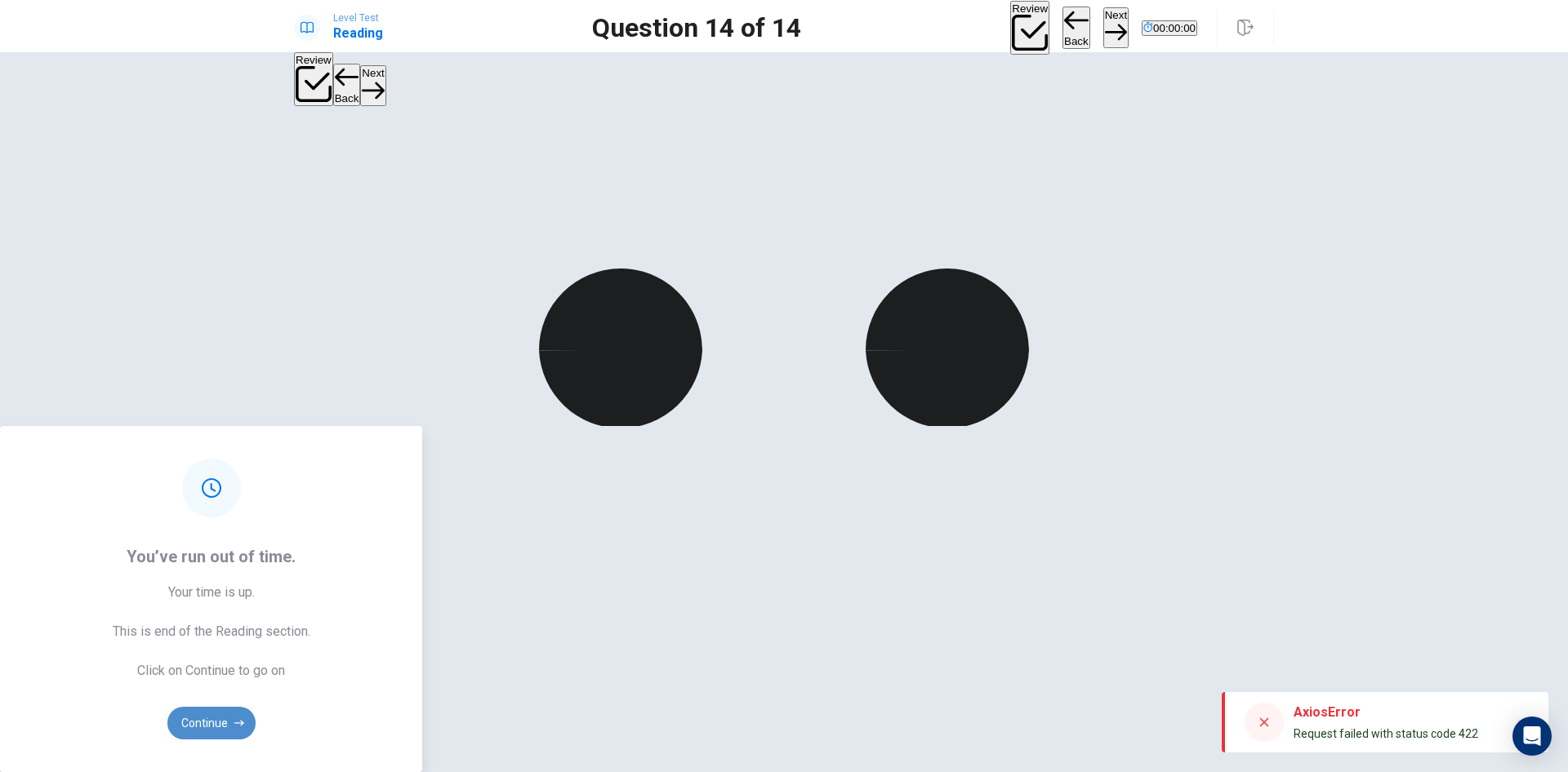
click at [256, 707] on button "Continue" at bounding box center [212, 724] width 88 height 33
drag, startPoint x: 1228, startPoint y: 344, endPoint x: 1427, endPoint y: 93, distance: 320.3
click at [1258, 426] on div "You’ve run out of time. Your time is up. This is end of the Reading section. Cl…" at bounding box center [784, 599] width 1568 height 346
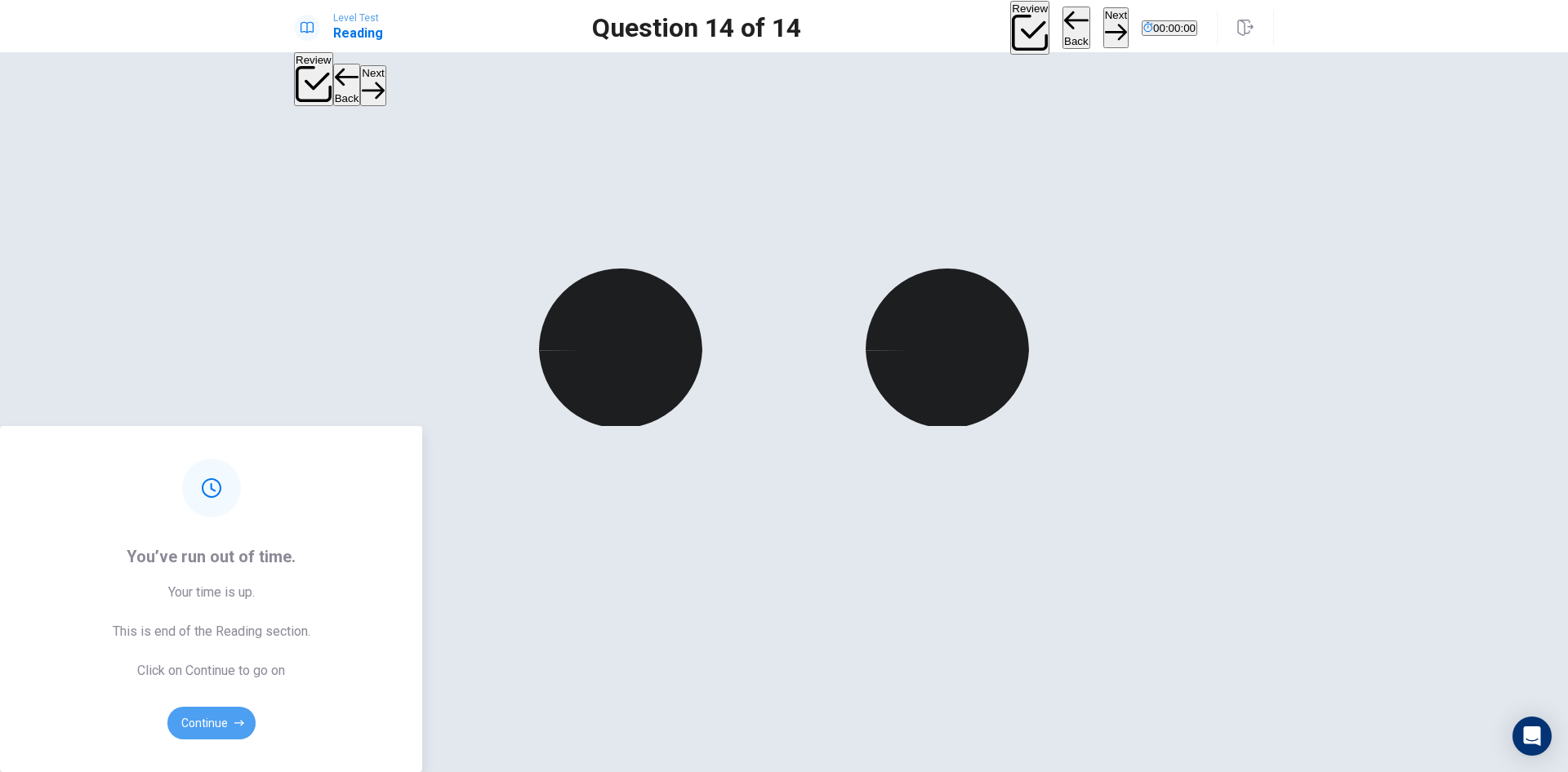
click at [256, 707] on button "Continue" at bounding box center [212, 724] width 88 height 33
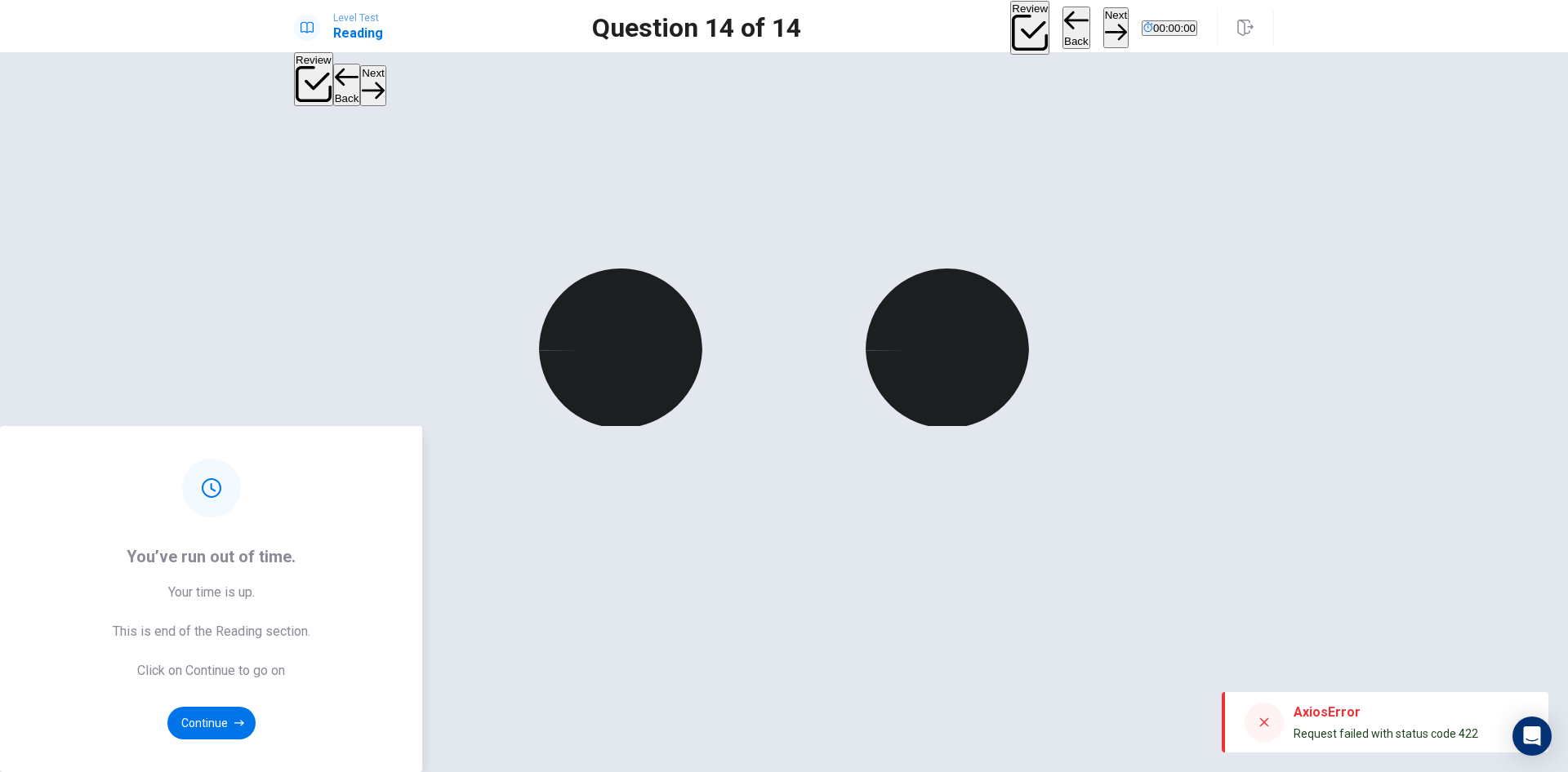
click at [1361, 459] on div "You’ve run out of time. Your time is up. This is end of the Reading section. Cl…" at bounding box center [784, 599] width 1568 height 346
